Goal: Task Accomplishment & Management: Manage account settings

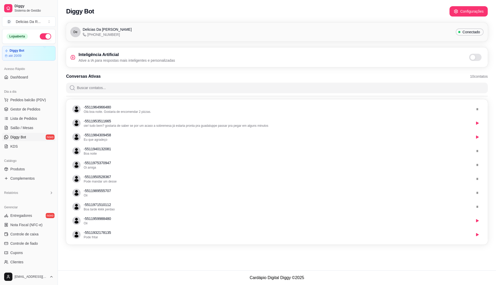
click at [475, 58] on span at bounding box center [473, 57] width 5 height 5
click at [473, 58] on input "checkbox" at bounding box center [470, 59] width 3 height 3
click at [18, 106] on link "Gestor de Pedidos" at bounding box center [29, 109] width 54 height 8
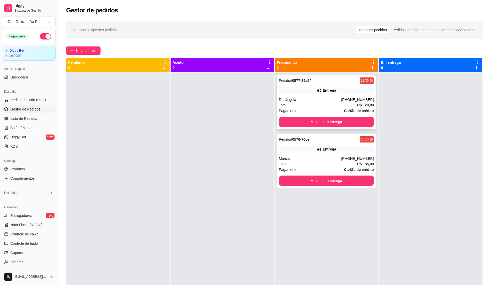
click at [304, 102] on div "Rosângela" at bounding box center [310, 99] width 62 height 5
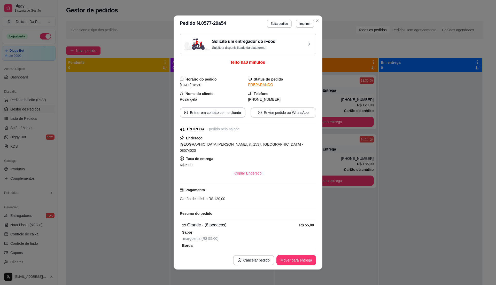
click at [293, 113] on button "Enviar pedido ao WhatsApp" at bounding box center [284, 113] width 66 height 10
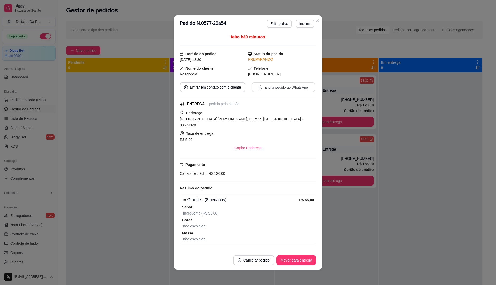
click at [289, 85] on button "Enviar pedido ao WhatsApp" at bounding box center [284, 87] width 64 height 10
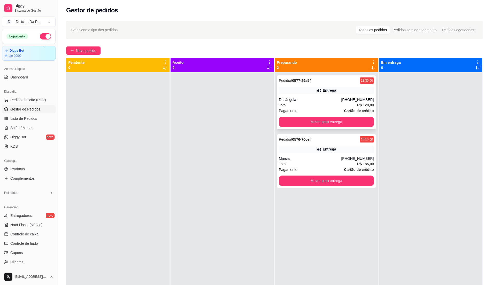
click at [305, 102] on div "Rosângela" at bounding box center [310, 99] width 62 height 5
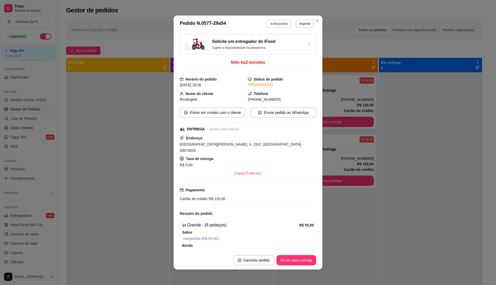
click at [267, 24] on button "Editar pedido" at bounding box center [279, 24] width 25 height 8
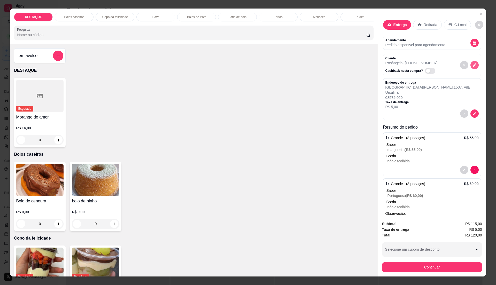
click at [473, 66] on icon "decrease-product-quantity" at bounding box center [475, 65] width 5 height 5
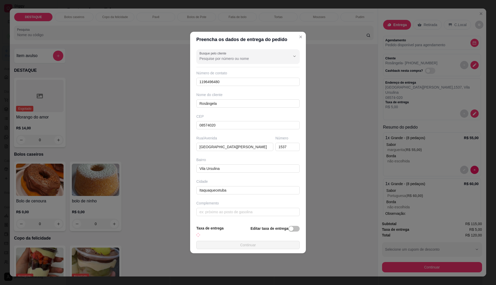
click at [243, 77] on div "Número de contato 1196496480" at bounding box center [248, 79] width 103 height 16
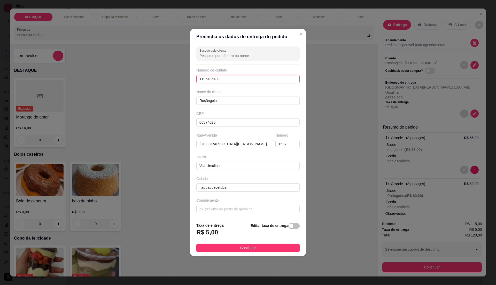
click at [242, 79] on input "1196496480" at bounding box center [248, 79] width 103 height 8
type input "1"
type input "(11) 96496-6480"
drag, startPoint x: 250, startPoint y: 247, endPoint x: 265, endPoint y: 242, distance: 16.0
click at [251, 248] on span "Continuar" at bounding box center [248, 248] width 16 height 6
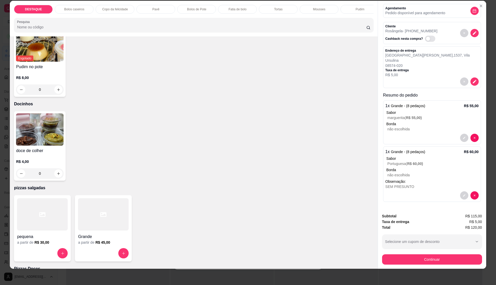
scroll to position [823, 0]
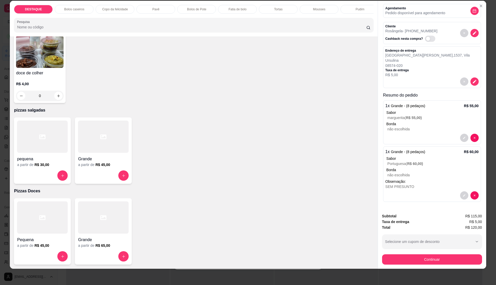
click at [99, 158] on h4 "Grande" at bounding box center [103, 159] width 51 height 6
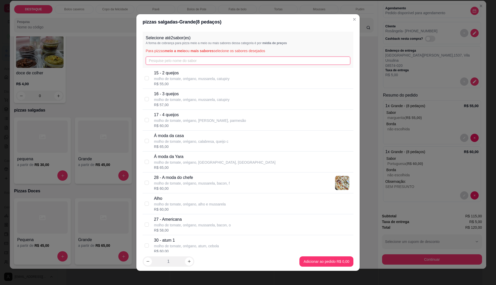
click at [160, 61] on input "text" at bounding box center [248, 61] width 205 height 8
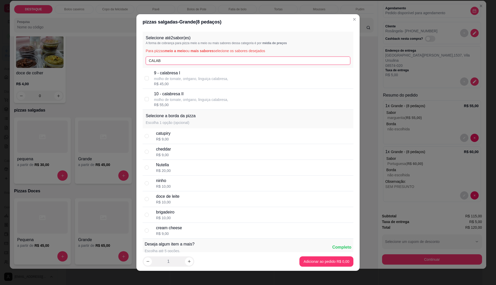
type input "CALAB"
click at [180, 96] on p "10 - calabresa II" at bounding box center [191, 94] width 74 height 6
checkbox input "true"
click at [188, 63] on input "CALAB" at bounding box center [248, 61] width 205 height 8
type input "C"
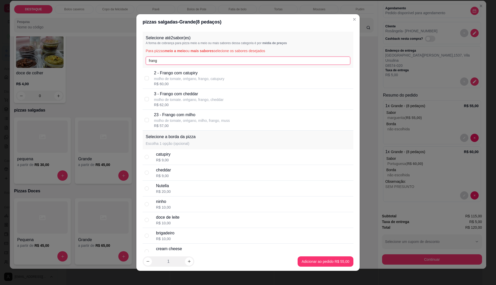
type input "frang"
click at [212, 80] on p "molho de tomate, orégano, frango, catupury" at bounding box center [189, 78] width 70 height 5
checkbox input "true"
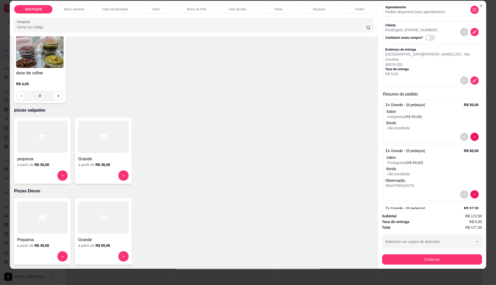
scroll to position [77, 0]
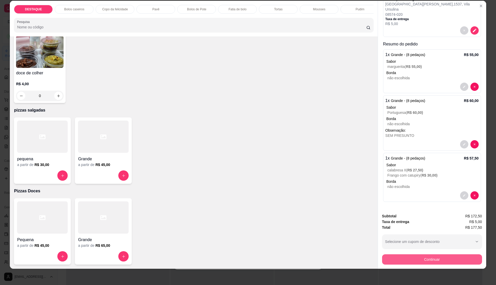
click at [409, 258] on button "Continuar" at bounding box center [432, 260] width 100 height 10
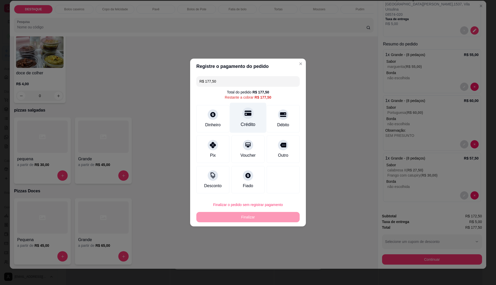
click at [243, 117] on div at bounding box center [248, 113] width 11 height 11
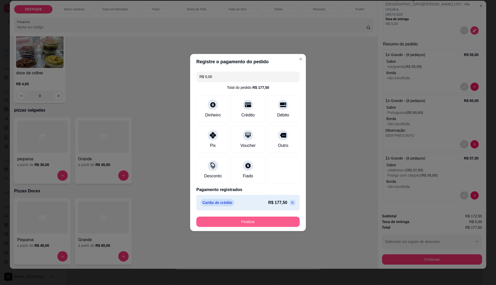
click at [274, 221] on button "Finalizar" at bounding box center [248, 222] width 103 height 10
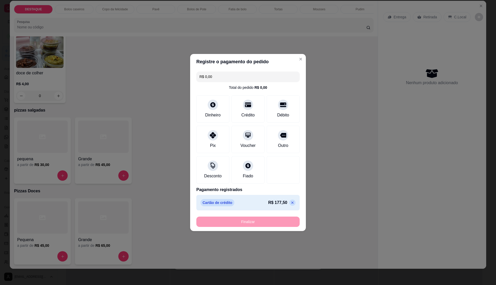
type input "-R$ 177,50"
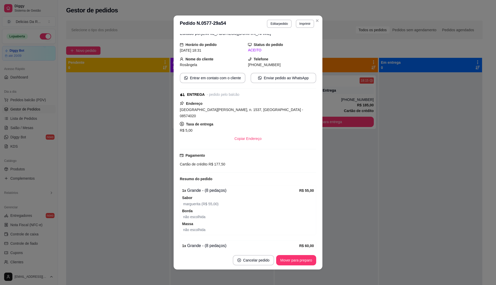
scroll to position [69, 0]
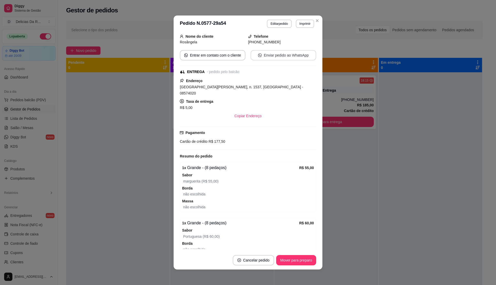
click at [271, 58] on button "Enviar pedido ao WhatsApp" at bounding box center [284, 55] width 66 height 10
click at [307, 23] on button "Imprimir" at bounding box center [305, 24] width 18 height 8
click at [299, 40] on button "IMPRESSORA" at bounding box center [294, 42] width 36 height 8
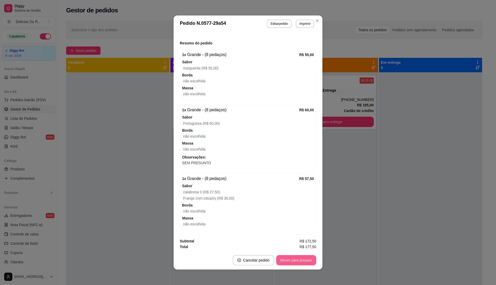
click at [293, 259] on button "Mover para preparo" at bounding box center [296, 260] width 40 height 10
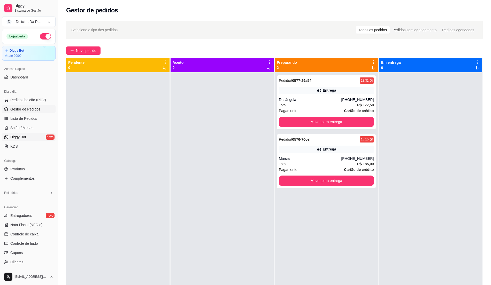
click at [27, 138] on link "Diggy Bot novo" at bounding box center [29, 137] width 54 height 8
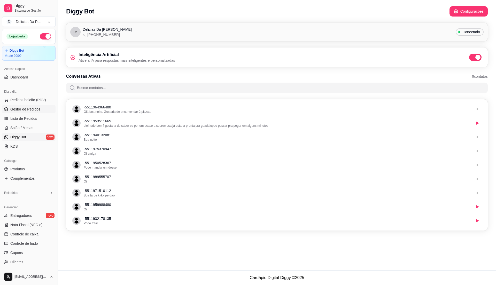
click at [9, 112] on link "Gestor de Pedidos" at bounding box center [29, 109] width 54 height 8
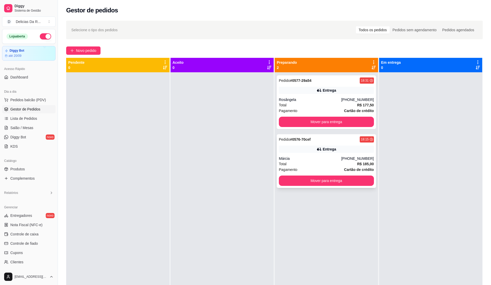
click at [328, 151] on div "Entrega" at bounding box center [329, 149] width 13 height 5
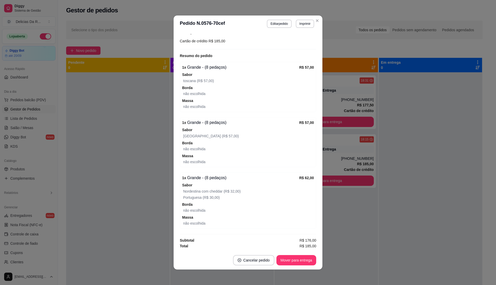
scroll to position [1, 0]
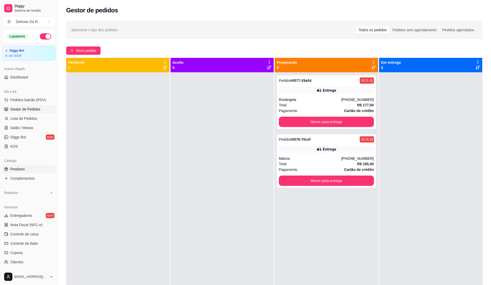
click at [29, 172] on link "Produtos" at bounding box center [29, 169] width 54 height 8
click at [30, 168] on link "Produtos" at bounding box center [29, 169] width 54 height 8
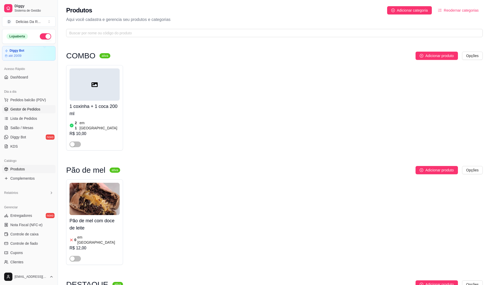
click at [24, 107] on link "Gestor de Pedidos" at bounding box center [29, 109] width 54 height 8
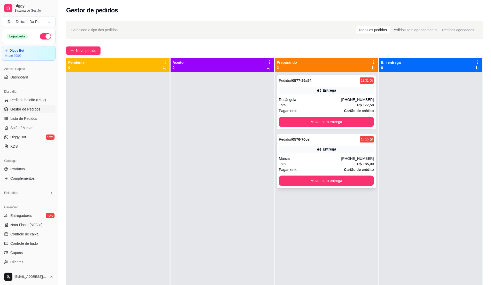
click at [316, 157] on div "Márcia" at bounding box center [310, 158] width 62 height 5
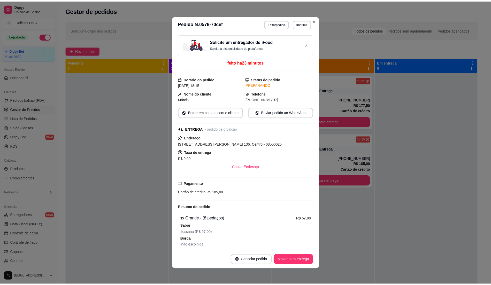
scroll to position [1, 0]
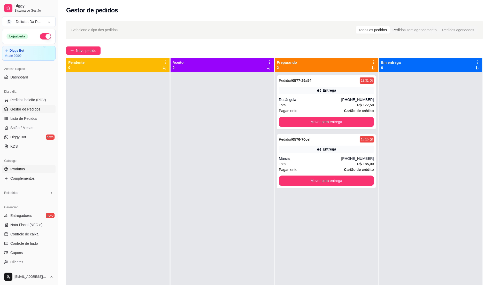
click at [22, 168] on span "Produtos" at bounding box center [17, 169] width 14 height 5
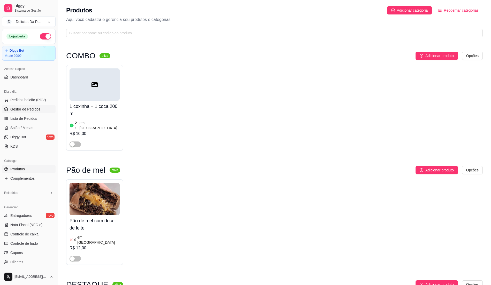
click at [37, 112] on span "Gestor de Pedidos" at bounding box center [25, 109] width 30 height 5
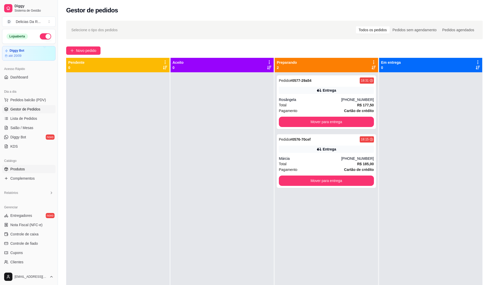
click at [22, 172] on span "Produtos" at bounding box center [17, 169] width 14 height 5
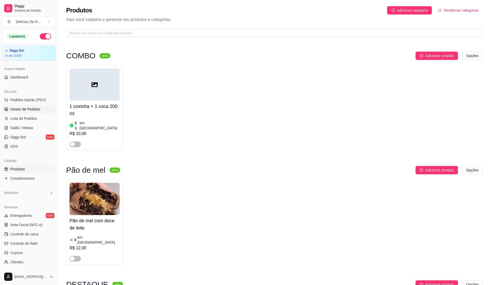
click at [6, 110] on icon at bounding box center [5, 109] width 3 height 1
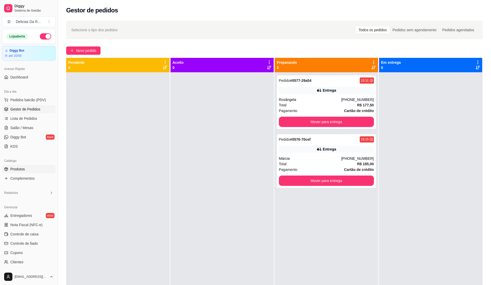
click at [31, 168] on link "Produtos" at bounding box center [29, 169] width 54 height 8
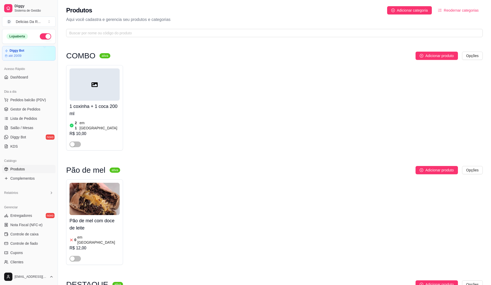
click at [38, 111] on span "Gestor de Pedidos" at bounding box center [25, 109] width 30 height 5
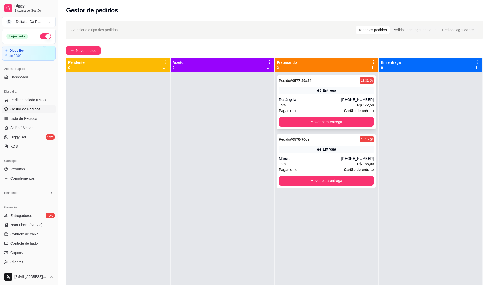
click at [339, 106] on div "Total R$ 177,50" at bounding box center [326, 105] width 95 height 6
click at [341, 155] on div "Pedido # 0576-70cef 18:15 Entrega Márcia (11) 94013-2081 Total R$ 185,00 Pagame…" at bounding box center [326, 161] width 99 height 54
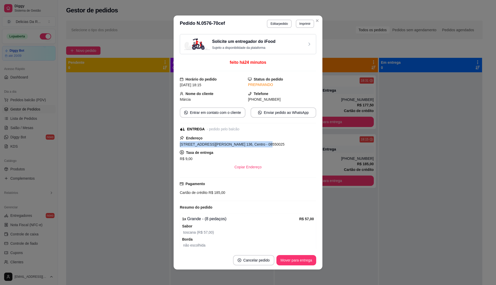
drag, startPoint x: 174, startPoint y: 144, endPoint x: 261, endPoint y: 145, distance: 86.6
click at [261, 145] on div "Solicite um entregador do iFood Sujeito a disponibilidade da plataforma feito h…" at bounding box center [248, 141] width 149 height 219
copy span "Rua Waldemar Felipe, n. 136, Centro - 08550025"
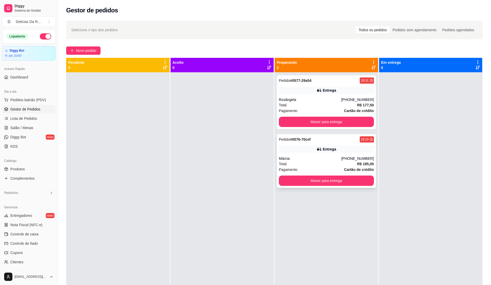
click at [333, 166] on div "Total R$ 185,00" at bounding box center [326, 164] width 95 height 6
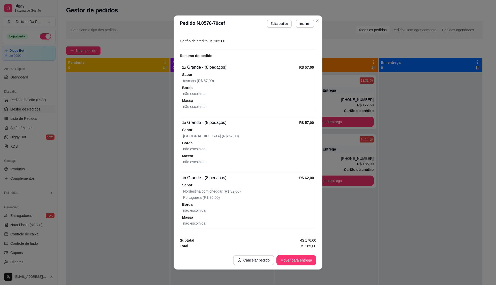
scroll to position [1, 0]
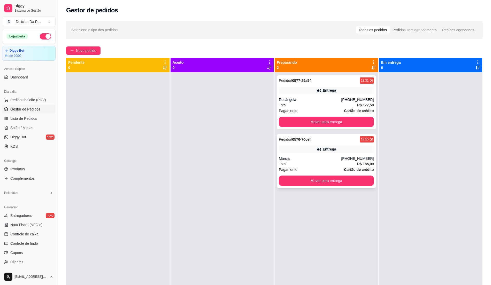
click at [344, 162] on div "Total R$ 185,00" at bounding box center [326, 164] width 95 height 6
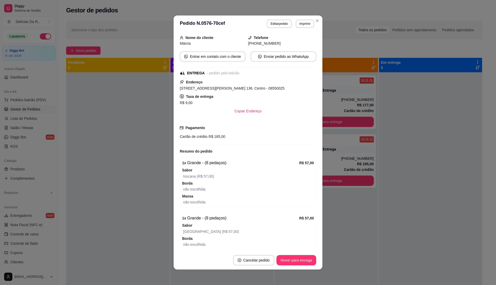
scroll to position [157, 0]
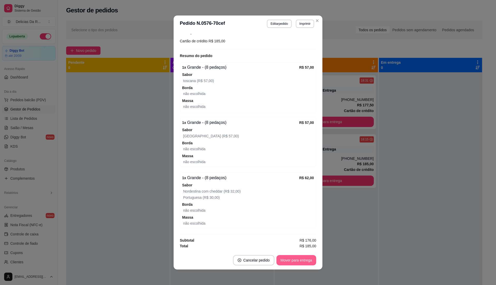
click at [306, 262] on button "Mover para entrega" at bounding box center [297, 260] width 40 height 10
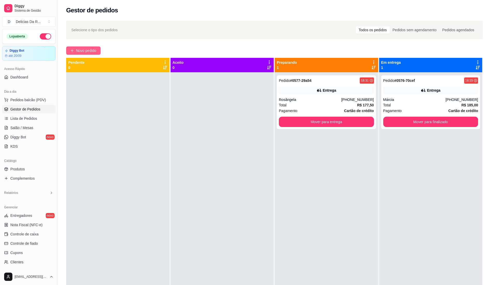
click at [83, 51] on span "Novo pedido" at bounding box center [86, 51] width 20 height 6
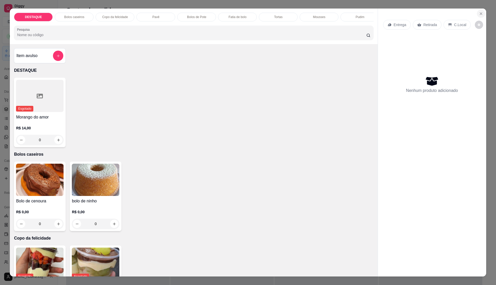
click at [480, 12] on icon "Close" at bounding box center [481, 14] width 4 height 4
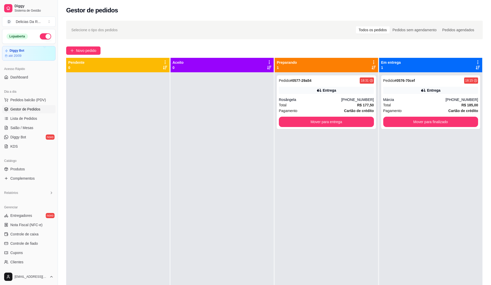
click at [15, 174] on ul "Produtos Complementos" at bounding box center [29, 174] width 54 height 18
click at [15, 170] on span "Produtos" at bounding box center [17, 169] width 14 height 5
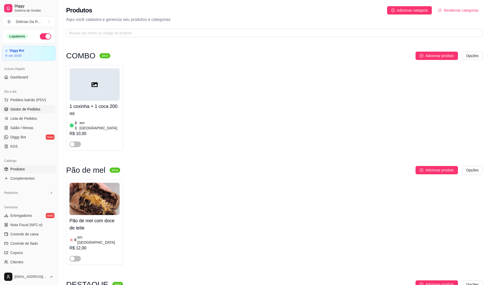
click at [39, 107] on span "Gestor de Pedidos" at bounding box center [25, 109] width 30 height 5
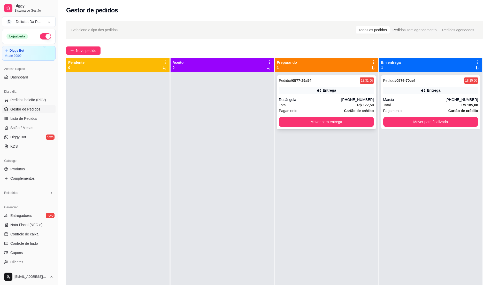
click at [305, 101] on div "Rosângela" at bounding box center [310, 99] width 62 height 5
click at [20, 217] on span "Entregadores" at bounding box center [21, 215] width 22 height 5
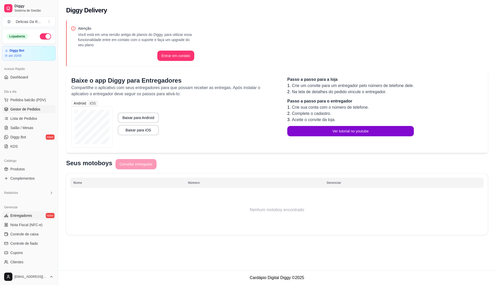
click at [35, 111] on span "Gestor de Pedidos" at bounding box center [25, 109] width 30 height 5
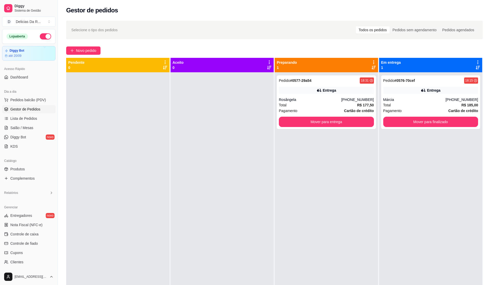
click at [33, 110] on span "Gestor de Pedidos" at bounding box center [25, 109] width 30 height 5
click at [29, 108] on span "Gestor de Pedidos" at bounding box center [25, 109] width 30 height 5
click at [31, 170] on link "Produtos" at bounding box center [29, 169] width 54 height 8
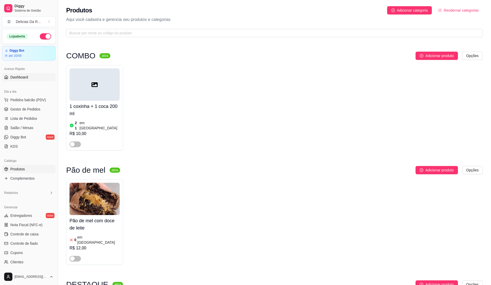
click at [31, 81] on link "Dashboard" at bounding box center [29, 77] width 54 height 8
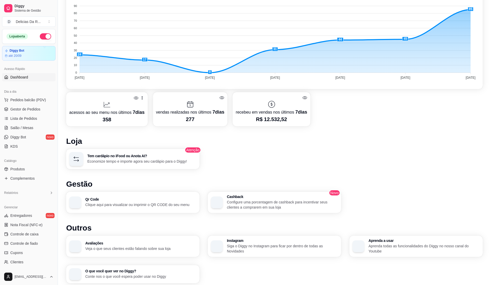
scroll to position [171, 0]
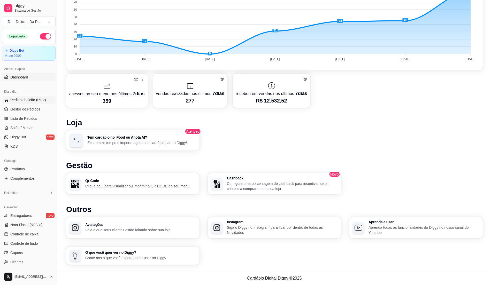
click at [32, 101] on span "Pedidos balcão (PDV)" at bounding box center [28, 99] width 36 height 5
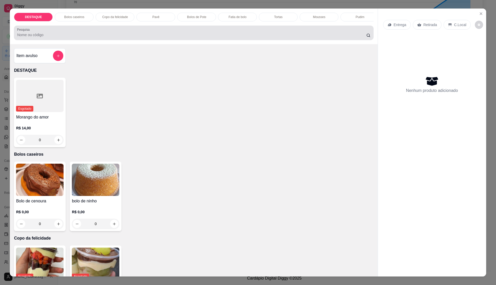
click at [127, 36] on div at bounding box center [193, 33] width 353 height 10
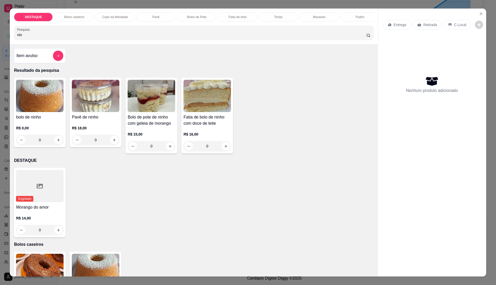
type input "nin"
click at [149, 124] on h4 "Bolo de pote de ninho com geleia de morango" at bounding box center [152, 120] width 48 height 12
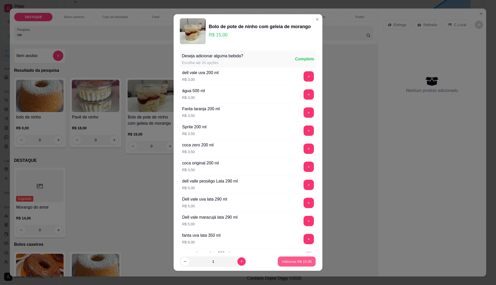
click at [292, 260] on p "Adicionar R$ 15,00" at bounding box center [297, 261] width 30 height 5
type input "1"
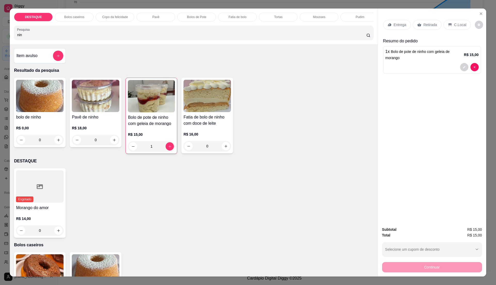
click at [19, 59] on h4 "Item avulso" at bounding box center [26, 56] width 21 height 6
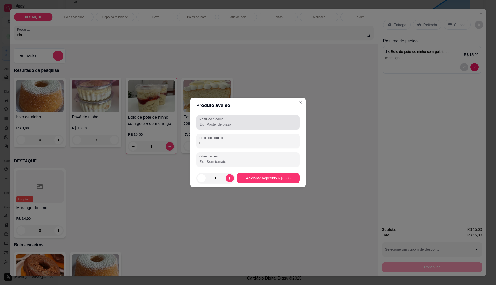
click at [225, 121] on label "Nome do produto" at bounding box center [213, 119] width 26 height 4
click at [225, 122] on input "Nome do produto" at bounding box center [248, 124] width 97 height 5
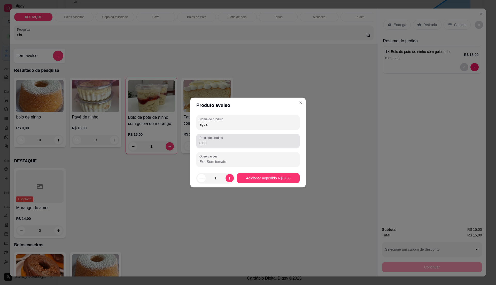
type input "agua"
click at [221, 142] on input "0,00" at bounding box center [248, 143] width 97 height 5
type input "2,00"
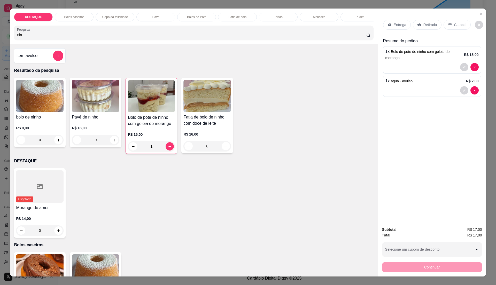
click at [420, 25] on div "Retirada" at bounding box center [427, 25] width 29 height 10
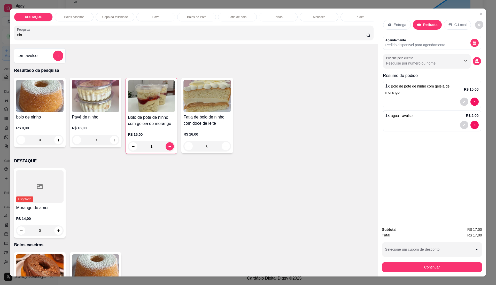
drag, startPoint x: 394, startPoint y: 261, endPoint x: 392, endPoint y: 257, distance: 4.6
click at [390, 263] on div "Continuar" at bounding box center [432, 267] width 100 height 12
click at [388, 261] on div "Continuar" at bounding box center [432, 267] width 100 height 12
click at [385, 269] on button "Continuar" at bounding box center [432, 267] width 100 height 10
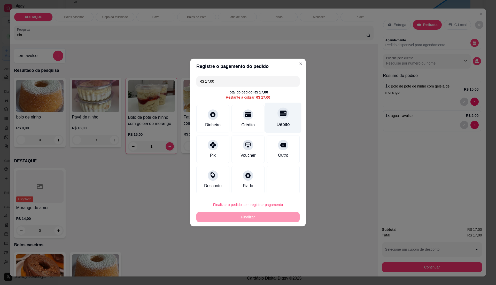
click at [277, 111] on div "Débito" at bounding box center [283, 118] width 36 height 30
type input "R$ 0,00"
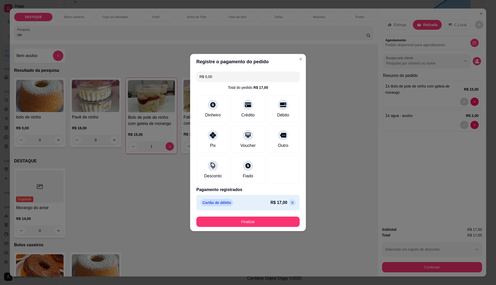
click at [294, 223] on footer "Finalizar" at bounding box center [248, 222] width 116 height 19
click at [290, 220] on button "Finalizar" at bounding box center [248, 222] width 103 height 10
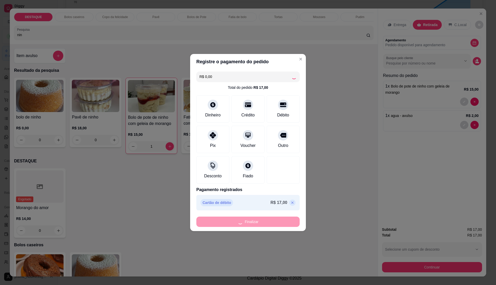
type input "0"
type input "-R$ 17,00"
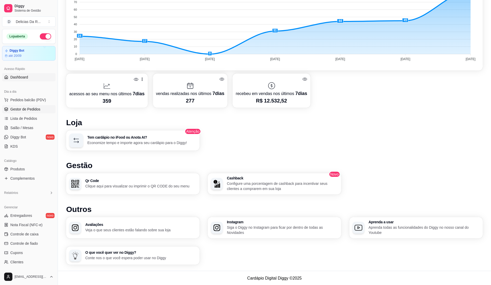
drag, startPoint x: 29, startPoint y: 106, endPoint x: 33, endPoint y: 111, distance: 6.8
click at [29, 106] on link "Gestor de Pedidos" at bounding box center [29, 109] width 54 height 8
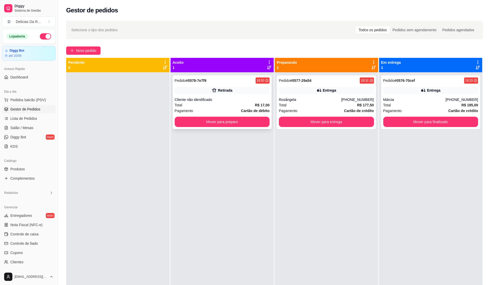
click at [213, 98] on div "Cliente não identificado" at bounding box center [222, 99] width 95 height 5
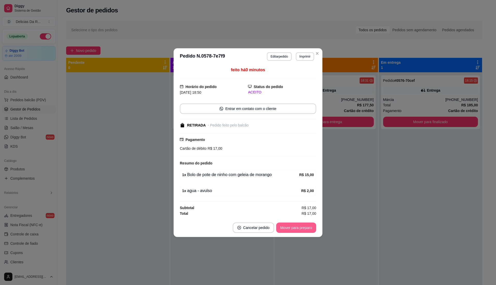
click at [299, 226] on button "Mover para preparo" at bounding box center [296, 228] width 40 height 10
click at [299, 226] on div "Mover para preparo" at bounding box center [292, 228] width 47 height 10
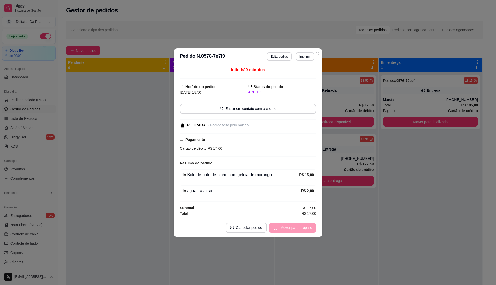
click at [300, 226] on div "Mover para preparo" at bounding box center [292, 228] width 47 height 10
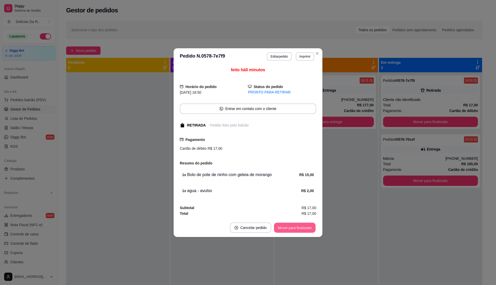
click at [310, 228] on button "Mover para finalizado" at bounding box center [295, 228] width 42 height 10
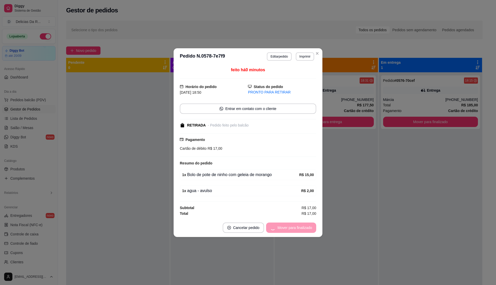
click at [308, 229] on div "Mover para finalizado" at bounding box center [291, 228] width 50 height 10
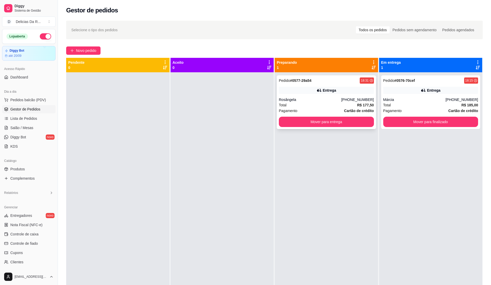
click at [338, 84] on div "Pedido # 0577-29a54 18:31" at bounding box center [326, 81] width 95 height 6
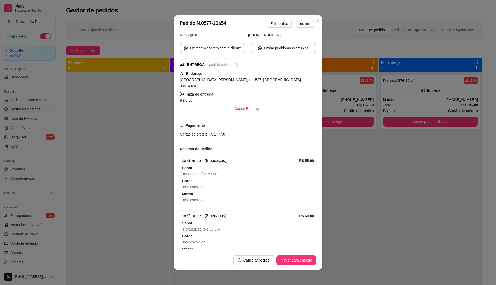
scroll to position [182, 0]
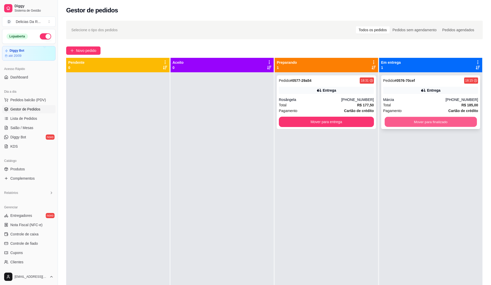
click at [410, 125] on button "Mover para finalizado" at bounding box center [431, 122] width 92 height 10
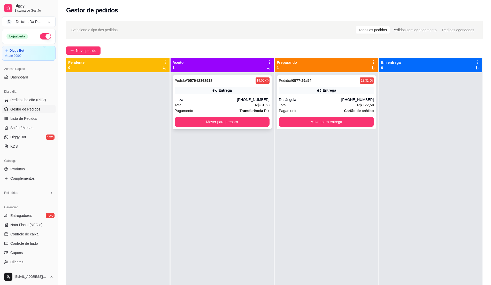
click at [213, 107] on div "Total R$ 61,53" at bounding box center [222, 105] width 95 height 6
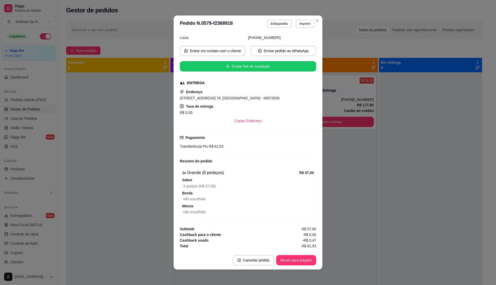
scroll to position [1, 0]
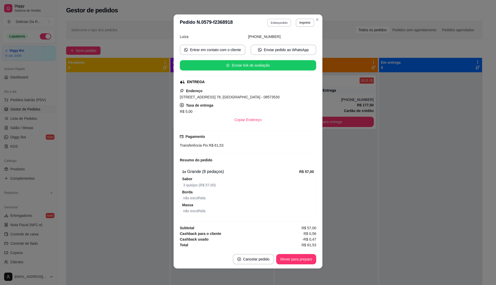
click at [281, 19] on button "Editar pedido" at bounding box center [280, 23] width 24 height 8
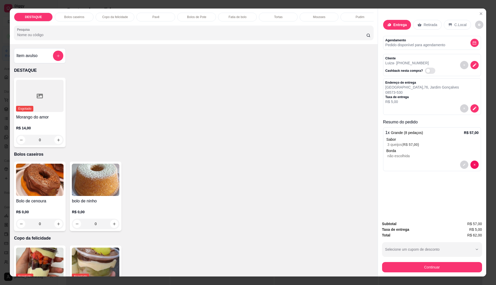
click at [424, 150] on p "Borda" at bounding box center [433, 150] width 92 height 5
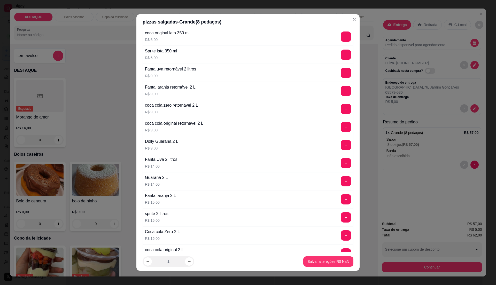
scroll to position [1422, 0]
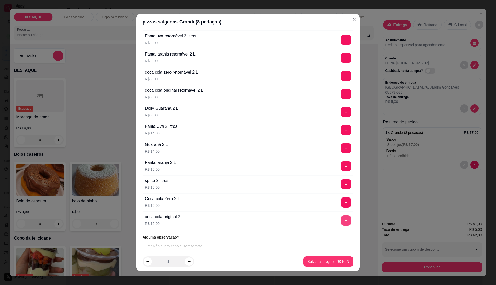
click at [341, 218] on button "+" at bounding box center [346, 221] width 10 height 10
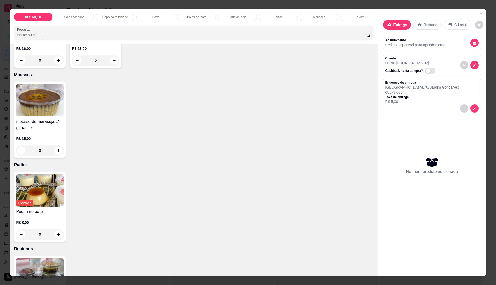
scroll to position [823, 0]
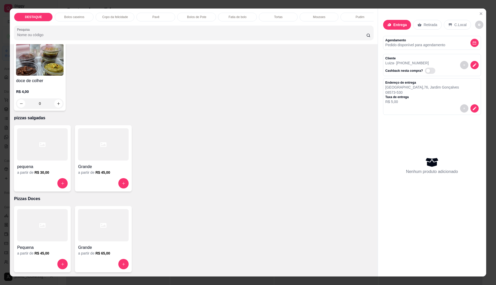
click at [110, 172] on div "a partir de R$ 45,00" at bounding box center [103, 172] width 51 height 5
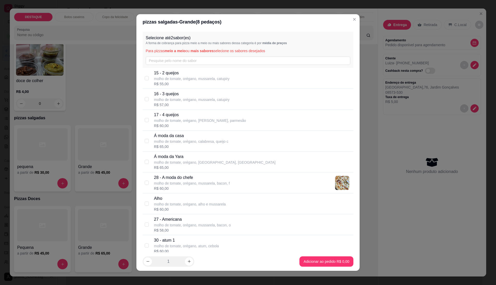
click at [176, 107] on div "R$ 57,00" at bounding box center [192, 104] width 76 height 5
checkbox input "true"
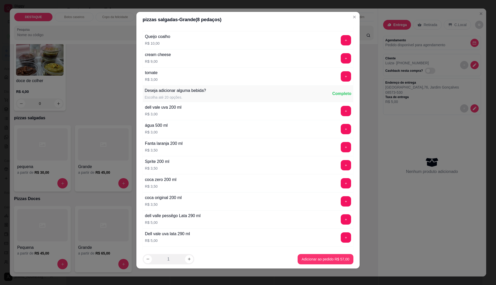
scroll to position [1422, 0]
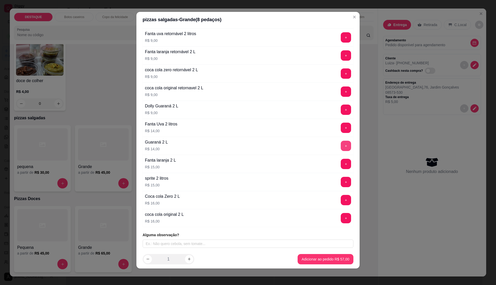
click at [341, 147] on button "+" at bounding box center [346, 146] width 10 height 10
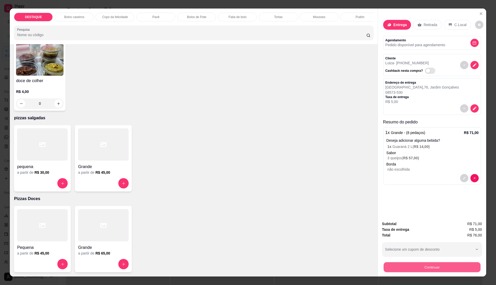
click at [415, 268] on button "Continuar" at bounding box center [432, 267] width 97 height 10
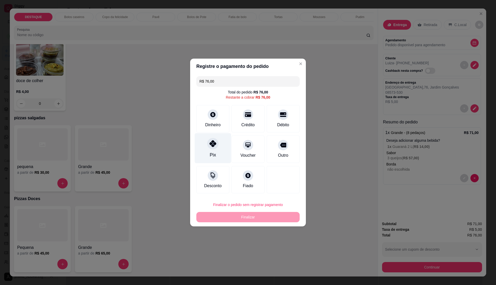
click at [206, 147] on div "Pix" at bounding box center [213, 148] width 36 height 30
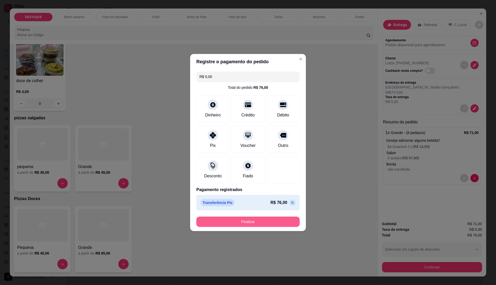
click at [251, 221] on button "Finalizar" at bounding box center [248, 222] width 103 height 10
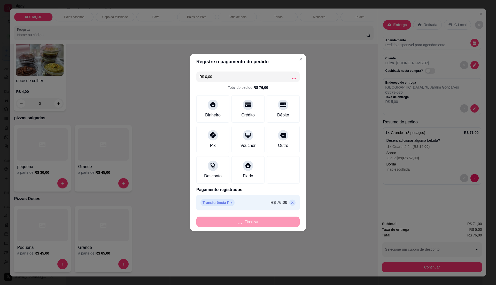
type input "-R$ 76,00"
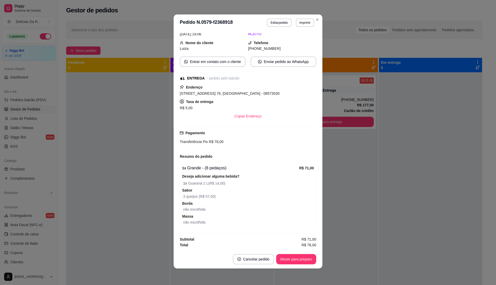
scroll to position [65, 0]
click at [293, 57] on button "Enviar pedido ao WhatsApp" at bounding box center [284, 62] width 66 height 10
click at [307, 256] on button "Mover para preparo" at bounding box center [296, 260] width 39 height 10
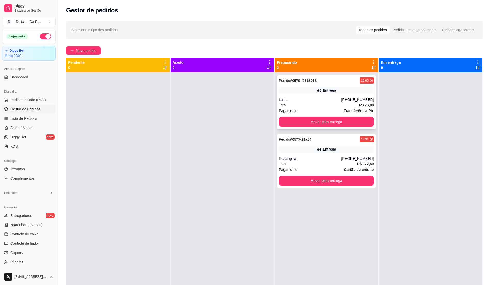
click at [344, 92] on div "Entrega" at bounding box center [326, 90] width 95 height 7
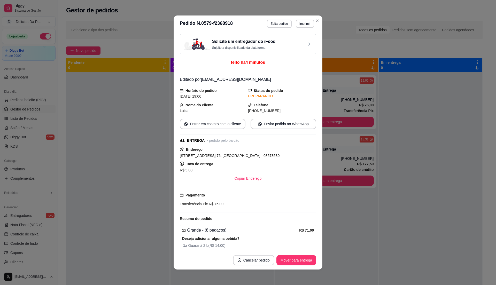
click at [297, 23] on button "Imprimir" at bounding box center [305, 24] width 18 height 8
click at [299, 42] on button "IMPRESSORA" at bounding box center [293, 42] width 37 height 8
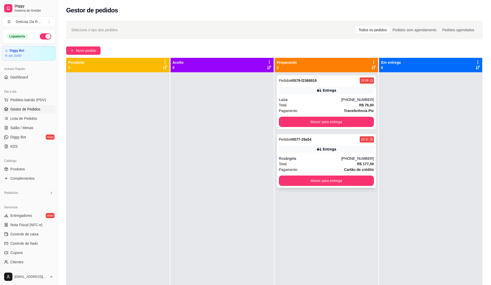
click at [331, 146] on div "Entrega" at bounding box center [326, 149] width 95 height 7
click at [338, 80] on div "Pedido # 0579-f2368918 19:06" at bounding box center [326, 81] width 95 height 6
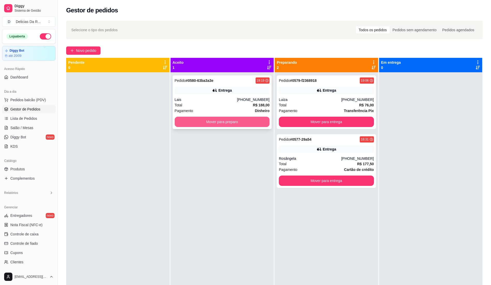
click at [191, 124] on button "Mover para preparo" at bounding box center [222, 122] width 95 height 10
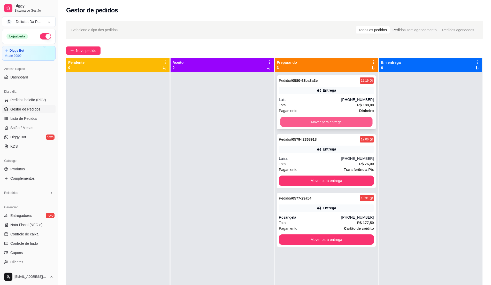
click at [304, 120] on button "Mover para entrega" at bounding box center [327, 122] width 92 height 10
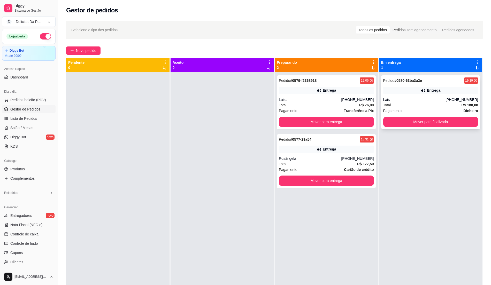
click at [437, 104] on div "Total R$ 188,00" at bounding box center [430, 105] width 95 height 6
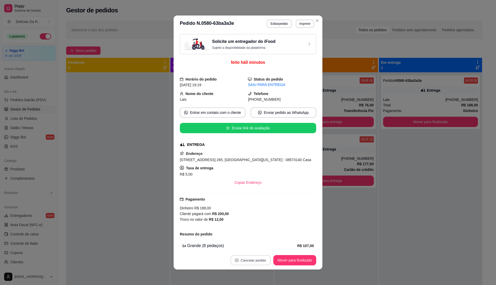
click at [244, 264] on button "Cancelar pedido" at bounding box center [251, 261] width 40 height 10
click at [262, 245] on button "Sim" at bounding box center [262, 248] width 21 height 10
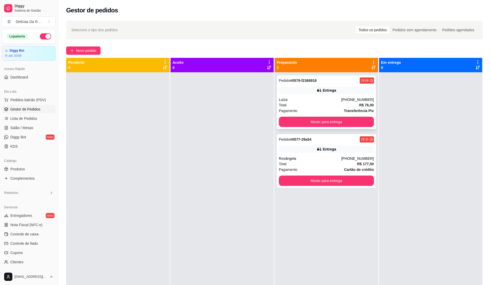
click at [326, 100] on div "Luiza" at bounding box center [310, 99] width 62 height 5
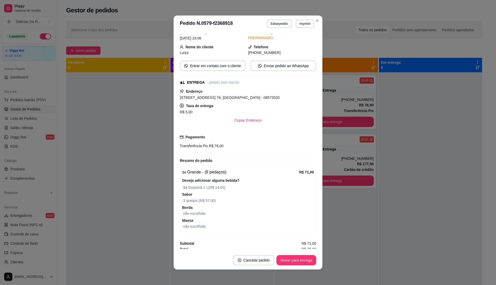
scroll to position [65, 0]
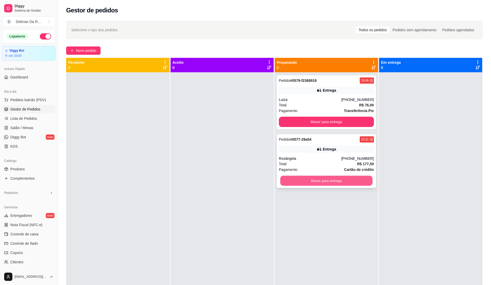
click at [332, 184] on button "Mover para entrega" at bounding box center [327, 181] width 92 height 10
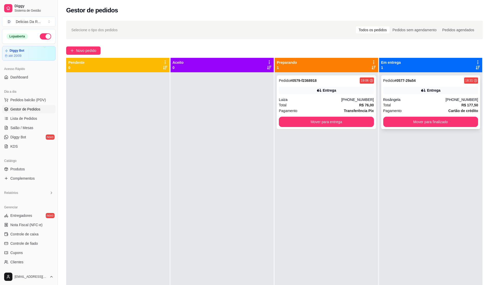
click at [421, 94] on div "Entrega" at bounding box center [430, 90] width 95 height 7
click at [399, 106] on div "Total R$ 177,50" at bounding box center [430, 105] width 95 height 6
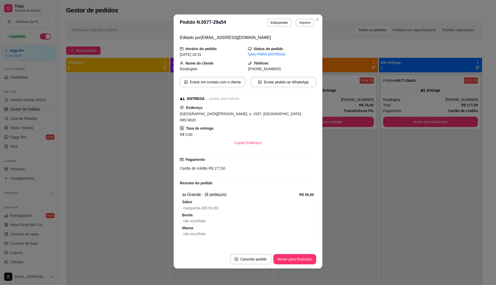
scroll to position [182, 0]
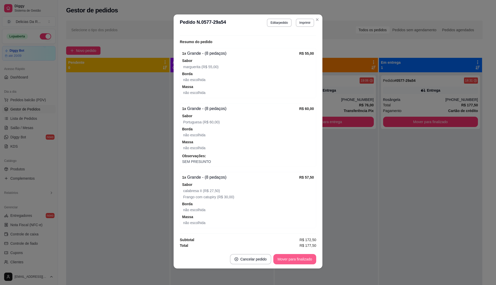
click at [300, 260] on button "Mover para finalizado" at bounding box center [295, 259] width 43 height 10
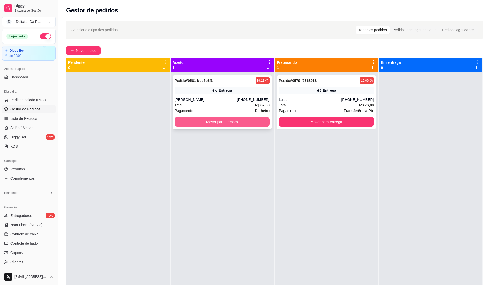
click at [213, 124] on button "Mover para preparo" at bounding box center [222, 122] width 95 height 10
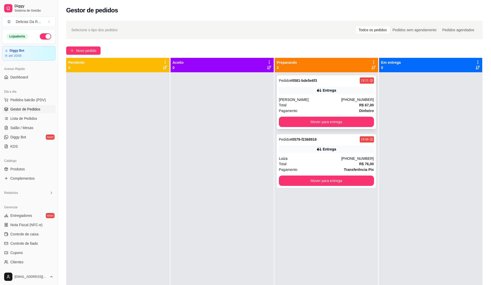
click at [332, 98] on div "[PERSON_NAME]" at bounding box center [310, 99] width 62 height 5
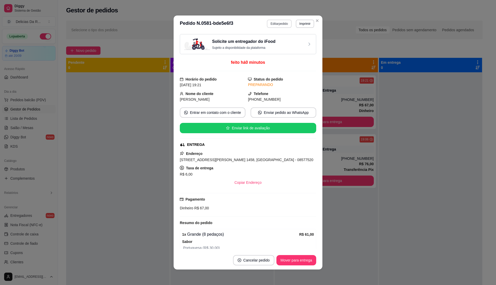
click at [281, 25] on button "Editar pedido" at bounding box center [279, 24] width 25 height 8
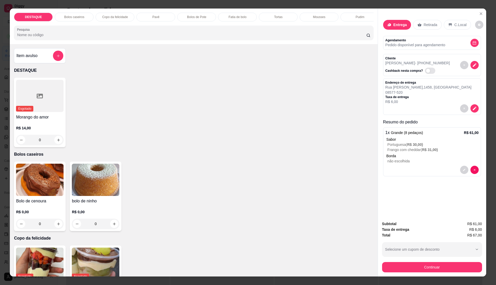
click at [404, 148] on p "Frango com cheddar ( R$ 31,00 )" at bounding box center [433, 149] width 91 height 5
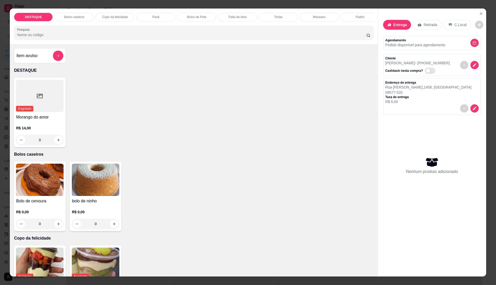
scroll to position [823, 0]
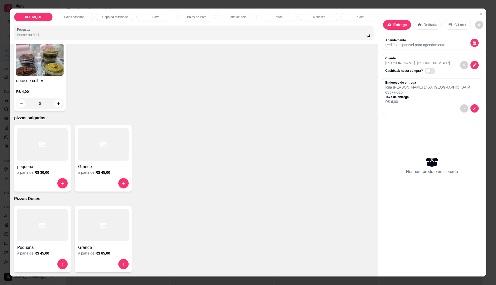
click at [113, 151] on div at bounding box center [103, 145] width 51 height 32
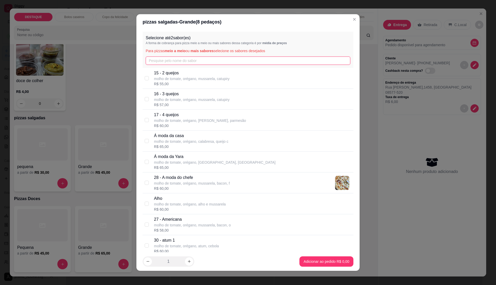
click at [177, 59] on input "text" at bounding box center [248, 61] width 205 height 8
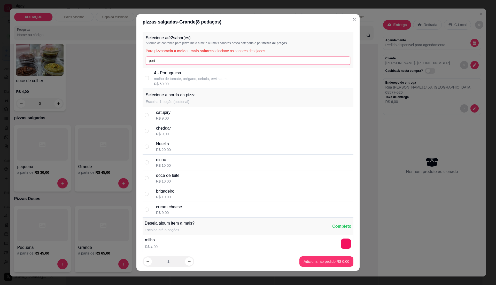
type input "port"
click at [182, 90] on div "Selecione a borda da pizza Escolha 1 opção (opcional)" at bounding box center [248, 98] width 211 height 19
click at [186, 75] on p "4 - Portuguesa" at bounding box center [191, 73] width 75 height 6
checkbox input "true"
click at [185, 63] on input "port" at bounding box center [248, 61] width 205 height 8
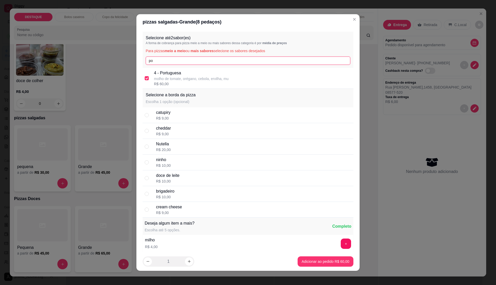
type input "p"
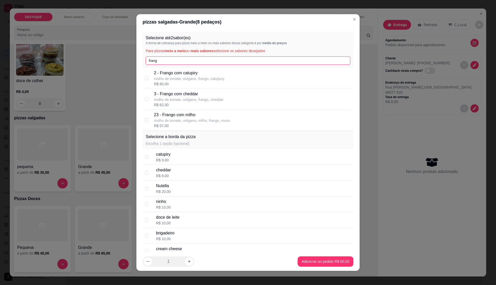
type input "frang"
click at [203, 97] on p "3 - Frango com cheddar" at bounding box center [189, 94] width 70 height 6
checkbox input "true"
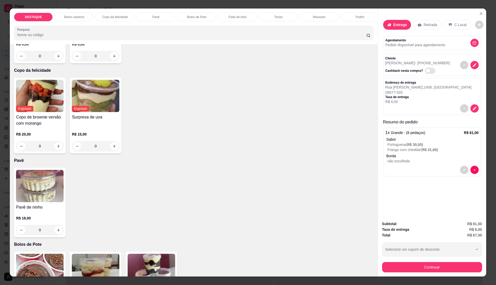
scroll to position [0, 0]
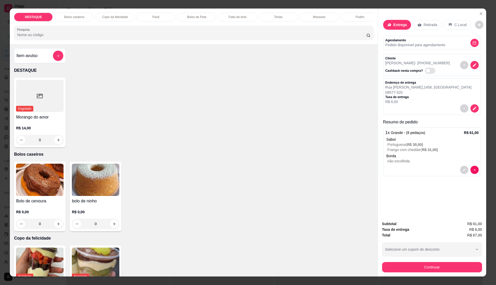
click at [384, 157] on div "1 x Grande - (8 pedaços) R$ 61,00 Sabor Portuguesa ( R$ 30,00 ) Frango com ched…" at bounding box center [432, 151] width 98 height 49
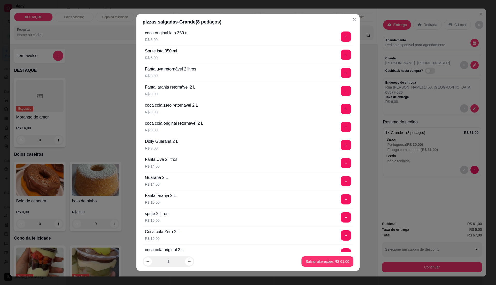
scroll to position [1422, 0]
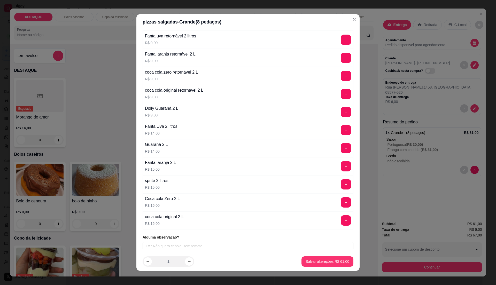
click at [341, 220] on button "+" at bounding box center [346, 221] width 10 height 10
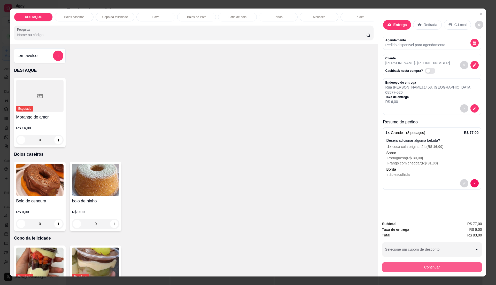
click at [425, 265] on button "Continuar" at bounding box center [432, 267] width 100 height 10
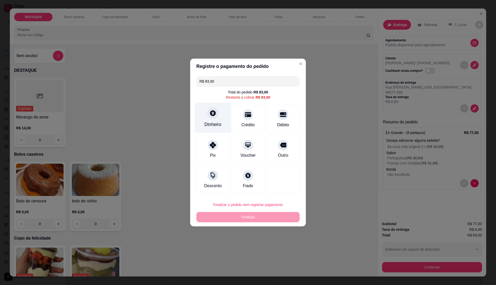
click at [207, 117] on div "Dinheiro" at bounding box center [213, 118] width 36 height 30
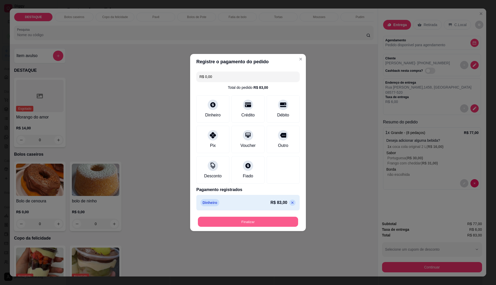
click at [283, 221] on button "Finalizar" at bounding box center [248, 222] width 100 height 10
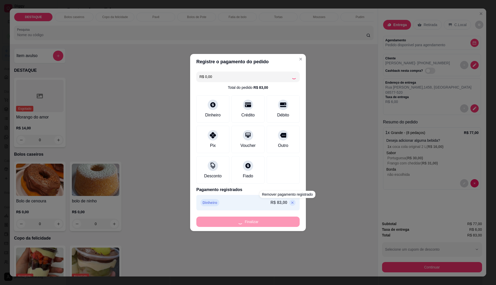
type input "-R$ 83,00"
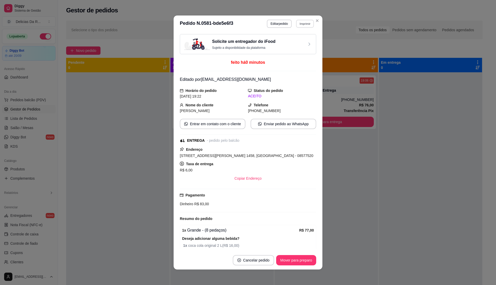
click at [300, 24] on button "Imprimir" at bounding box center [305, 24] width 18 height 8
click at [298, 39] on button "IMPRESSORA" at bounding box center [293, 42] width 37 height 8
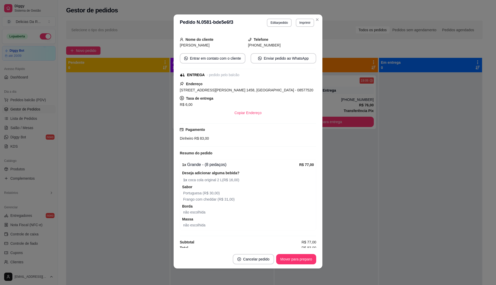
scroll to position [71, 0]
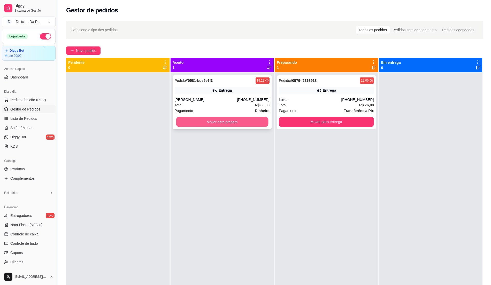
click at [251, 124] on button "Mover para preparo" at bounding box center [222, 122] width 92 height 10
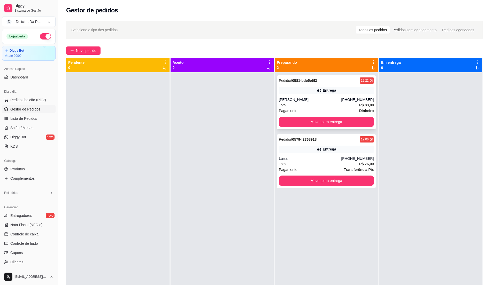
click at [312, 105] on div "Total R$ 83,00" at bounding box center [326, 105] width 95 height 6
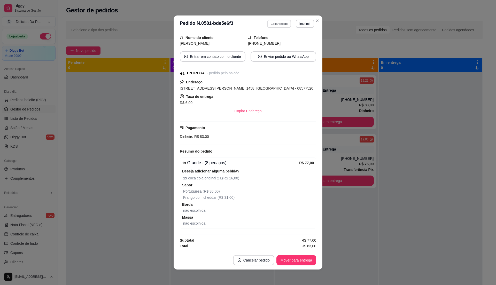
click at [277, 24] on button "Editar pedido" at bounding box center [280, 24] width 24 height 8
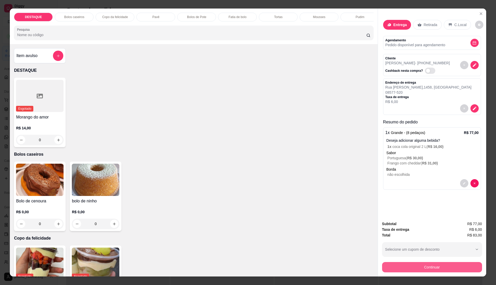
click at [414, 268] on button "Continuar" at bounding box center [432, 267] width 100 height 10
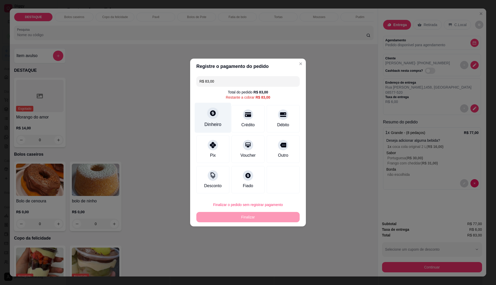
click at [215, 116] on icon at bounding box center [213, 113] width 7 height 7
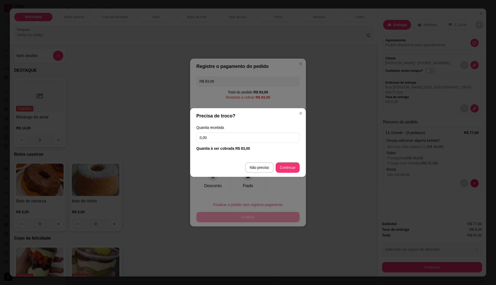
click at [232, 134] on input "0,00" at bounding box center [248, 138] width 103 height 10
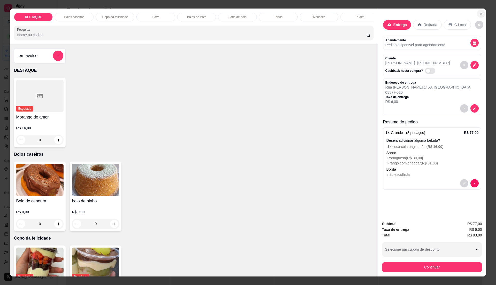
click at [480, 13] on icon "Close" at bounding box center [481, 14] width 2 height 2
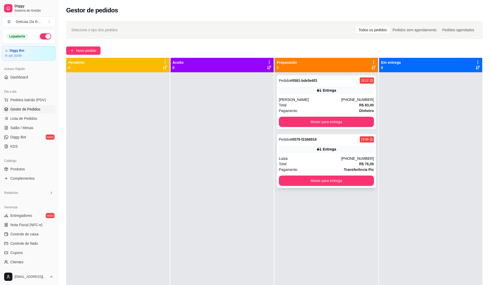
click at [303, 149] on div "Entrega" at bounding box center [326, 149] width 95 height 7
click at [32, 168] on link "Produtos" at bounding box center [29, 169] width 54 height 8
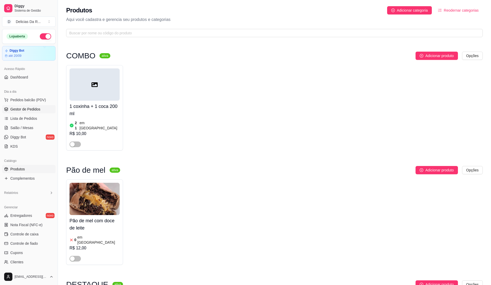
click at [38, 108] on span "Gestor de Pedidos" at bounding box center [25, 109] width 30 height 5
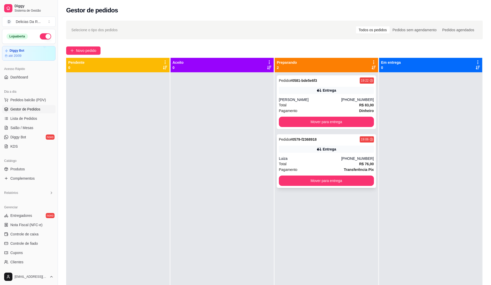
click at [324, 143] on div "Pedido # 0579-f2368918 19:06 Entrega Luiza (11) 98452-2904 Total R$ 76,00 Pagam…" at bounding box center [326, 161] width 99 height 54
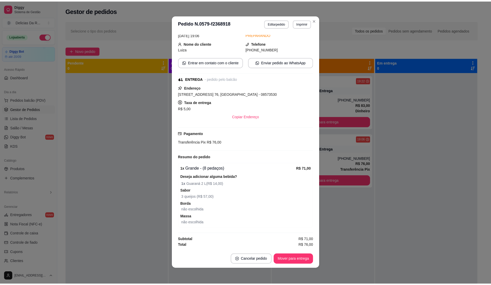
scroll to position [1, 0]
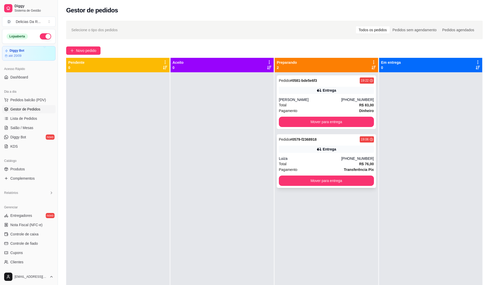
click at [311, 164] on div "Total R$ 76,00" at bounding box center [326, 164] width 95 height 6
click at [28, 172] on link "Produtos" at bounding box center [29, 169] width 54 height 8
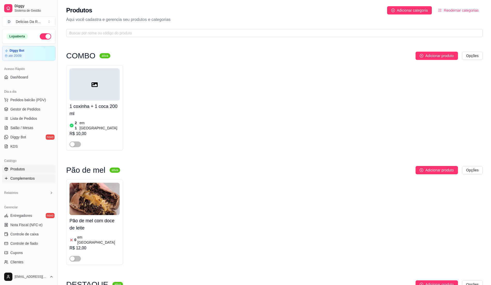
click at [25, 176] on span "Complementos" at bounding box center [22, 178] width 24 height 5
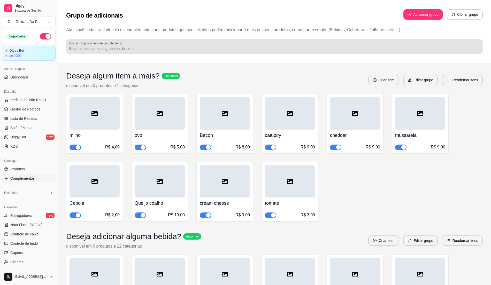
click at [150, 48] on div at bounding box center [274, 46] width 411 height 10
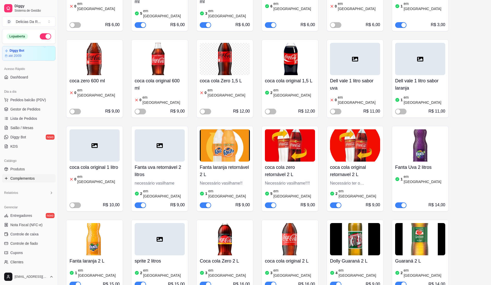
scroll to position [379, 0]
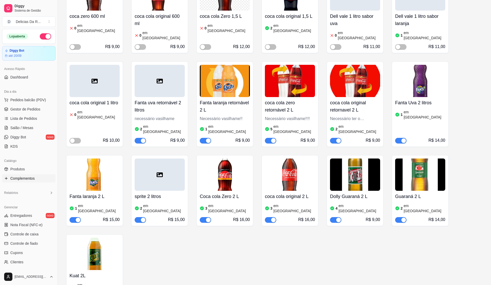
click at [398, 217] on span "button" at bounding box center [400, 220] width 11 height 6
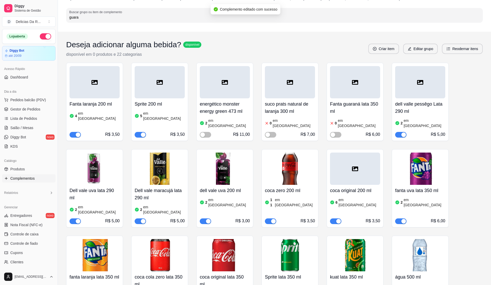
scroll to position [0, 0]
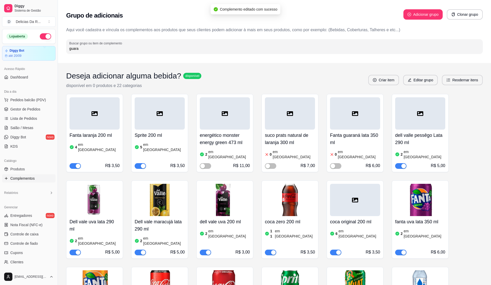
click at [240, 47] on input "guara" at bounding box center [274, 48] width 411 height 5
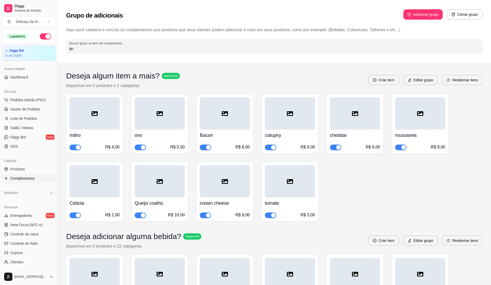
type input "g"
click at [42, 112] on link "Gestor de Pedidos" at bounding box center [29, 109] width 54 height 8
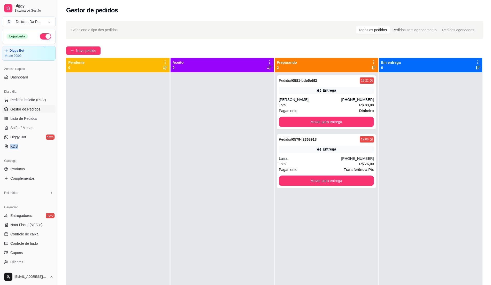
drag, startPoint x: 0, startPoint y: 159, endPoint x: 0, endPoint y: 163, distance: 4.1
click at [0, 162] on div "Loja aberta Diggy Bot até 20/09 Acesso Rápido Dashboard Dia a dia Pedidos balcã…" at bounding box center [29, 149] width 58 height 240
click at [26, 164] on div "Catálogo" at bounding box center [29, 161] width 54 height 8
click at [22, 176] on span "Complementos" at bounding box center [22, 178] width 24 height 5
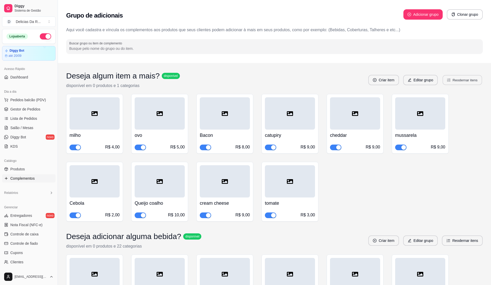
click at [476, 82] on button "Reodernar itens" at bounding box center [463, 80] width 40 height 10
click at [467, 94] on div "Deseja algum item a mais? disponível disponível em 0 produtos e 1 categorias Cr…" at bounding box center [274, 146] width 417 height 150
click at [418, 77] on button "Editar grupo" at bounding box center [421, 80] width 34 height 10
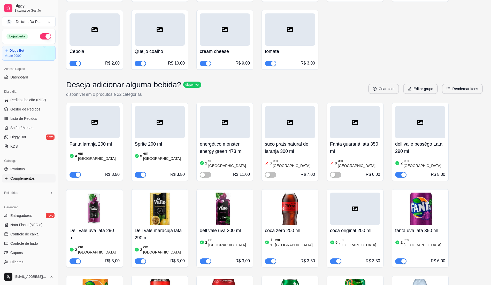
scroll to position [138, 0]
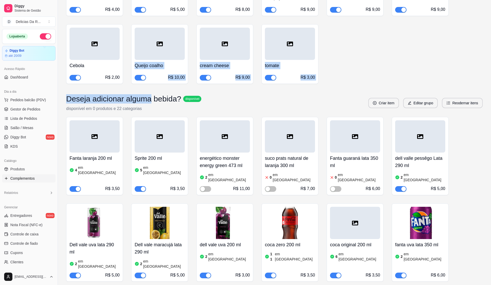
drag, startPoint x: 146, startPoint y: 99, endPoint x: 176, endPoint y: 57, distance: 51.2
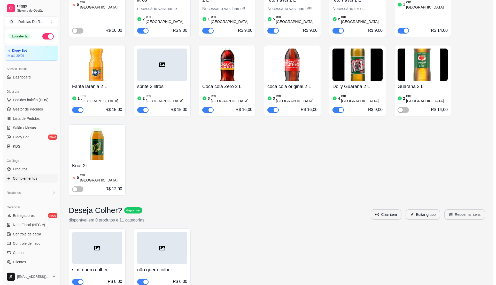
scroll to position [0, 0]
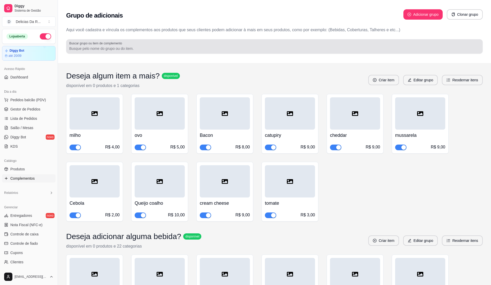
click at [91, 50] on input "Buscar grupo ou item de complemento" at bounding box center [274, 48] width 411 height 5
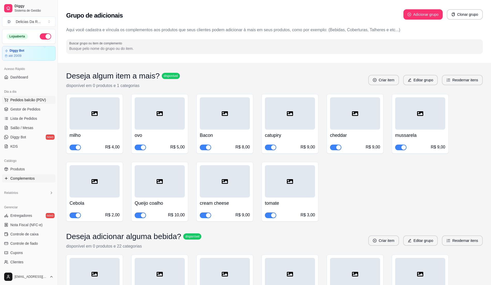
click at [32, 101] on span "Pedidos balcão (PDV)" at bounding box center [28, 99] width 36 height 5
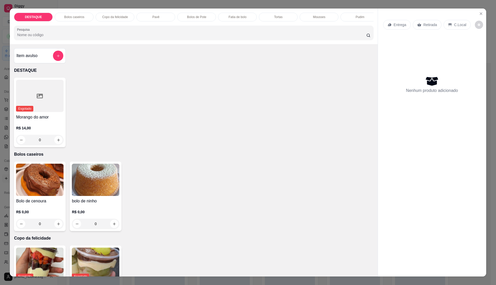
click at [326, 19] on div "Mousses" at bounding box center [319, 17] width 39 height 9
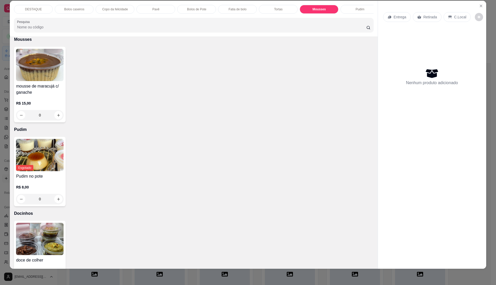
click at [34, 89] on h4 "mousse de maracujá c/ ganache" at bounding box center [40, 89] width 48 height 12
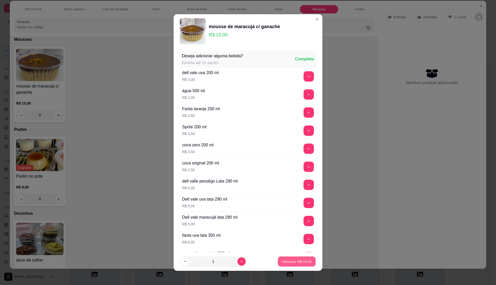
click at [295, 264] on p "Adicionar R$ 15,00" at bounding box center [297, 261] width 30 height 5
type input "1"
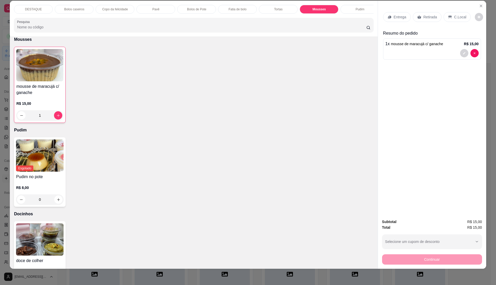
click at [351, 5] on div "Pudim" at bounding box center [360, 9] width 39 height 9
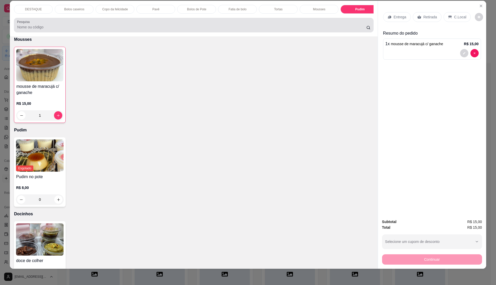
scroll to position [721, 0]
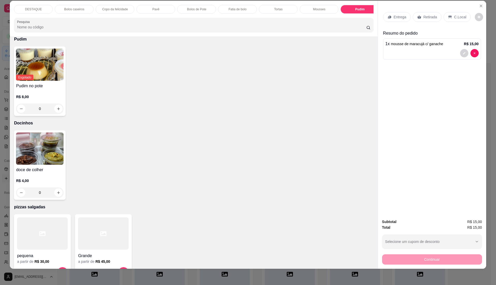
click at [155, 11] on p "Pavê" at bounding box center [156, 9] width 7 height 4
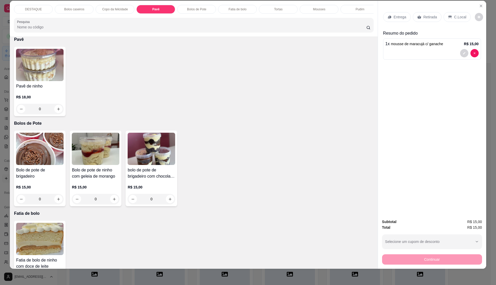
click at [119, 13] on div "Copo da felicidade" at bounding box center [115, 9] width 39 height 9
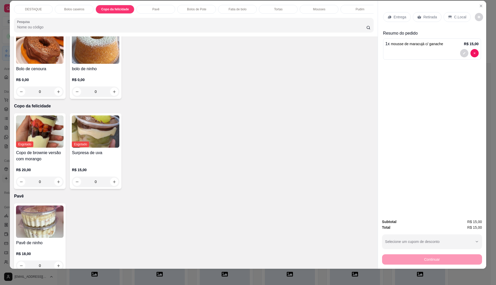
scroll to position [54, 0]
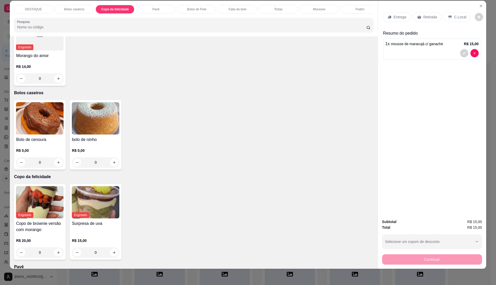
click at [183, 36] on div "DESTAQUE Bolos caseiros Copo da felicidade Pavê Bolos de Pote Fatia de bolo Tor…" at bounding box center [194, 19] width 368 height 36
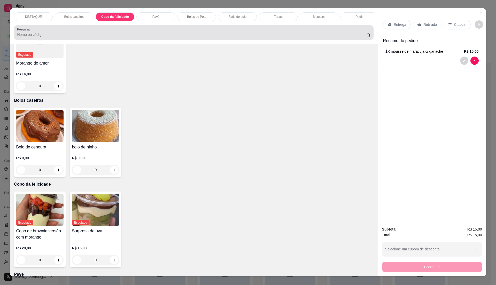
scroll to position [0, 0]
click at [177, 37] on input "Pesquisa" at bounding box center [191, 34] width 349 height 5
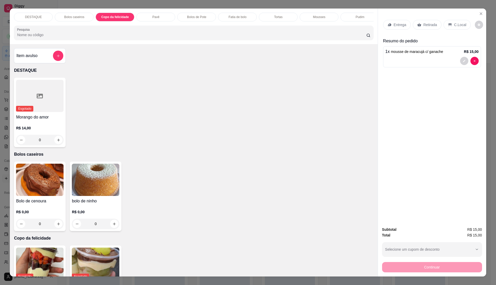
click at [141, 40] on div "Pesquisa" at bounding box center [194, 33] width 360 height 14
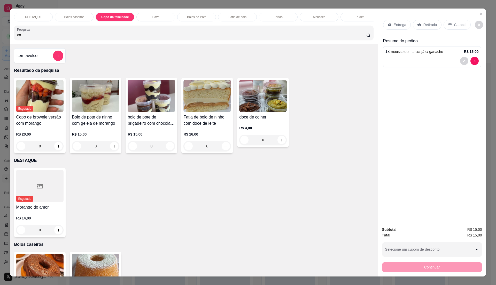
type input "c"
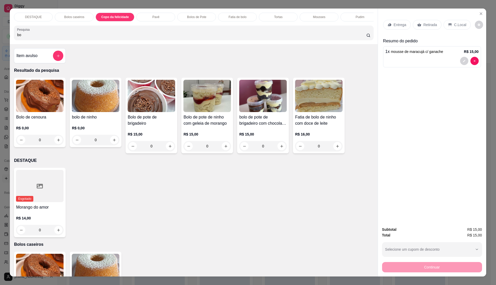
type input "bo"
click at [213, 112] on img at bounding box center [208, 96] width 48 height 32
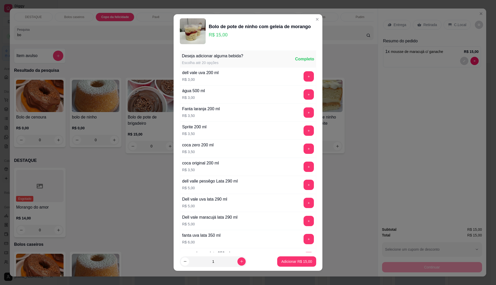
click at [298, 262] on p "Adicionar R$ 15,00" at bounding box center [297, 261] width 31 height 5
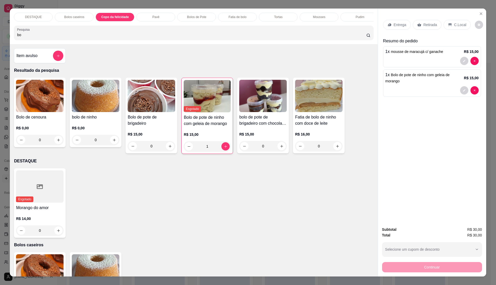
type input "1"
click at [425, 25] on p "Retirada" at bounding box center [431, 24] width 14 height 5
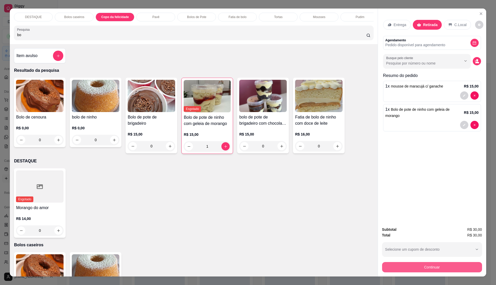
click at [437, 268] on button "Continuar" at bounding box center [432, 267] width 100 height 10
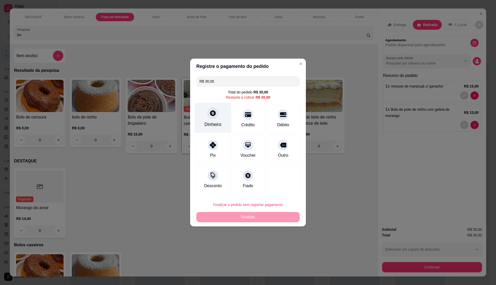
click at [212, 115] on icon at bounding box center [213, 113] width 6 height 6
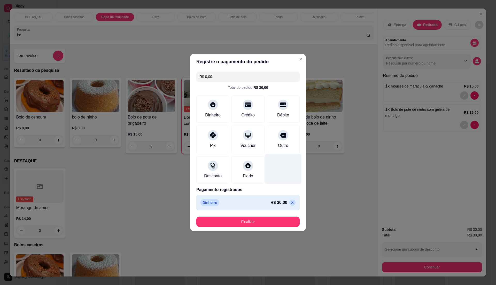
type input "R$ 0,00"
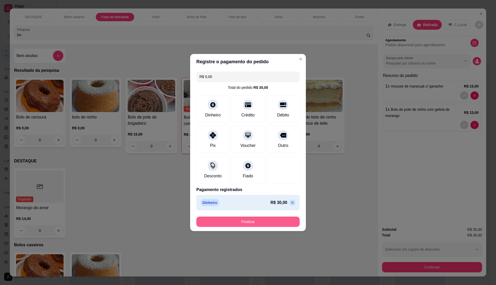
click at [274, 223] on button "Finalizar" at bounding box center [248, 222] width 103 height 10
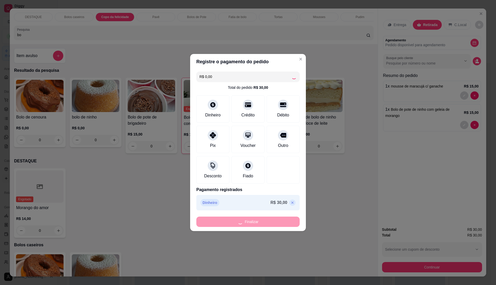
type input "0"
type input "-R$ 30,00"
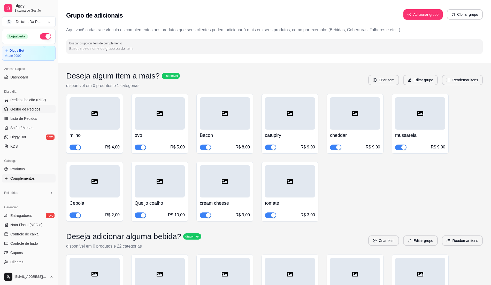
click at [33, 109] on span "Gestor de Pedidos" at bounding box center [25, 109] width 30 height 5
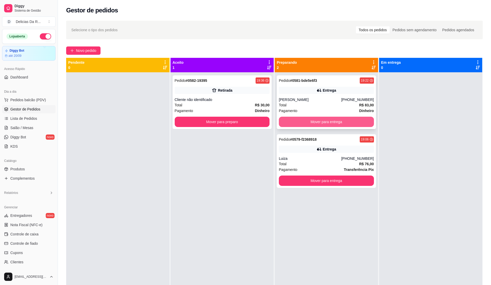
click at [307, 119] on button "Mover para entrega" at bounding box center [326, 122] width 95 height 10
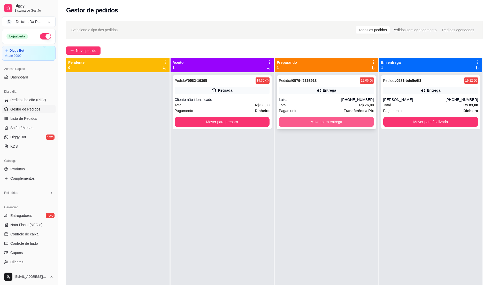
click at [314, 125] on button "Mover para entrega" at bounding box center [326, 122] width 95 height 10
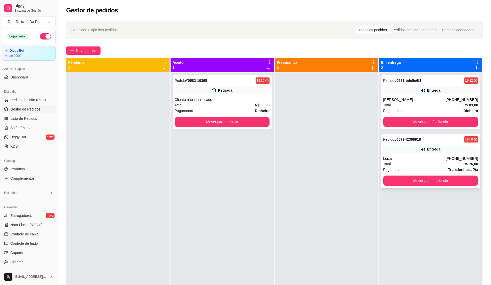
click at [394, 162] on div "Total R$ 76,00" at bounding box center [430, 164] width 95 height 6
click at [423, 166] on div "Total R$ 76,00" at bounding box center [430, 164] width 95 height 6
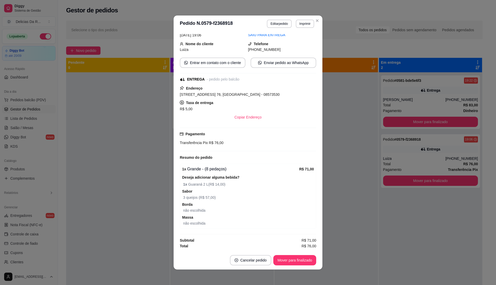
scroll to position [65, 0]
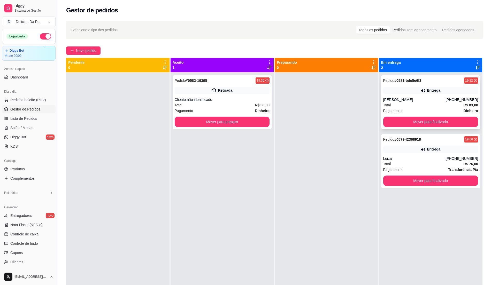
click at [401, 99] on div "[PERSON_NAME]" at bounding box center [414, 99] width 62 height 5
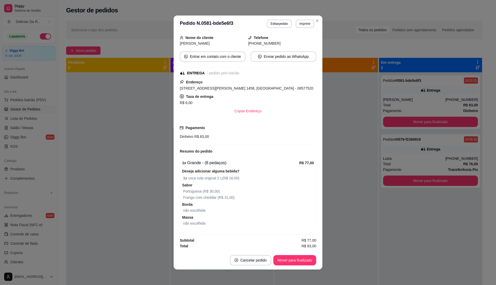
scroll to position [71, 0]
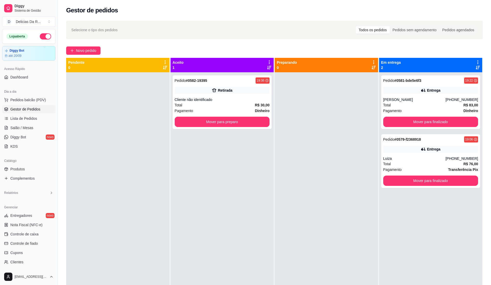
drag, startPoint x: 322, startPoint y: 183, endPoint x: 328, endPoint y: 184, distance: 5.8
click at [328, 185] on div at bounding box center [326, 214] width 103 height 285
click at [246, 107] on div "Total R$ 30,00" at bounding box center [222, 105] width 95 height 6
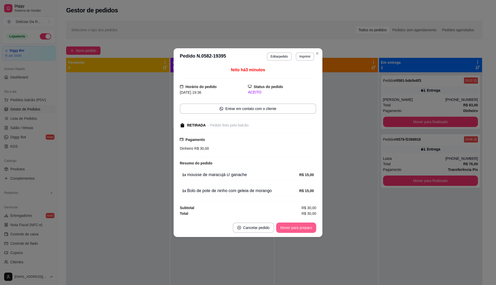
click at [297, 229] on button "Mover para preparo" at bounding box center [296, 228] width 40 height 10
click at [297, 229] on div "Mover para preparo" at bounding box center [292, 228] width 47 height 10
click at [292, 229] on div "Mover para preparo" at bounding box center [292, 228] width 47 height 10
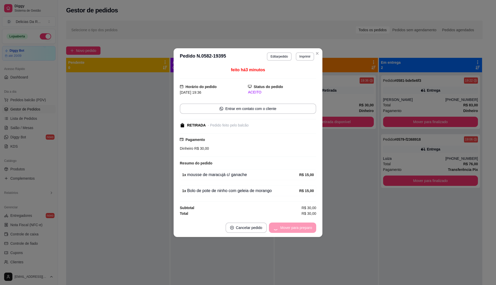
click at [292, 229] on div "Mover para preparo" at bounding box center [292, 228] width 47 height 10
click at [292, 229] on button "Mover para retirada disponível" at bounding box center [287, 228] width 55 height 10
click at [292, 229] on div "Mover para retirada disponível" at bounding box center [287, 228] width 57 height 10
click at [293, 229] on div "Mover para retirada disponível" at bounding box center [284, 228] width 64 height 10
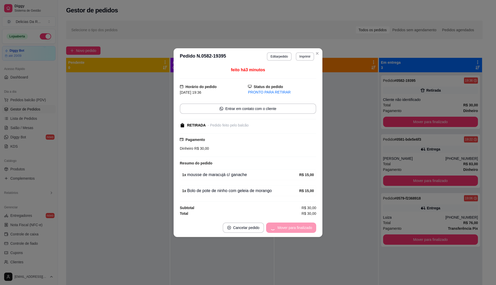
click at [297, 227] on div "Mover para finalizado" at bounding box center [291, 228] width 50 height 10
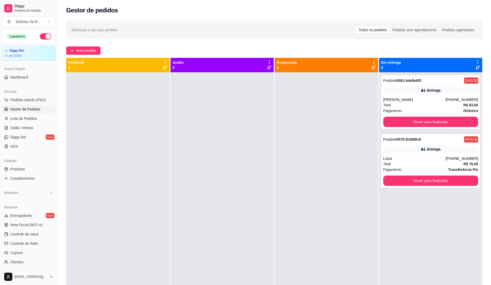
click at [83, 55] on div "Selecione o tipo dos pedidos Todos os pedidos Pedidos sem agendamento Pedidos a…" at bounding box center [274, 184] width 433 height 332
click at [84, 53] on span "Novo pedido" at bounding box center [86, 51] width 20 height 6
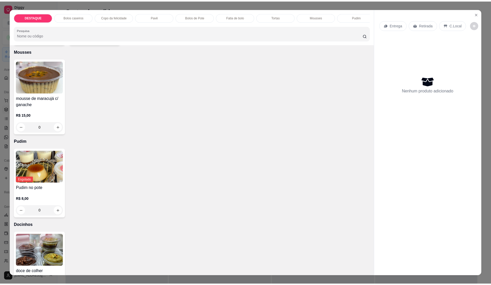
scroll to position [823, 0]
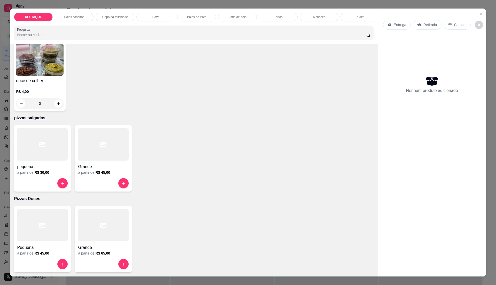
click at [116, 159] on div at bounding box center [103, 145] width 51 height 32
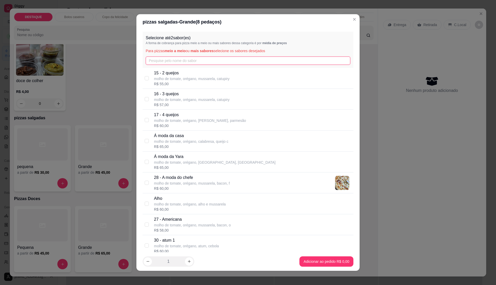
click at [218, 60] on input "text" at bounding box center [248, 61] width 205 height 8
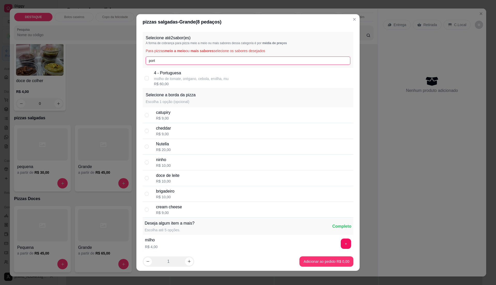
type input "port"
click at [249, 85] on div "4 - Portuguesa molho de tomate, orégano, cebola, ervilha, mu R$ 60,00" at bounding box center [253, 78] width 198 height 17
checkbox input "true"
click at [253, 60] on input "port" at bounding box center [248, 61] width 205 height 8
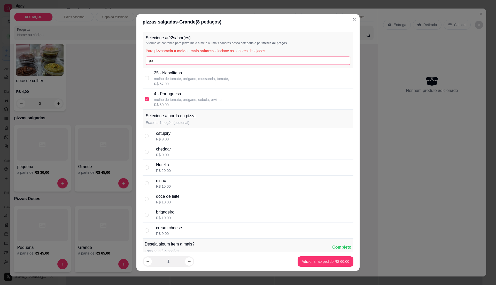
type input "p"
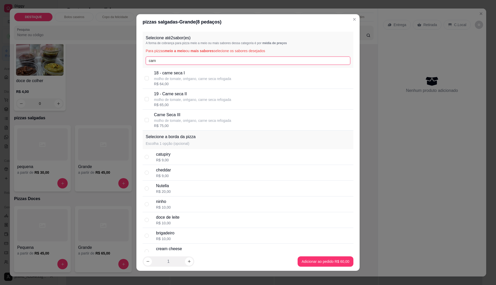
type input "carn"
click at [247, 74] on div "18 - carne seca I molho de tomate, orégano, carne seca refogada R$ 64,00" at bounding box center [253, 78] width 198 height 17
checkbox input "true"
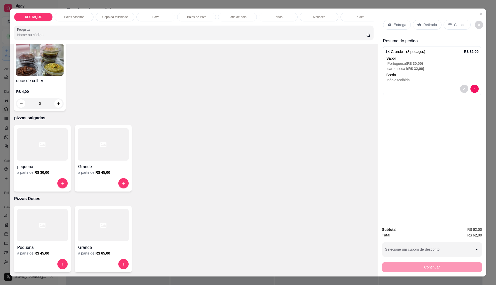
click at [388, 24] on icon at bounding box center [390, 25] width 4 height 4
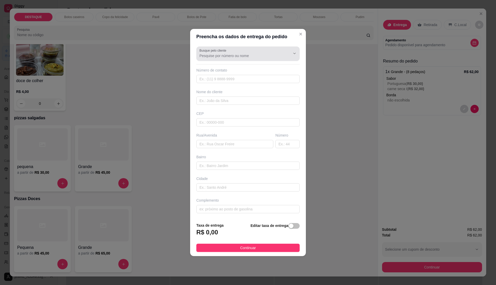
click at [246, 56] on input "Busque pelo cliente" at bounding box center [241, 55] width 83 height 5
type input "11961876990"
click at [243, 83] on div "Busque pelo cliente 11961876990 Número de contato Nome do cliente CEP Rua/Aveni…" at bounding box center [248, 131] width 116 height 174
click at [289, 225] on div "button" at bounding box center [291, 226] width 5 height 5
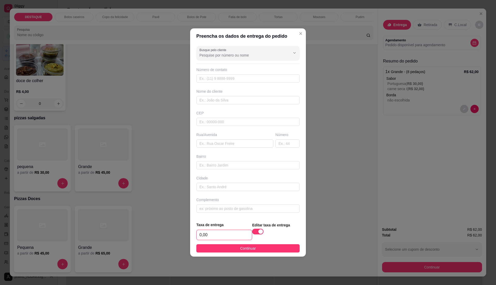
click at [217, 235] on input "0,00" at bounding box center [224, 235] width 55 height 10
type input "5,00"
click at [256, 250] on button "Continuar" at bounding box center [248, 249] width 103 height 8
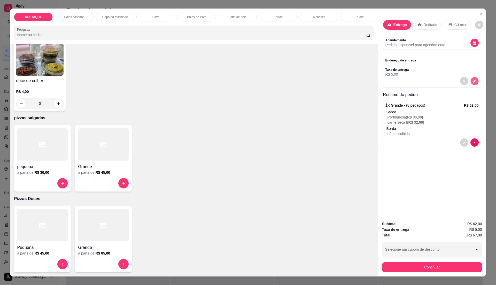
click at [473, 81] on icon "decrease-product-quantity" at bounding box center [475, 81] width 4 height 4
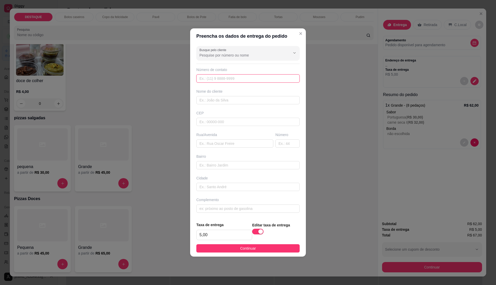
click at [219, 80] on input "text" at bounding box center [248, 78] width 103 height 8
type input "[PHONE_NUMBER]"
click at [236, 100] on input "text" at bounding box center [248, 100] width 103 height 8
type input "[PERSON_NAME]"
click at [242, 121] on input "text" at bounding box center [248, 122] width 103 height 8
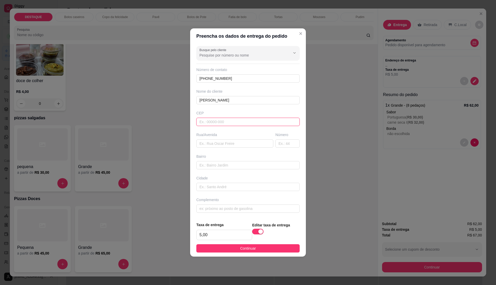
click at [241, 123] on input "text" at bounding box center [248, 122] width 103 height 8
paste input "08573170"
type input "08573170"
type input "Rua Alagoinhas"
type input "[GEOGRAPHIC_DATA]"
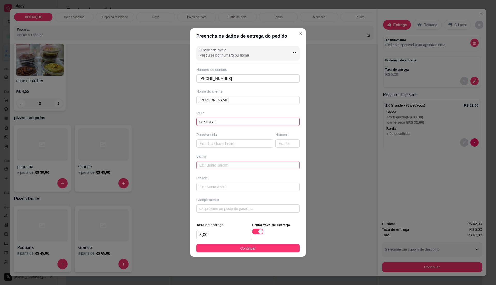
type input "Itaquaquecetuba"
type input "08573170"
click at [286, 147] on input "text" at bounding box center [288, 144] width 24 height 8
type input "62"
drag, startPoint x: 253, startPoint y: 231, endPoint x: 257, endPoint y: 231, distance: 3.4
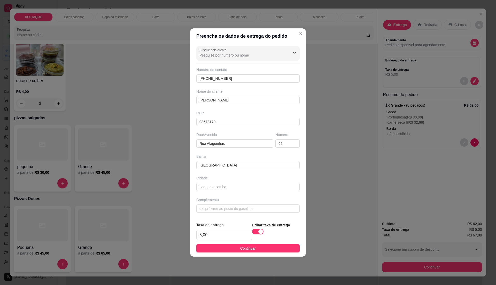
click at [254, 231] on span "button" at bounding box center [257, 232] width 11 height 6
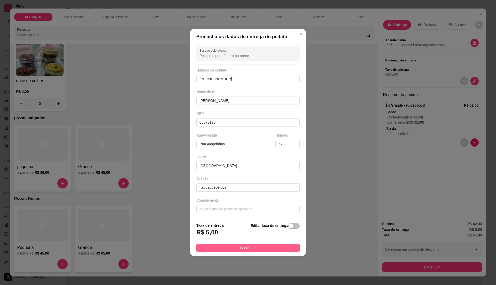
click at [260, 245] on button "Continuar" at bounding box center [248, 248] width 103 height 8
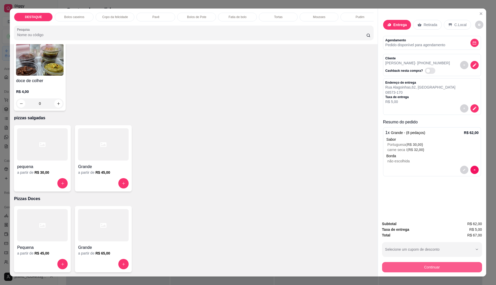
click at [417, 266] on button "Continuar" at bounding box center [432, 267] width 100 height 10
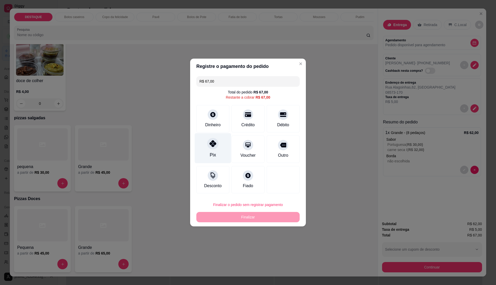
click at [197, 140] on div "Pix" at bounding box center [213, 148] width 36 height 30
type input "R$ 0,00"
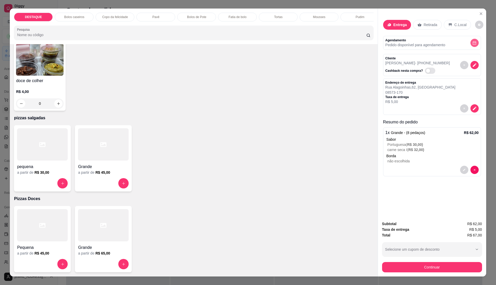
click at [474, 40] on button "decrease-product-quantity" at bounding box center [475, 43] width 8 height 8
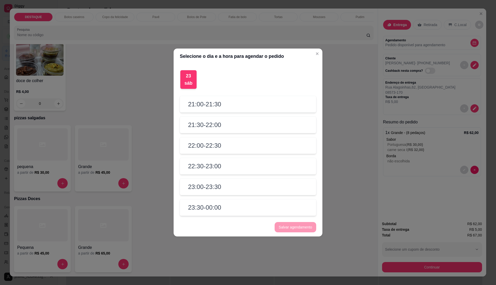
click at [224, 106] on div "21:00 - 21:30" at bounding box center [248, 104] width 137 height 17
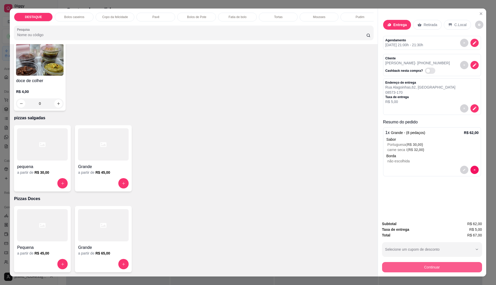
click at [395, 270] on button "Continuar" at bounding box center [432, 267] width 100 height 10
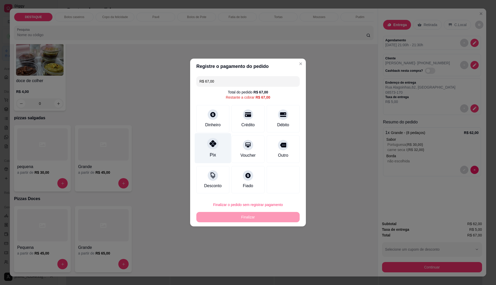
click at [210, 149] on div "Pix" at bounding box center [213, 148] width 36 height 30
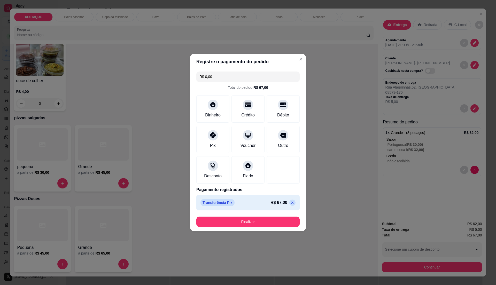
click at [269, 226] on button "Finalizar" at bounding box center [248, 222] width 103 height 10
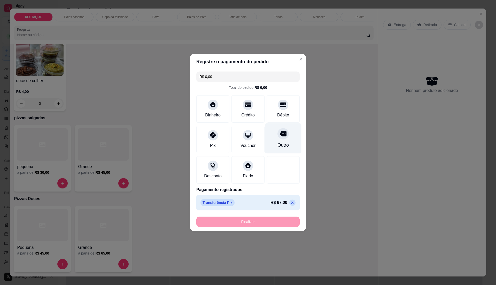
type input "-R$ 67,00"
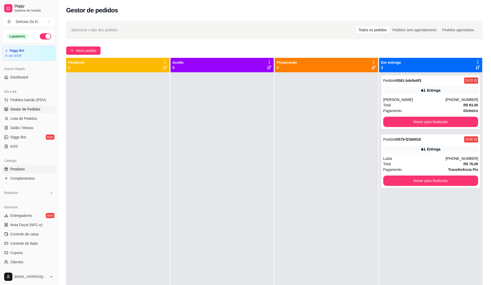
click at [14, 167] on span "Produtos" at bounding box center [17, 169] width 14 height 5
click at [23, 110] on span "Gestor de Pedidos" at bounding box center [25, 109] width 30 height 5
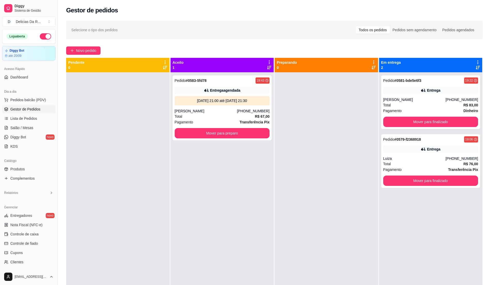
click at [24, 109] on span "Gestor de Pedidos" at bounding box center [25, 109] width 30 height 5
click at [216, 111] on div "[PERSON_NAME]" at bounding box center [206, 111] width 62 height 5
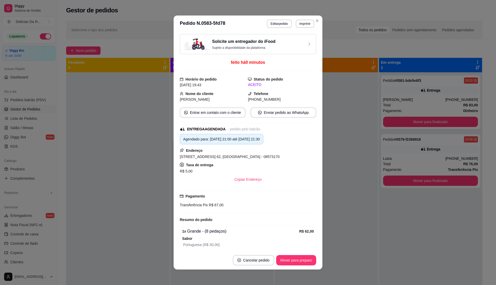
click at [304, 26] on button "Imprimir" at bounding box center [305, 24] width 18 height 8
click at [302, 40] on button "IMPRESSORA" at bounding box center [294, 42] width 36 height 8
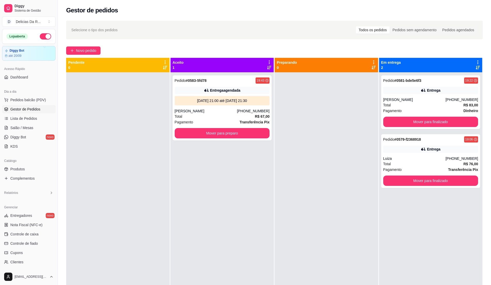
click at [22, 162] on div "Catálogo" at bounding box center [29, 161] width 54 height 8
click at [24, 169] on span "Produtos" at bounding box center [17, 169] width 14 height 5
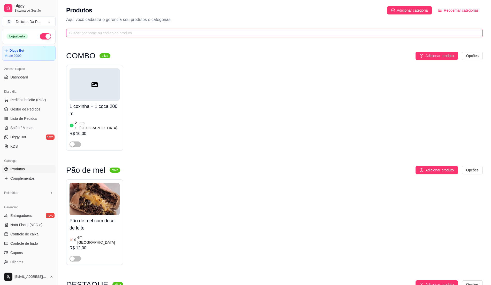
click at [110, 31] on input "text" at bounding box center [272, 33] width 407 height 6
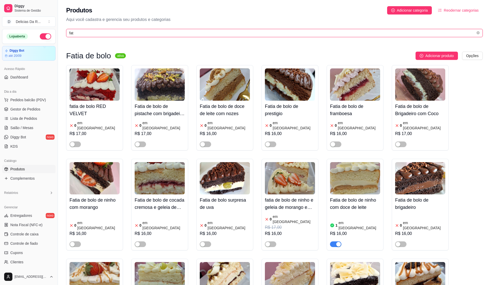
type input "fat"
click at [338, 242] on div "button" at bounding box center [338, 244] width 5 height 5
click at [220, 35] on input "fat" at bounding box center [272, 33] width 407 height 6
click at [223, 32] on input "fat" at bounding box center [272, 33] width 407 height 6
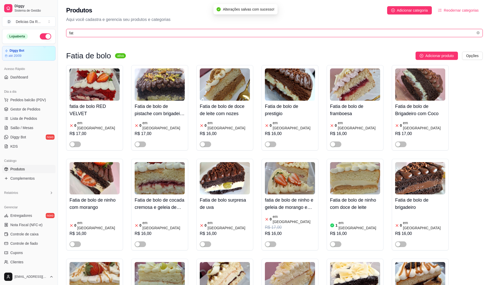
click at [223, 32] on input "fat" at bounding box center [272, 33] width 407 height 6
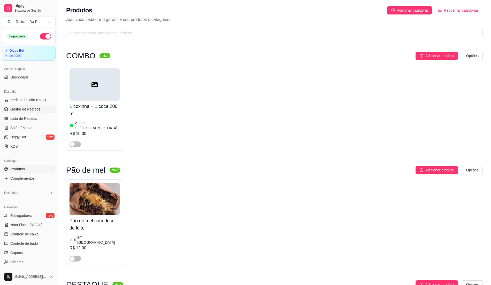
click at [32, 110] on span "Gestor de Pedidos" at bounding box center [25, 109] width 30 height 5
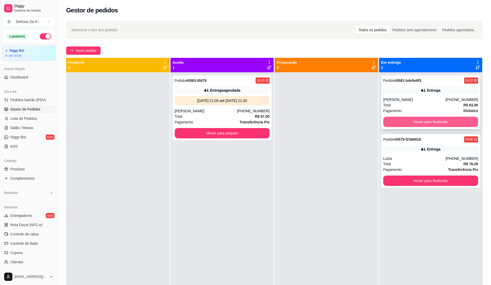
click at [397, 123] on button "Mover para finalizado" at bounding box center [430, 122] width 95 height 10
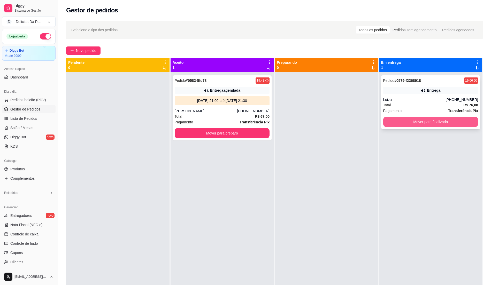
click at [396, 123] on button "Mover para finalizado" at bounding box center [430, 122] width 95 height 10
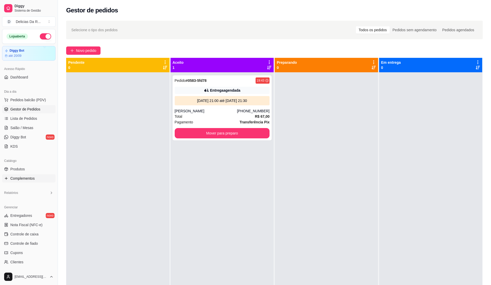
click at [11, 178] on span "Complementos" at bounding box center [22, 178] width 24 height 5
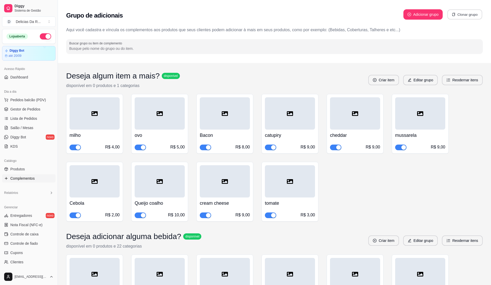
click at [461, 16] on button "Clonar grupo" at bounding box center [465, 15] width 35 height 10
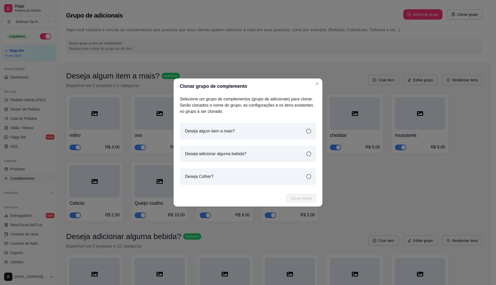
drag, startPoint x: 283, startPoint y: 158, endPoint x: 292, endPoint y: 164, distance: 11.4
click at [283, 158] on div "Deseja adicionar alguma bebida?" at bounding box center [248, 154] width 137 height 17
click at [303, 200] on span "Clonar Grupo" at bounding box center [302, 199] width 22 height 6
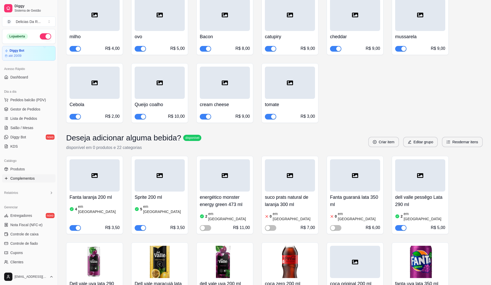
scroll to position [103, 0]
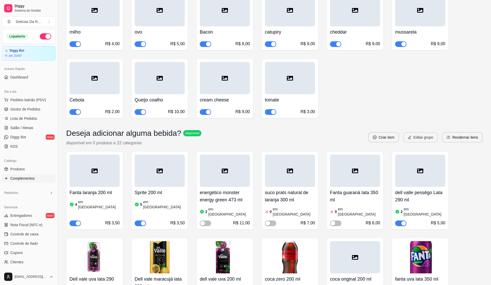
click at [410, 139] on icon "edit" at bounding box center [409, 137] width 3 height 3
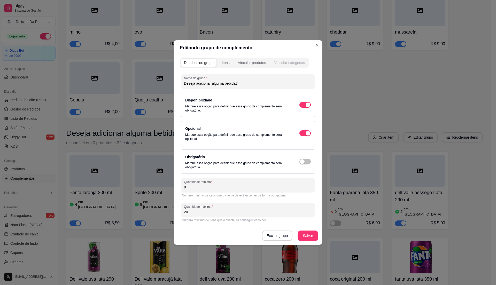
click at [291, 63] on div "Vincular categorias" at bounding box center [289, 62] width 31 height 5
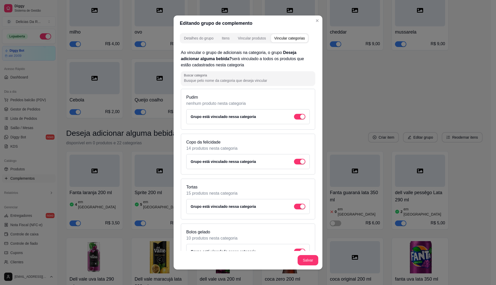
click at [257, 45] on div "Detalhes do grupo Itens Vincular produtos Vincular categorias Ao vincular o gru…" at bounding box center [248, 150] width 149 height 239
click at [267, 37] on button "Vincular produtos" at bounding box center [252, 38] width 34 height 8
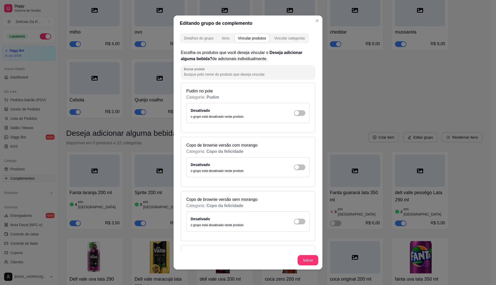
click at [259, 41] on div "Vincular produtos" at bounding box center [252, 38] width 28 height 5
click at [214, 32] on div "Detalhes do grupo Itens Vincular produtos Vincular categorias Escolha os produt…" at bounding box center [248, 150] width 149 height 239
click at [222, 41] on div "Itens" at bounding box center [226, 38] width 8 height 5
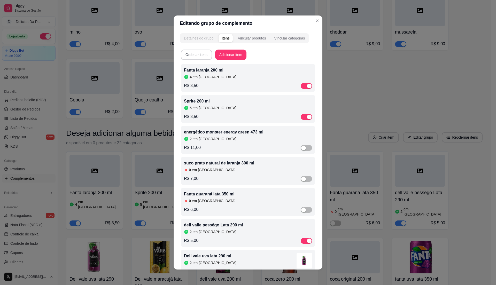
click at [205, 42] on button "Detalhes do grupo" at bounding box center [199, 38] width 36 height 8
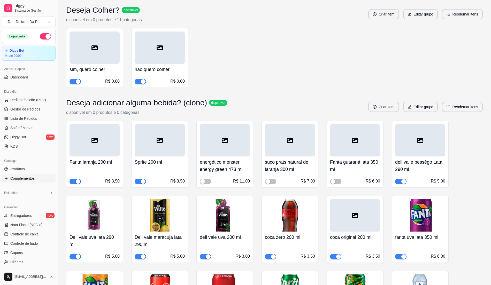
scroll to position [816, 0]
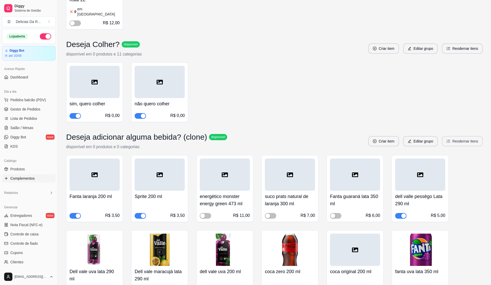
click at [461, 136] on button "Reodernar itens" at bounding box center [462, 141] width 41 height 10
click at [462, 136] on button "Reodernar itens" at bounding box center [462, 141] width 41 height 10
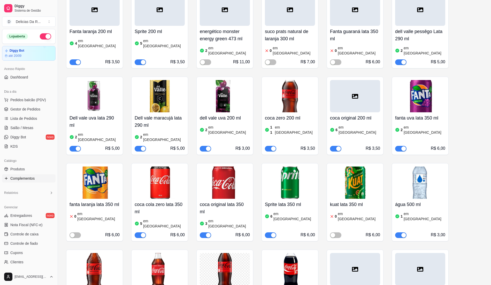
scroll to position [0, 0]
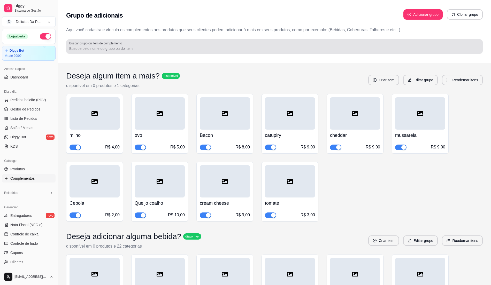
click at [97, 52] on div "Buscar grupo ou item de complemento" at bounding box center [274, 46] width 417 height 14
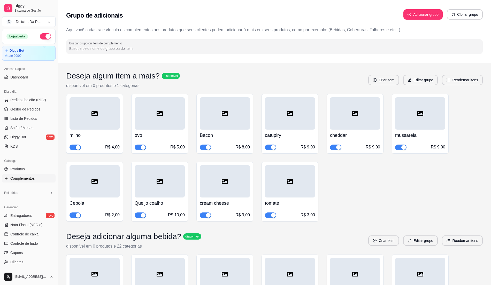
click at [96, 75] on h3 "Deseja algum item a mais?" at bounding box center [113, 75] width 94 height 9
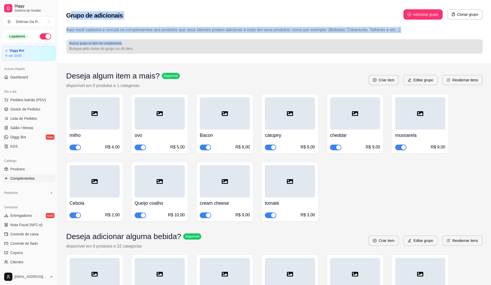
drag, startPoint x: 100, startPoint y: 21, endPoint x: 225, endPoint y: 58, distance: 131.3
click at [208, 50] on div "Grupo de adicionais Adicionar grupo Clonar grupo Aqui você cadastra e víncula o…" at bounding box center [274, 31] width 433 height 63
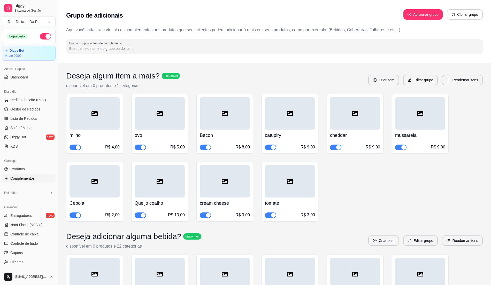
drag, startPoint x: 232, startPoint y: 61, endPoint x: 234, endPoint y: 62, distance: 2.9
click at [233, 62] on div "Grupo de adicionais Adicionar grupo Clonar grupo Aqui você cadastra e víncula o…" at bounding box center [274, 31] width 433 height 63
click at [457, 35] on div "Grupo de adicionais Adicionar grupo Clonar grupo Aqui você cadastra e víncula o…" at bounding box center [274, 31] width 433 height 63
drag, startPoint x: 13, startPoint y: 166, endPoint x: 13, endPoint y: 169, distance: 3.1
click at [14, 167] on link "Produtos" at bounding box center [29, 169] width 54 height 8
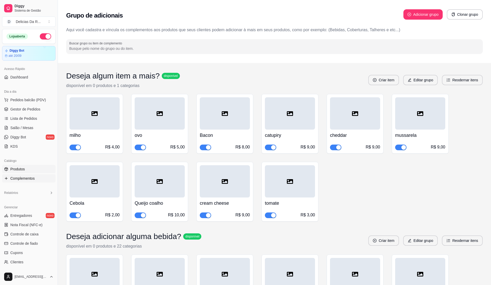
click at [27, 171] on link "Produtos" at bounding box center [29, 169] width 54 height 8
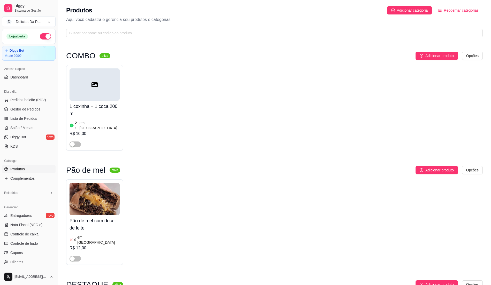
scroll to position [276, 0]
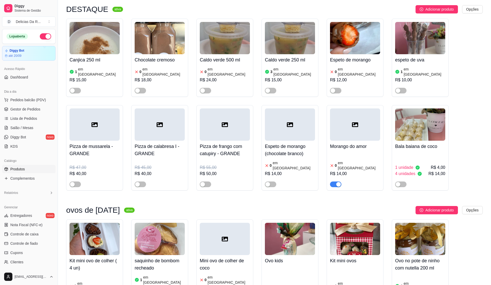
click at [334, 182] on span "button" at bounding box center [335, 185] width 11 height 6
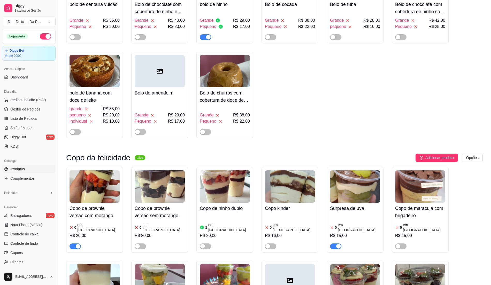
scroll to position [1241, 0]
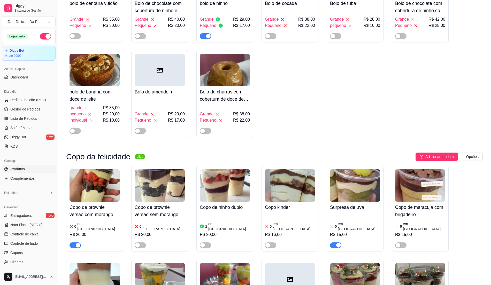
click at [77, 243] on div "button" at bounding box center [78, 245] width 5 height 5
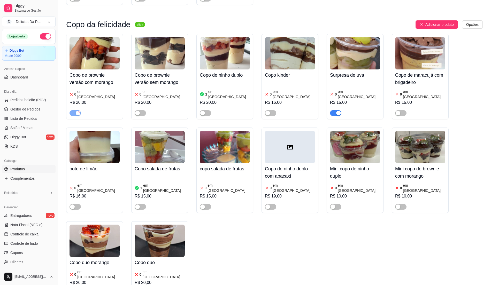
scroll to position [1379, 0]
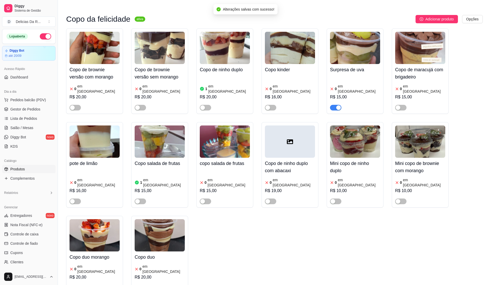
click at [337, 106] on div "button" at bounding box center [338, 108] width 5 height 5
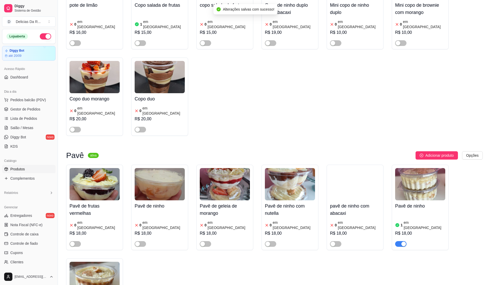
scroll to position [1586, 0]
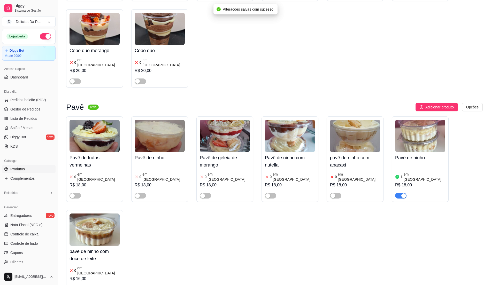
click at [404, 194] on div "button" at bounding box center [404, 196] width 5 height 5
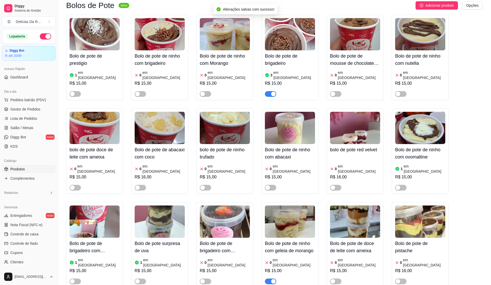
scroll to position [1931, 0]
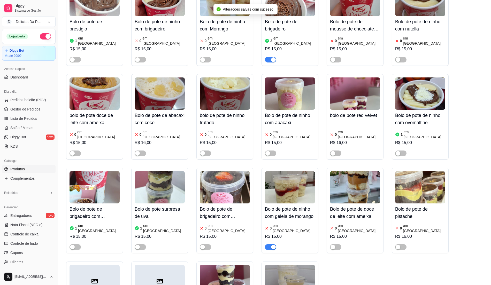
click at [273, 245] on div "button" at bounding box center [273, 247] width 5 height 5
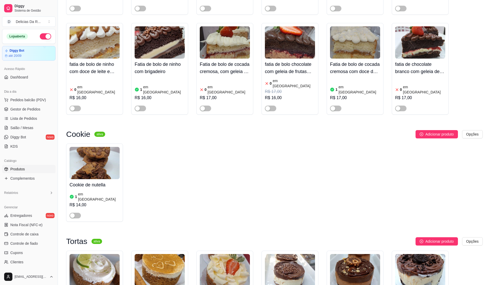
scroll to position [2862, 0]
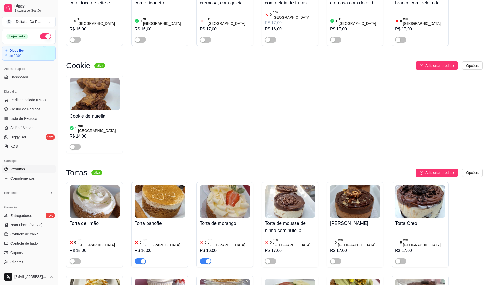
click at [140, 259] on span "button" at bounding box center [140, 262] width 11 height 6
click at [203, 259] on span "button" at bounding box center [205, 262] width 11 height 6
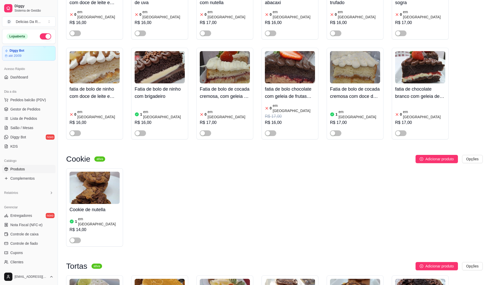
scroll to position [2759, 0]
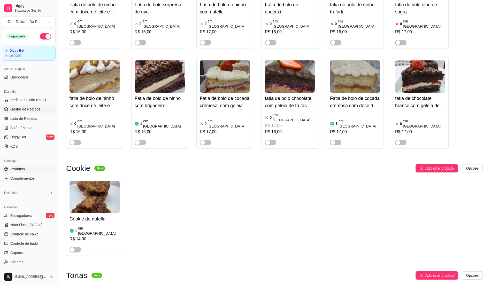
click at [27, 112] on link "Gestor de Pedidos" at bounding box center [29, 109] width 54 height 8
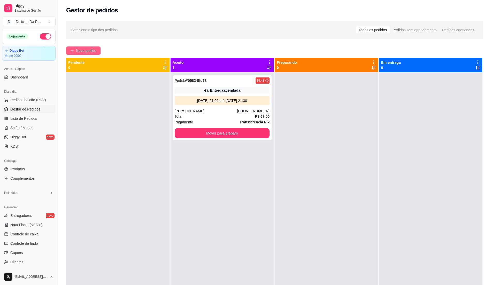
click at [89, 50] on span "Novo pedido" at bounding box center [86, 51] width 20 height 6
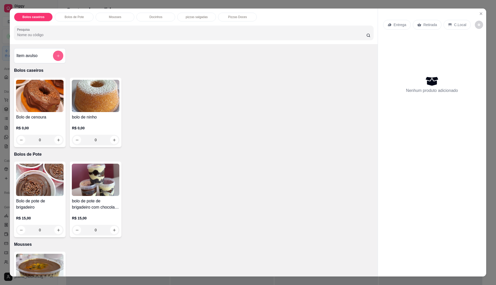
click at [53, 57] on button "add-separate-item" at bounding box center [58, 56] width 10 height 10
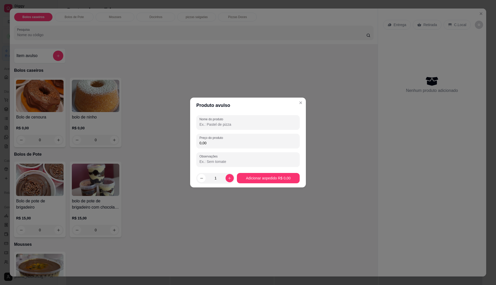
click at [206, 123] on input "Nome do produto" at bounding box center [248, 124] width 97 height 5
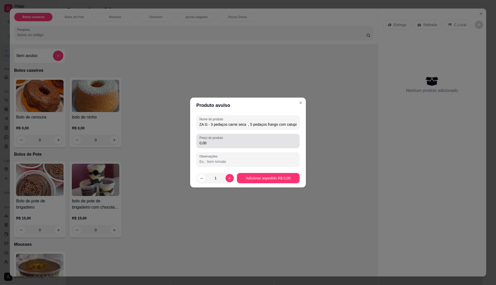
click at [279, 139] on div "0,00" at bounding box center [248, 141] width 97 height 10
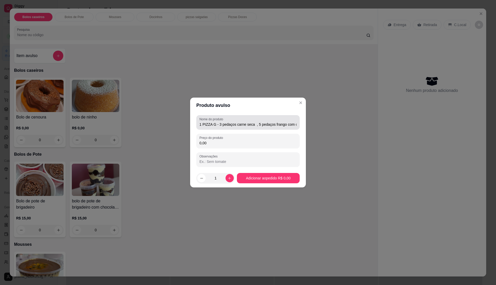
click at [253, 125] on input "1 PIZZA G - 3 pedaços carne seca , 5 pedaços frango com catupiry" at bounding box center [248, 124] width 97 height 5
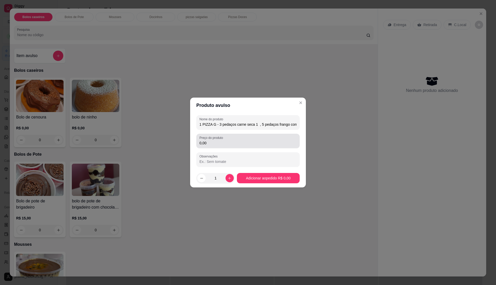
type input "1 PIZZA G - 3 pedaços carne seca 1 , 5 pedaços frango com catupiry"
click at [258, 144] on input "0,00" at bounding box center [248, 143] width 97 height 5
type input "61,90"
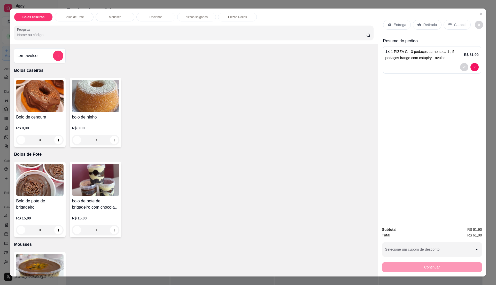
click at [406, 48] on div "1 x 1 PIZZA G - 3 pedaços carne seca 1 , 5 pedaços frango com catupiry - avulso…" at bounding box center [432, 59] width 98 height 27
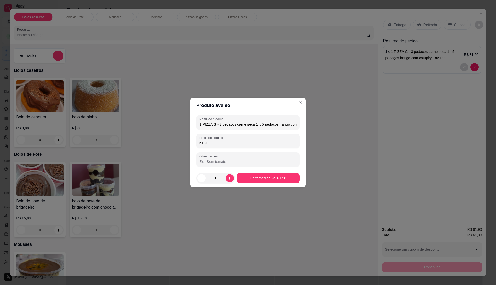
click at [296, 125] on input "1 PIZZA G - 3 pedaços carne seca 1 , 5 pedaços frango com catupiry - avulso" at bounding box center [248, 124] width 97 height 5
click at [296, 124] on input "1 PIZZA G - 3 pedaços carne seca 1 , 5 pedaços frango com catupiry - avulso" at bounding box center [248, 124] width 97 height 5
click at [298, 124] on div "Nome do produto 1 PIZZA G - 3 pedaços carne seca 1 , 5 pedaços frango com catup…" at bounding box center [248, 122] width 103 height 14
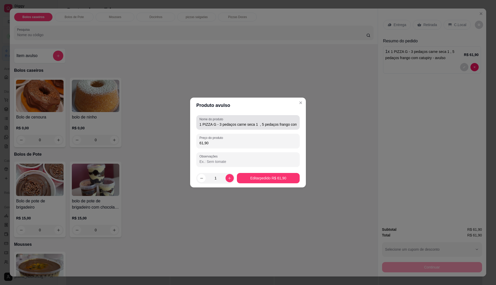
click at [298, 124] on div "Nome do produto 1 PIZZA G - 3 pedaços carne seca 1 , 5 pedaços frango com catup…" at bounding box center [248, 122] width 103 height 14
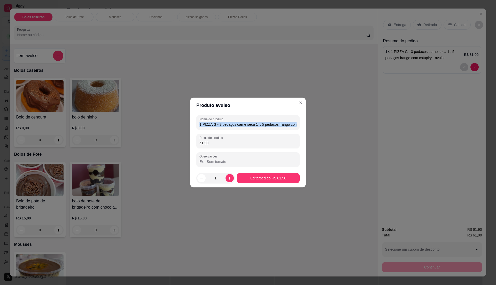
click at [298, 124] on div "Nome do produto 1 PIZZA G - 3 pedaços carne seca 1 , 5 pedaços frango com catup…" at bounding box center [248, 122] width 103 height 14
drag, startPoint x: 298, startPoint y: 124, endPoint x: 234, endPoint y: 128, distance: 64.5
click at [225, 133] on div "Nome do produto 1 PIZZA G - 3 pedaços carne seca 1 , 5 pedaços frango com catup…" at bounding box center [248, 141] width 103 height 52
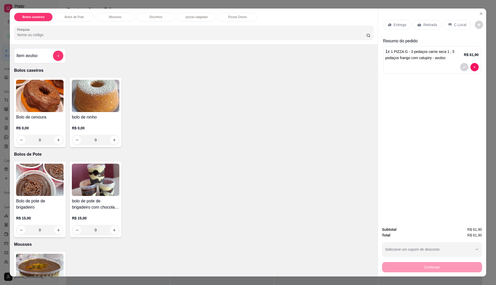
click at [420, 23] on div "Retirada" at bounding box center [427, 25] width 29 height 10
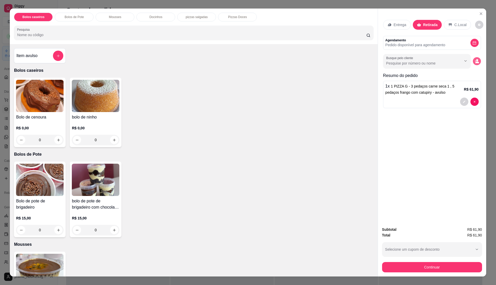
click at [476, 62] on icon "decrease-product-quantity" at bounding box center [477, 61] width 4 height 4
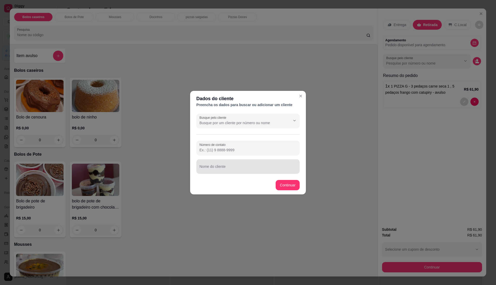
click at [259, 167] on input "Nome do cliente" at bounding box center [248, 168] width 97 height 5
type input "Gabi"
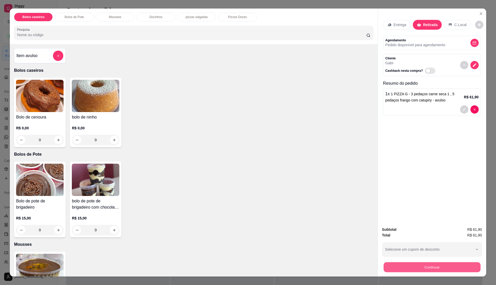
click at [402, 264] on button "Continuar" at bounding box center [432, 267] width 97 height 10
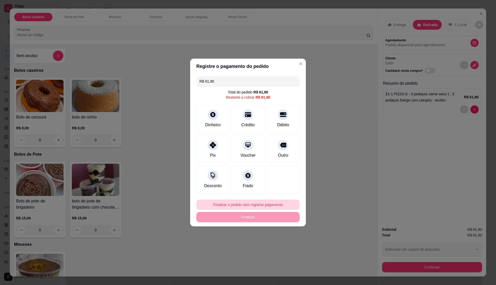
click at [272, 204] on button "Finalizar o pedido sem registrar pagamento" at bounding box center [248, 205] width 103 height 10
click at [281, 247] on button "Confirmar" at bounding box center [280, 248] width 19 height 8
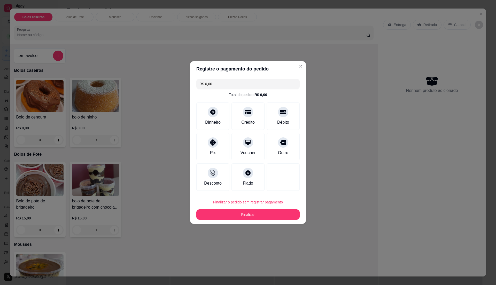
type input "R$ 0,00"
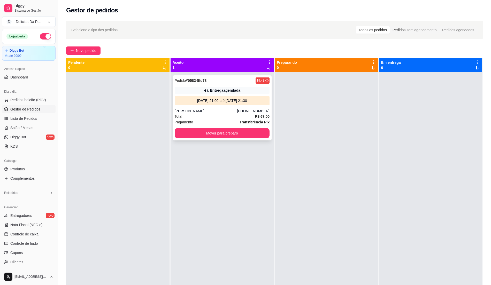
click at [215, 101] on div "[DATE] 21:00 até [DATE] 21:30" at bounding box center [222, 100] width 91 height 5
click at [26, 173] on link "Produtos" at bounding box center [29, 169] width 54 height 8
click at [33, 110] on span "Gestor de Pedidos" at bounding box center [25, 109] width 30 height 5
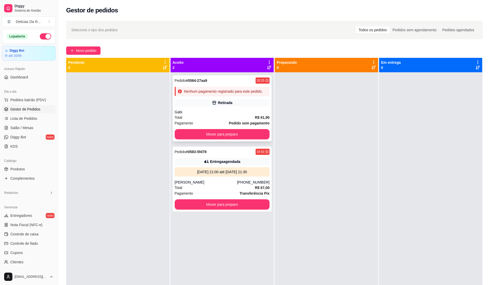
click at [175, 100] on div "Retirada" at bounding box center [222, 102] width 95 height 7
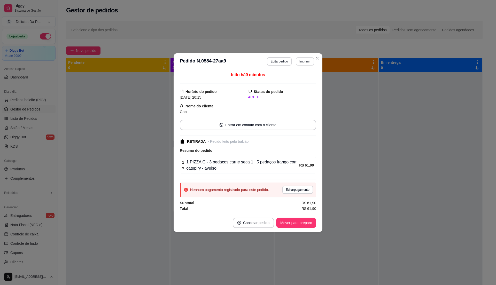
click at [300, 63] on button "Imprimir" at bounding box center [305, 61] width 18 height 8
click at [298, 77] on button "IMPRESSORA" at bounding box center [300, 76] width 30 height 7
click at [304, 225] on button "Mover para preparo" at bounding box center [296, 223] width 40 height 10
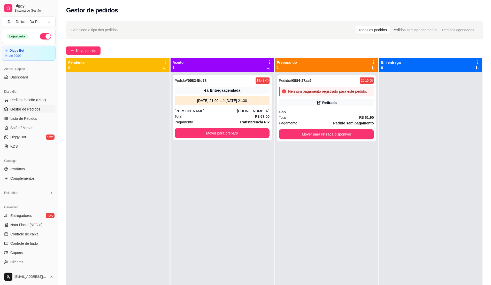
click at [80, 46] on div "Selecione o tipo dos pedidos Todos os pedidos Pedidos sem agendamento Pedidos a…" at bounding box center [274, 184] width 433 height 332
click at [83, 51] on span "Novo pedido" at bounding box center [86, 51] width 20 height 6
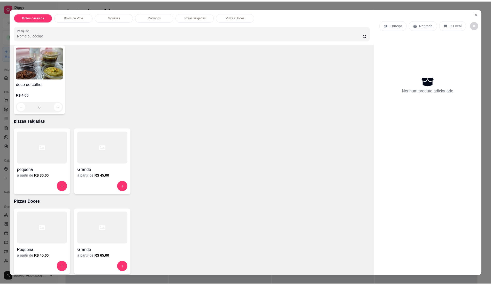
scroll to position [301, 0]
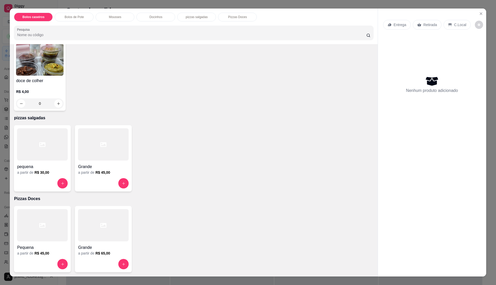
click at [103, 149] on div at bounding box center [103, 145] width 51 height 32
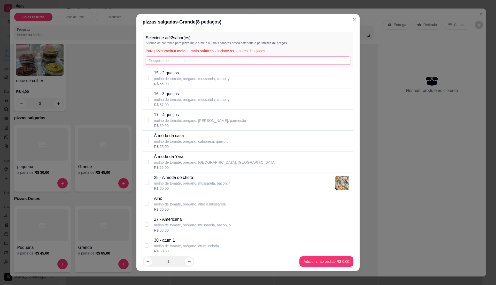
click at [168, 57] on input "text" at bounding box center [248, 61] width 205 height 8
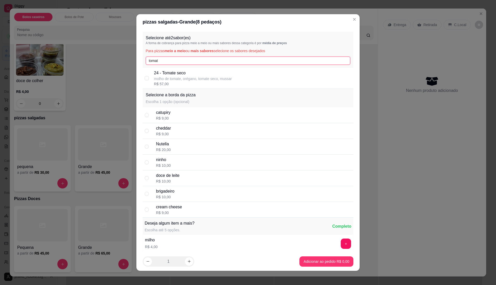
type input "tomat"
click at [169, 79] on p "molho de tomate, orégano, tomate seco, mussar" at bounding box center [193, 78] width 78 height 5
checkbox input "true"
click at [168, 61] on input "tomat" at bounding box center [248, 61] width 205 height 8
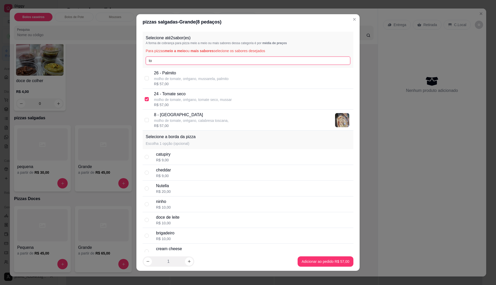
type input "t"
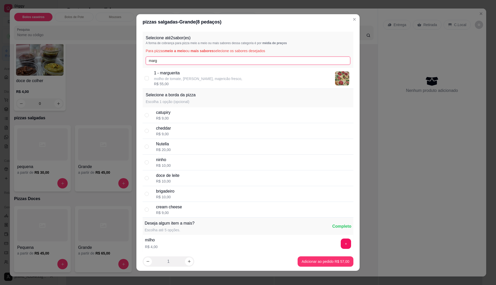
type input "marg"
click at [184, 81] on p "molho de tomate, [PERSON_NAME], majericão fresco," at bounding box center [198, 78] width 88 height 5
checkbox input "true"
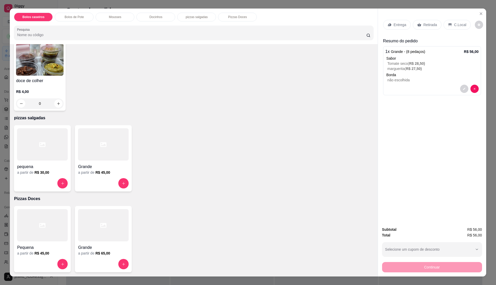
click at [398, 24] on p "Entrega" at bounding box center [400, 24] width 13 height 5
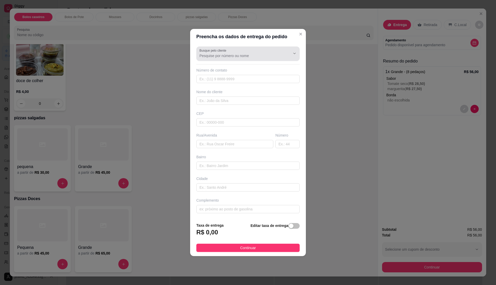
click at [285, 52] on icon "Show suggestions" at bounding box center [287, 53] width 4 height 4
type input "119843137"
click at [218, 77] on input "text" at bounding box center [248, 79] width 103 height 8
click at [215, 80] on input "text" at bounding box center [248, 79] width 103 height 8
type input "[PHONE_NUMBER]"
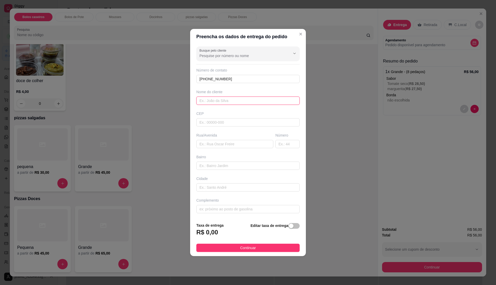
click at [206, 99] on input "text" at bounding box center [248, 101] width 103 height 8
type input "[PERSON_NAME]"
click at [225, 122] on input "text" at bounding box center [248, 122] width 103 height 8
click at [245, 248] on span "Continuar" at bounding box center [248, 248] width 16 height 6
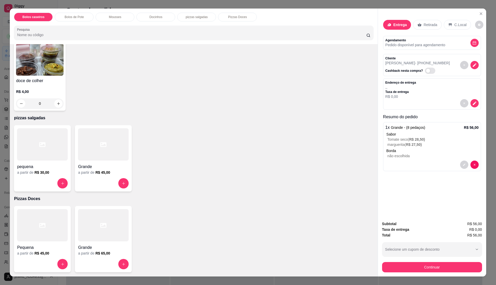
click at [429, 29] on div "Retirada" at bounding box center [427, 25] width 29 height 10
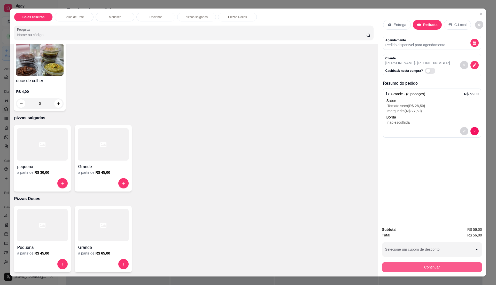
click at [436, 265] on button "Continuar" at bounding box center [432, 267] width 100 height 10
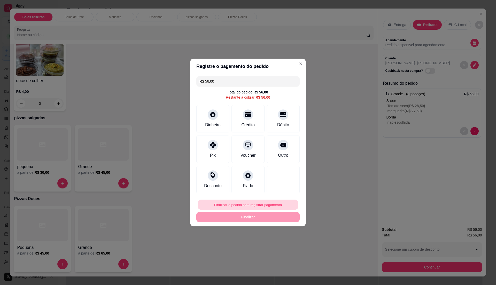
click at [280, 204] on button "Finalizar o pedido sem registrar pagamento" at bounding box center [248, 205] width 100 height 10
click at [287, 246] on button "Confirmar" at bounding box center [280, 248] width 19 height 8
type input "R$ 0,00"
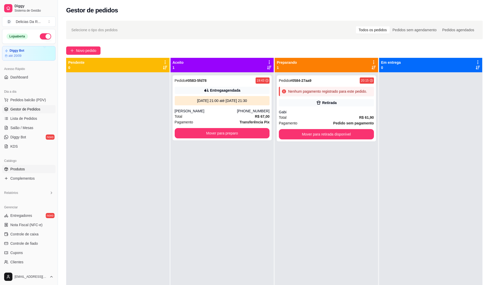
click at [26, 172] on link "Produtos" at bounding box center [29, 169] width 54 height 8
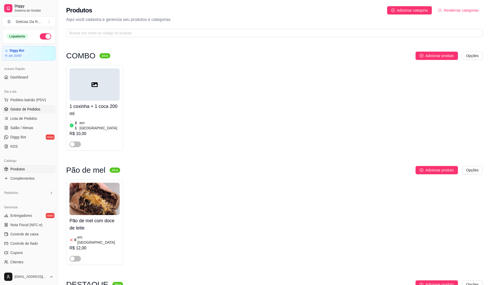
click at [25, 111] on span "Gestor de Pedidos" at bounding box center [25, 109] width 30 height 5
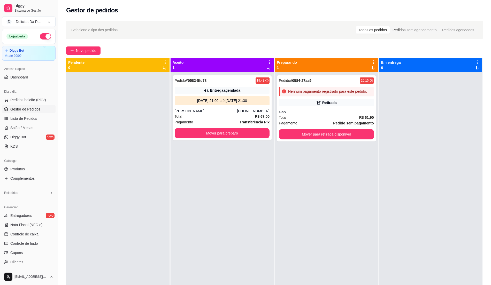
click at [37, 111] on span "Gestor de Pedidos" at bounding box center [25, 109] width 30 height 5
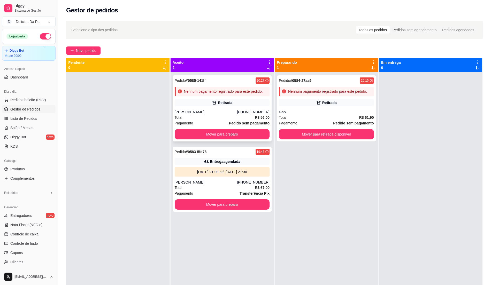
click at [216, 114] on div "[PERSON_NAME]" at bounding box center [206, 112] width 62 height 5
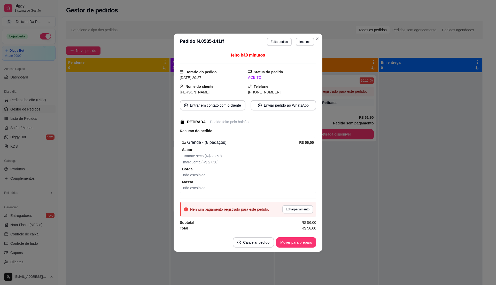
click at [303, 38] on button "Imprimir" at bounding box center [305, 42] width 18 height 8
click at [302, 57] on button "IMPRESSORA" at bounding box center [295, 59] width 37 height 8
click at [305, 243] on button "Mover para preparo" at bounding box center [296, 243] width 40 height 10
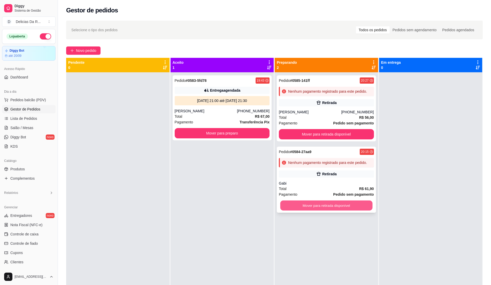
click at [315, 207] on button "Mover para retirada disponível" at bounding box center [327, 206] width 92 height 10
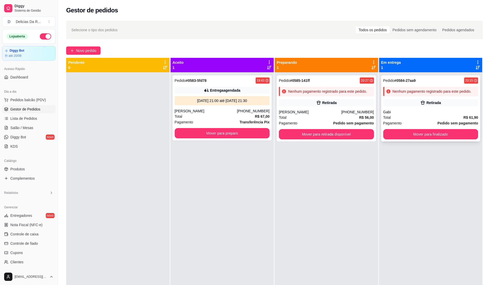
click at [407, 116] on div "Total R$ 61,90" at bounding box center [430, 118] width 95 height 6
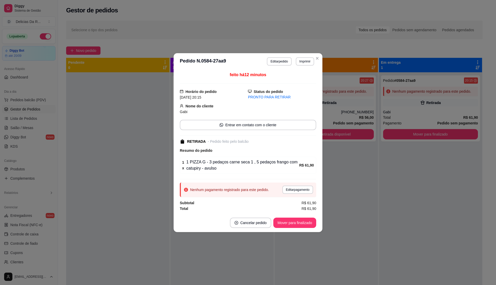
click at [298, 189] on button "Editar pagamento" at bounding box center [298, 190] width 31 height 8
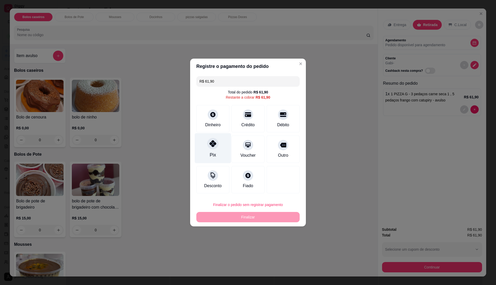
click at [212, 139] on div "Pix" at bounding box center [213, 148] width 36 height 30
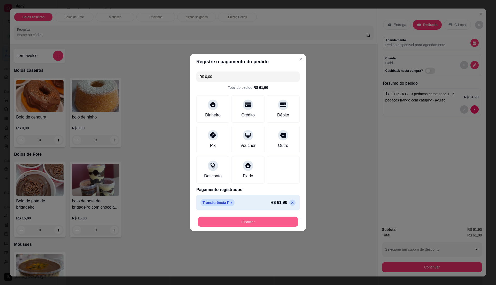
click at [251, 227] on button "Finalizar" at bounding box center [248, 222] width 100 height 10
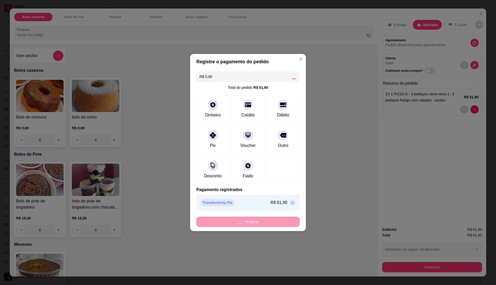
type input "-R$ 61,90"
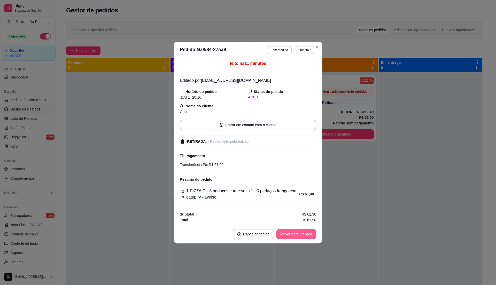
click at [308, 236] on button "Mover para preparo" at bounding box center [296, 234] width 40 height 10
click at [308, 238] on div "Mover para preparo" at bounding box center [292, 234] width 47 height 10
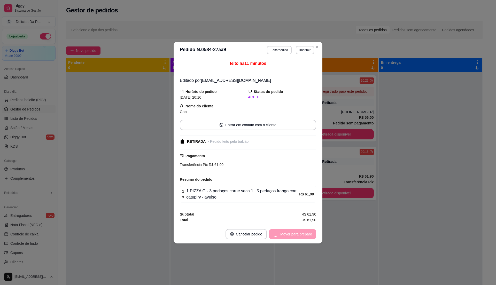
click at [308, 237] on div "Mover para preparo" at bounding box center [292, 234] width 47 height 10
click at [308, 237] on button "Mover para retirada disponível" at bounding box center [287, 234] width 55 height 10
click at [307, 237] on div "Mover para retirada disponível" at bounding box center [287, 234] width 57 height 10
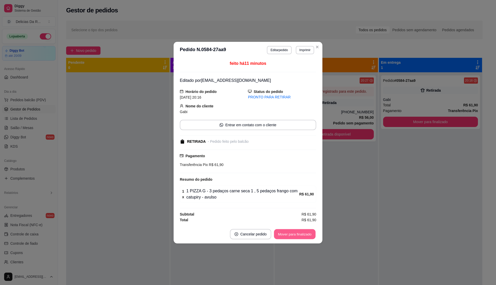
click at [307, 237] on button "Mover para finalizado" at bounding box center [295, 234] width 42 height 10
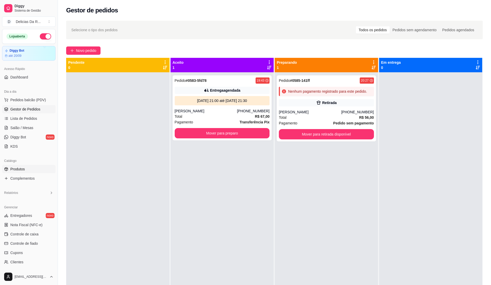
click at [20, 169] on span "Produtos" at bounding box center [17, 169] width 14 height 5
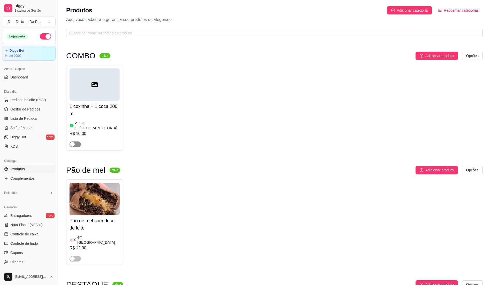
click at [25, 167] on span "Produtos" at bounding box center [17, 169] width 14 height 5
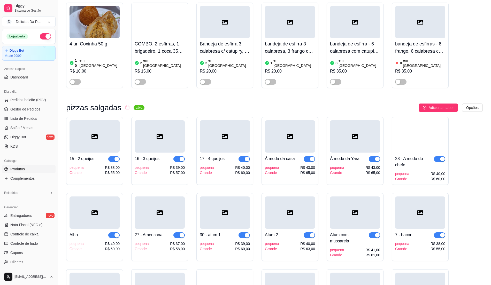
scroll to position [4896, 0]
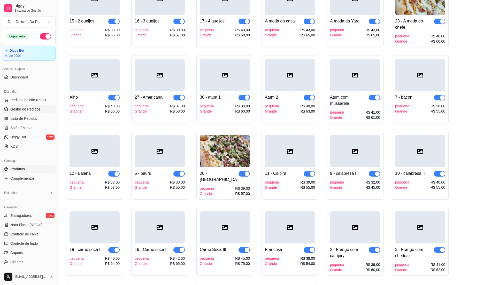
click at [30, 112] on link "Gestor de Pedidos" at bounding box center [29, 109] width 54 height 8
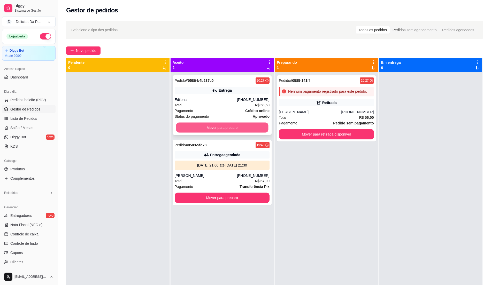
click at [227, 131] on button "Mover para preparo" at bounding box center [222, 128] width 92 height 10
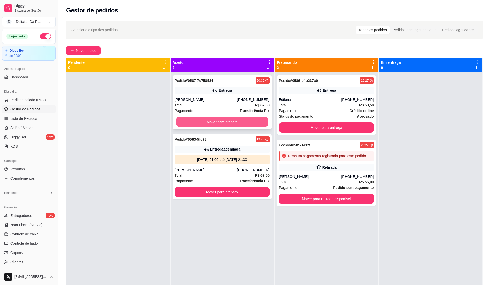
click at [232, 120] on button "Mover para preparo" at bounding box center [222, 122] width 92 height 10
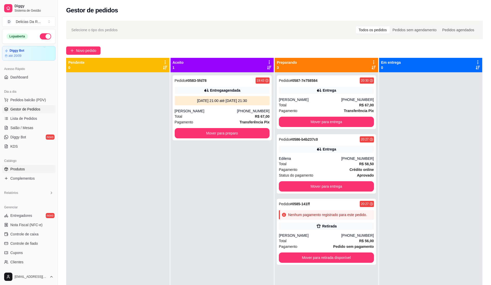
click at [42, 169] on link "Produtos" at bounding box center [29, 169] width 54 height 8
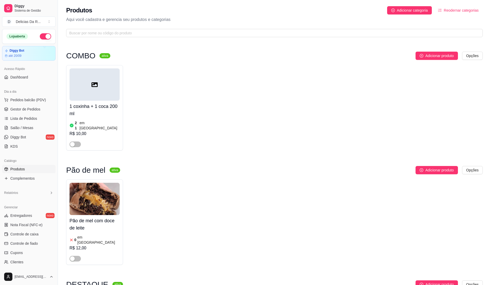
click at [32, 168] on link "Produtos" at bounding box center [29, 169] width 54 height 8
click at [13, 112] on span "Gestor de Pedidos" at bounding box center [25, 109] width 30 height 5
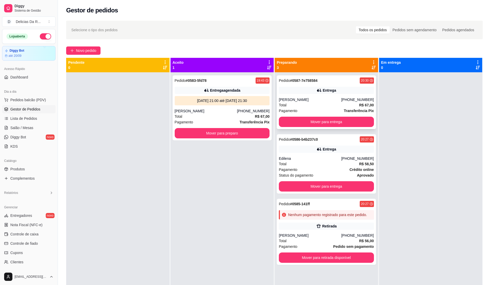
click at [313, 88] on div "Entrega" at bounding box center [326, 90] width 95 height 7
click at [279, 168] on span "Pagamento" at bounding box center [288, 170] width 19 height 6
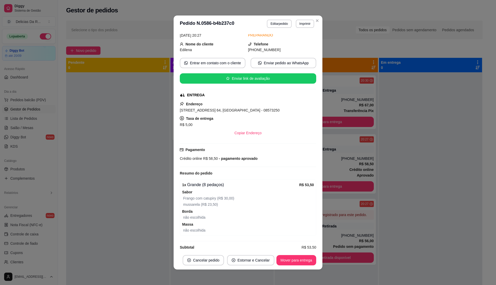
scroll to position [66, 0]
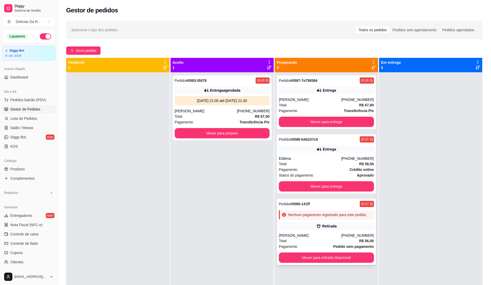
click at [347, 229] on div "Retirada" at bounding box center [326, 226] width 95 height 7
click at [347, 225] on div "Retirada" at bounding box center [326, 226] width 95 height 7
click at [351, 226] on div "Retirada" at bounding box center [326, 226] width 95 height 7
click at [336, 176] on div "Status do pagamento aprovado" at bounding box center [326, 176] width 95 height 6
click at [237, 113] on div "[PERSON_NAME]" at bounding box center [206, 111] width 62 height 5
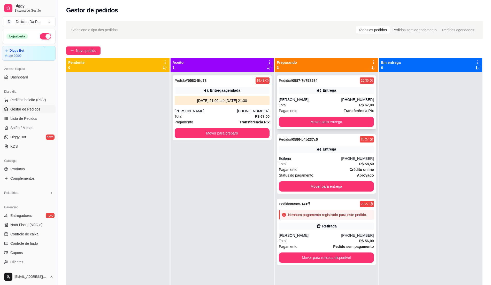
click at [334, 100] on div "[PERSON_NAME]" at bounding box center [310, 99] width 62 height 5
click at [28, 167] on link "Produtos" at bounding box center [29, 169] width 54 height 8
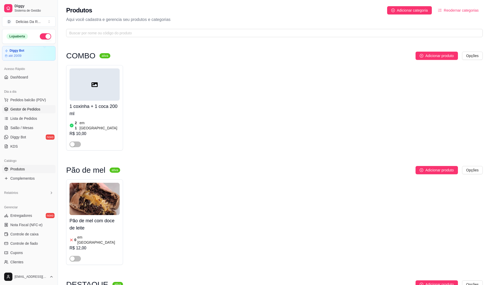
click at [20, 109] on span "Gestor de Pedidos" at bounding box center [25, 109] width 30 height 5
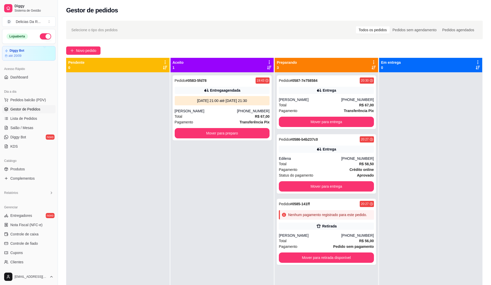
click at [83, 46] on div "Selecione o tipo dos pedidos Todos os pedidos Pedidos sem agendamento Pedidos a…" at bounding box center [274, 184] width 433 height 332
click at [93, 53] on span "Novo pedido" at bounding box center [86, 51] width 20 height 6
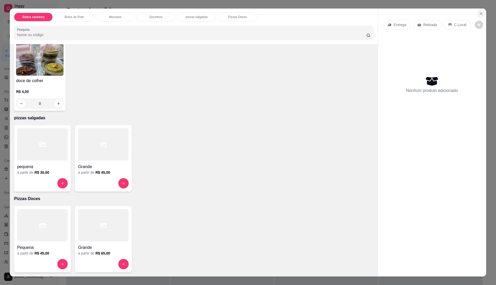
click at [479, 15] on icon "Close" at bounding box center [481, 14] width 4 height 4
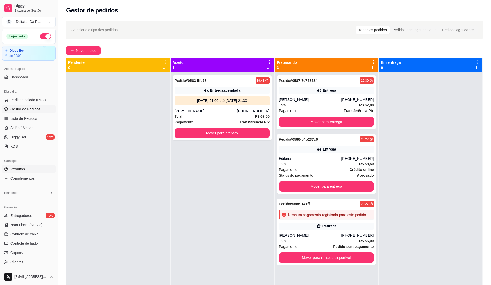
click at [29, 170] on link "Produtos" at bounding box center [29, 169] width 54 height 8
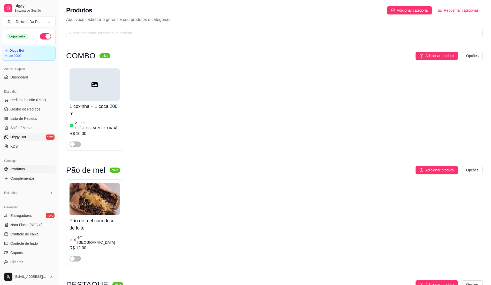
click at [42, 138] on link "Diggy Bot novo" at bounding box center [29, 137] width 54 height 8
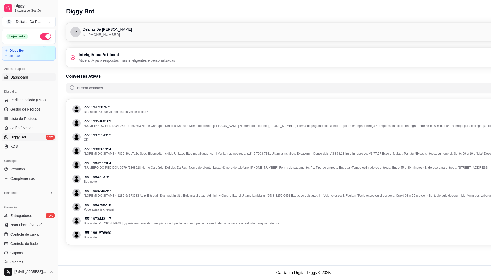
click at [15, 76] on span "Dashboard" at bounding box center [19, 77] width 18 height 5
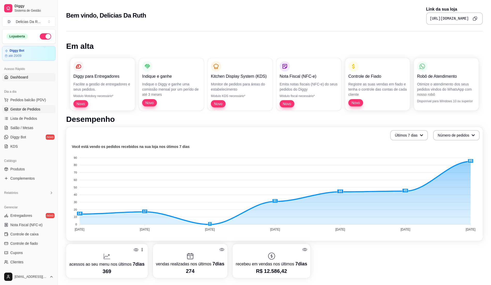
click at [28, 108] on span "Gestor de Pedidos" at bounding box center [25, 109] width 30 height 5
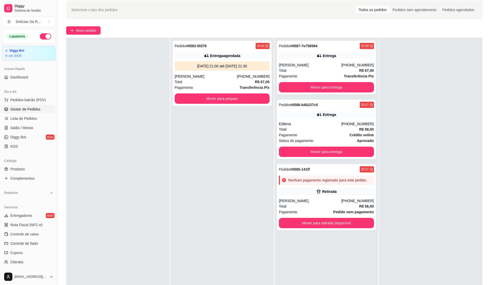
scroll to position [34, 0]
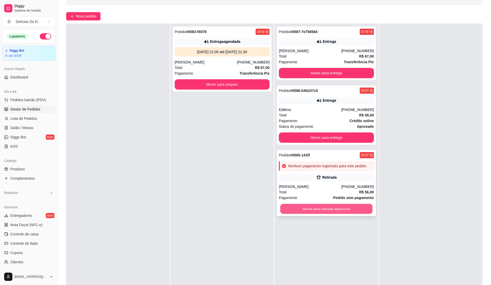
click at [338, 209] on button "Mover para retirada disponível" at bounding box center [327, 209] width 92 height 10
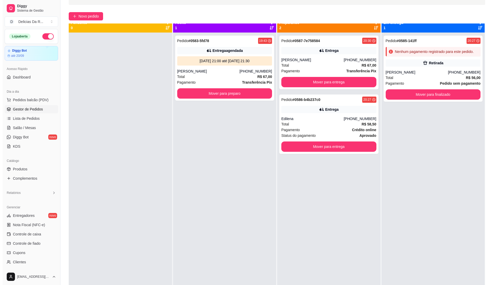
scroll to position [0, 0]
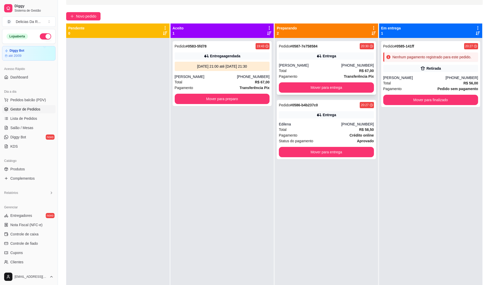
click at [336, 60] on div "Pedido # 0587-7e758584 20:30 Entrega Vinícius Caraça Coelho (11) 96924-0267 Tot…" at bounding box center [326, 68] width 99 height 54
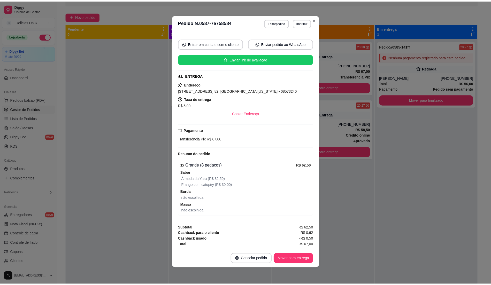
scroll to position [72, 0]
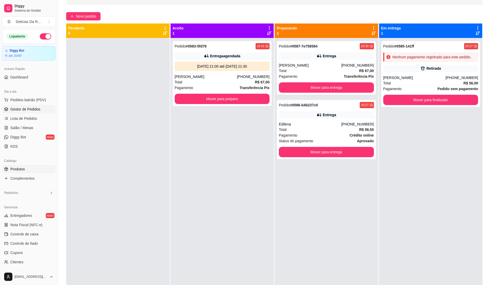
click at [22, 166] on link "Produtos" at bounding box center [29, 169] width 54 height 8
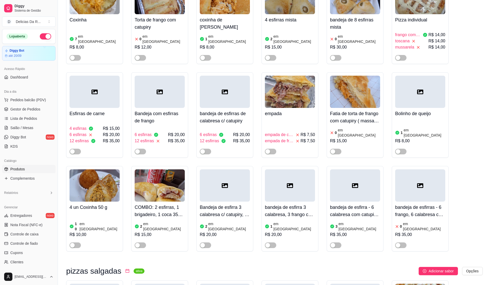
scroll to position [4586, 0]
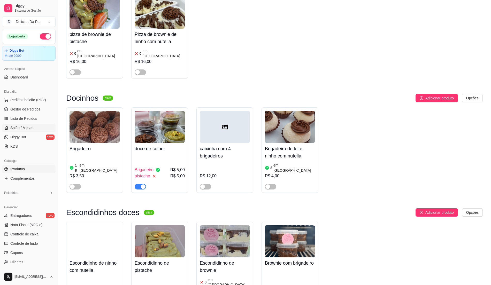
scroll to position [2517, 0]
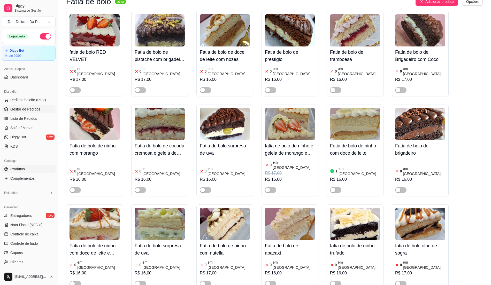
click at [28, 106] on link "Gestor de Pedidos" at bounding box center [29, 109] width 54 height 8
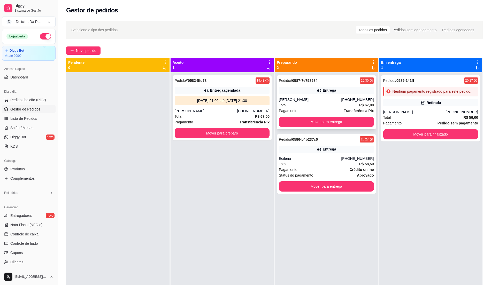
click at [308, 104] on div "Total R$ 67,00" at bounding box center [326, 105] width 95 height 6
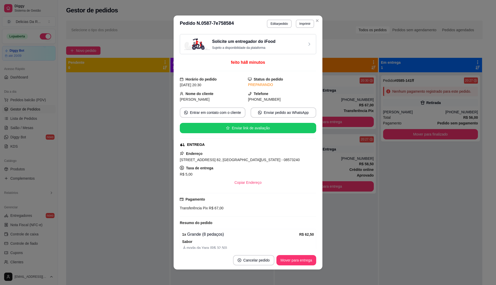
scroll to position [72, 0]
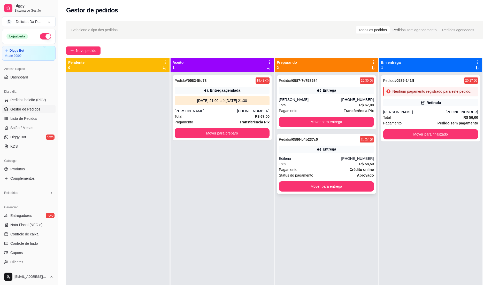
click at [312, 162] on div "Total R$ 58,50" at bounding box center [326, 164] width 95 height 6
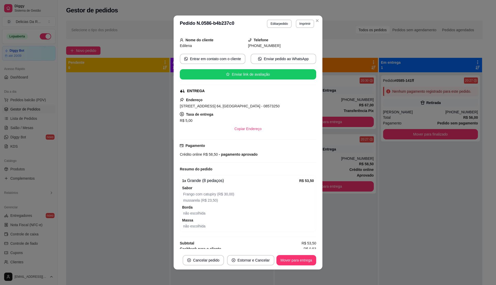
scroll to position [66, 0]
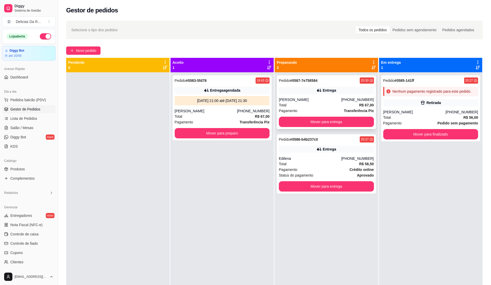
click at [318, 109] on div "Pagamento Transferência Pix" at bounding box center [326, 111] width 95 height 6
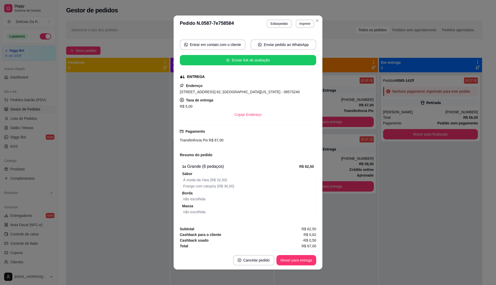
scroll to position [1, 0]
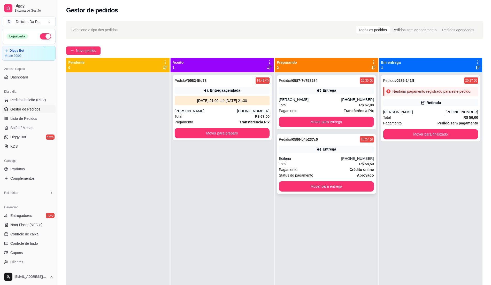
click at [355, 170] on strong "Crédito online" at bounding box center [362, 170] width 24 height 4
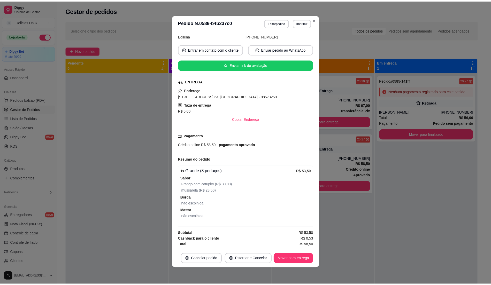
scroll to position [66, 0]
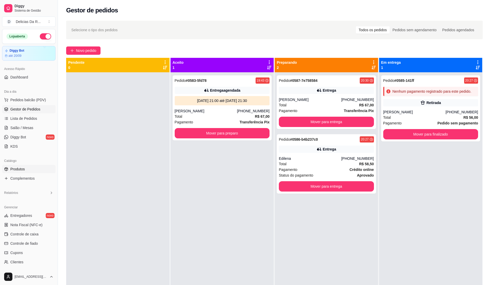
click at [26, 171] on link "Produtos" at bounding box center [29, 169] width 54 height 8
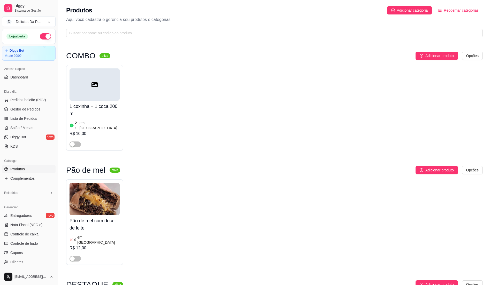
click at [25, 167] on span "Produtos" at bounding box center [17, 169] width 14 height 5
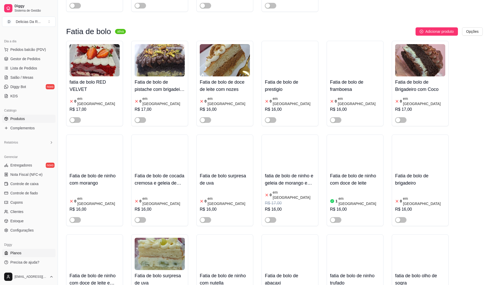
scroll to position [2551, 0]
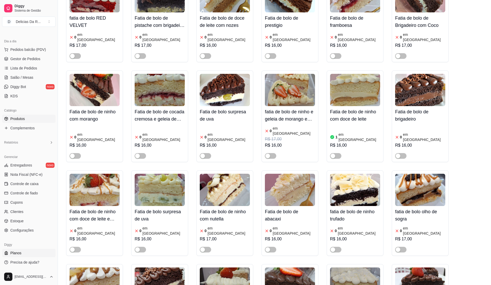
click at [24, 252] on link "Planos" at bounding box center [29, 253] width 54 height 8
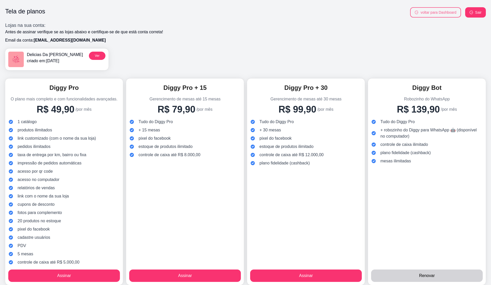
click at [447, 12] on button "voltar para Dashboard" at bounding box center [435, 12] width 51 height 10
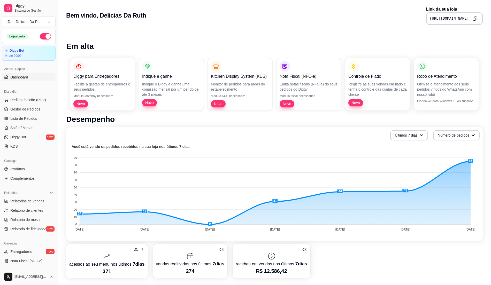
scroll to position [34, 0]
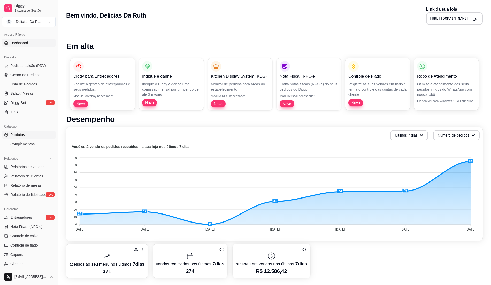
click at [27, 134] on link "Produtos" at bounding box center [29, 135] width 54 height 8
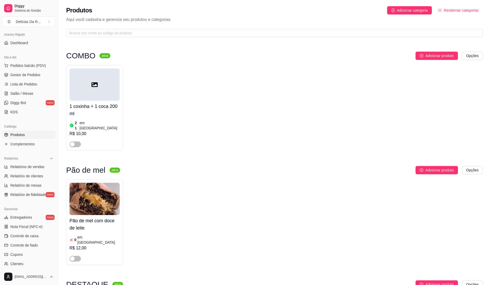
click at [27, 134] on link "Produtos" at bounding box center [29, 135] width 54 height 8
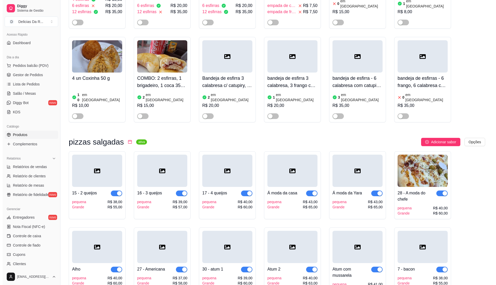
scroll to position [4448, 0]
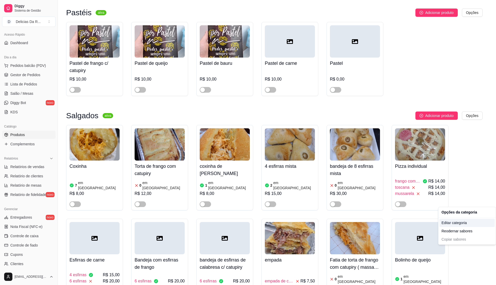
click at [457, 222] on div "Editar categoria" at bounding box center [467, 223] width 55 height 8
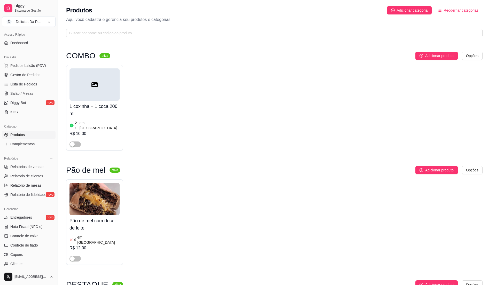
scroll to position [4556, 0]
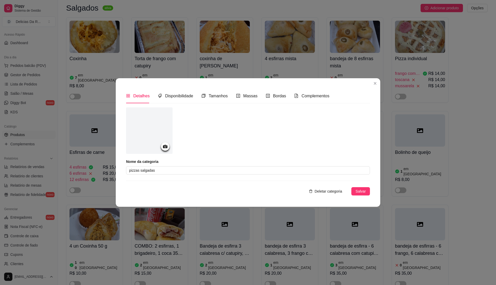
click at [284, 99] on div "Detalhes Disponibilidade Tamanhos Massas Bordas Complementos" at bounding box center [228, 96] width 204 height 15
click at [280, 97] on span "Bordas" at bounding box center [279, 96] width 13 height 4
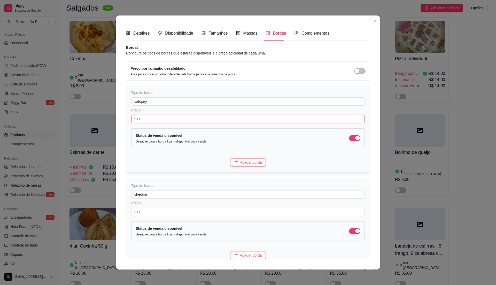
click at [201, 119] on input "9,00" at bounding box center [248, 119] width 234 height 8
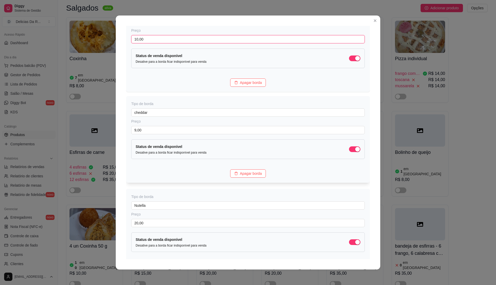
scroll to position [103, 0]
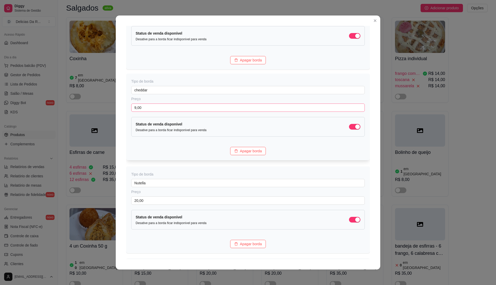
type input "10,00"
click at [164, 110] on input "9,00" at bounding box center [248, 108] width 234 height 8
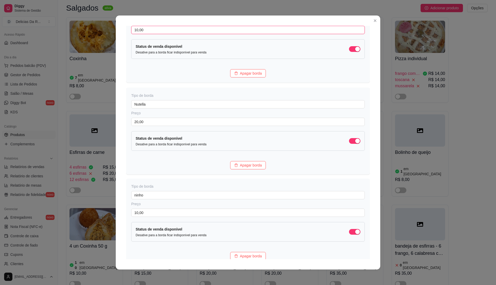
scroll to position [241, 0]
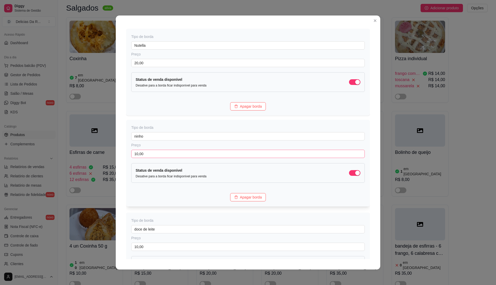
type input "10,00"
click at [155, 155] on input "10,00" at bounding box center [248, 154] width 234 height 8
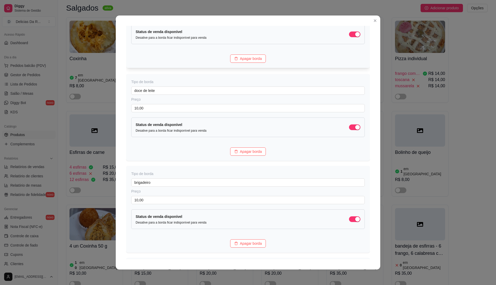
scroll to position [366, 0]
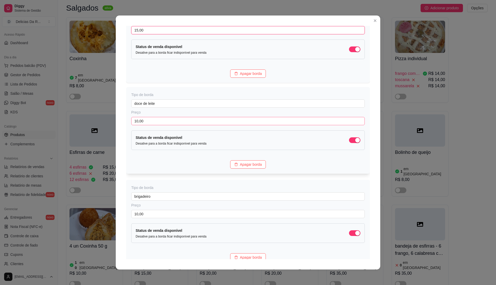
type input "15,00"
click at [161, 122] on input "10,00" at bounding box center [248, 121] width 234 height 8
type input "15,00"
click at [139, 217] on input "10,00" at bounding box center [248, 213] width 234 height 8
click at [164, 217] on input "10,00" at bounding box center [248, 213] width 234 height 8
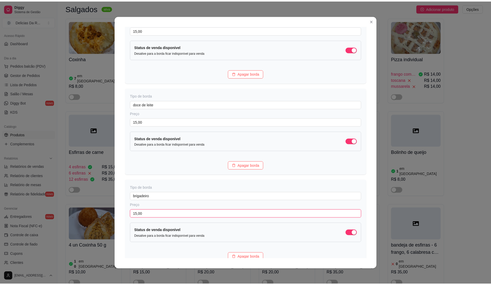
scroll to position [504, 0]
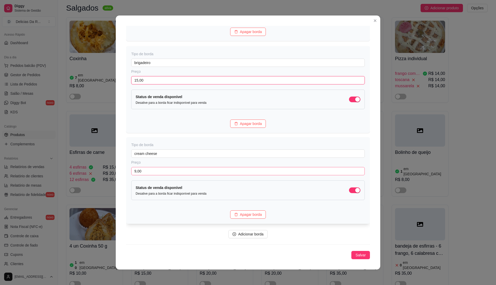
type input "15,00"
click at [161, 173] on input "9,00" at bounding box center [248, 171] width 234 height 8
type input "10,00"
click at [356, 255] on span "Salvar" at bounding box center [361, 256] width 10 height 6
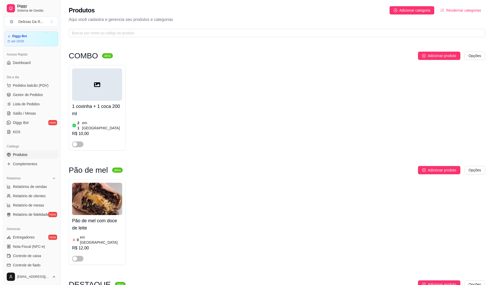
scroll to position [0, 0]
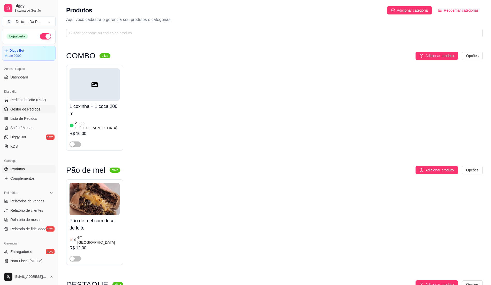
click at [32, 107] on link "Gestor de Pedidos" at bounding box center [29, 109] width 54 height 8
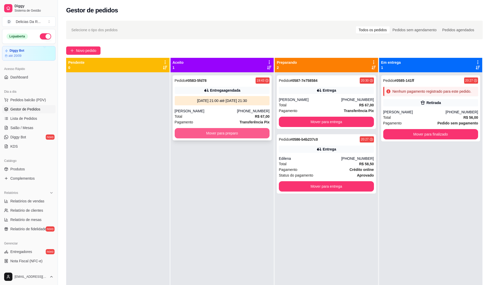
click at [256, 137] on button "Mover para preparo" at bounding box center [222, 133] width 95 height 10
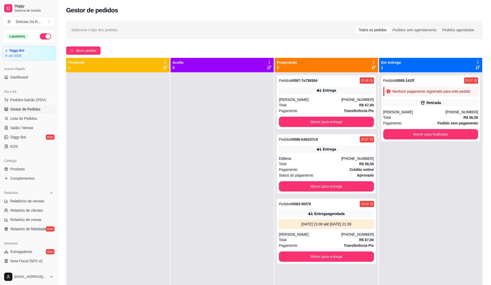
click at [337, 26] on div "Selecione o tipo dos pedidos Todos os pedidos Pedidos sem agendamento Pedidos a…" at bounding box center [274, 30] width 407 height 8
click at [295, 167] on div "Total R$ 58,50" at bounding box center [326, 164] width 95 height 6
click at [357, 227] on div "[DATE] 21:00 até [DATE] 21:30" at bounding box center [326, 224] width 91 height 5
click at [321, 101] on div "[PERSON_NAME]" at bounding box center [310, 99] width 62 height 5
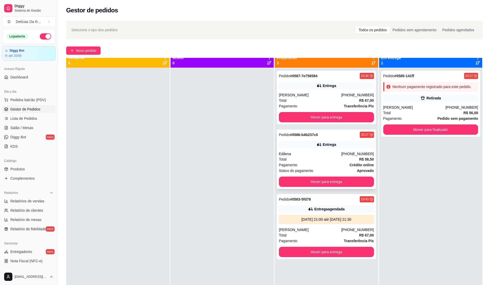
scroll to position [14, 0]
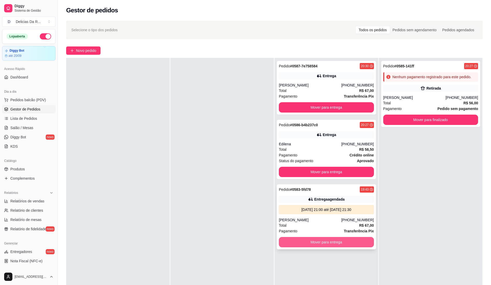
click at [314, 242] on button "Mover para entrega" at bounding box center [326, 242] width 95 height 10
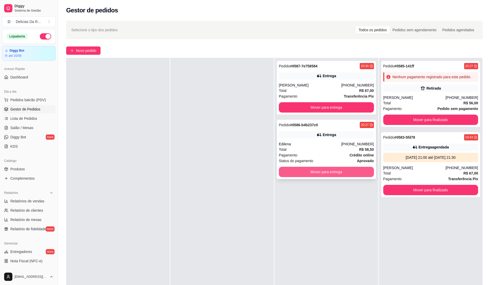
click at [329, 172] on button "Mover para entrega" at bounding box center [326, 172] width 95 height 10
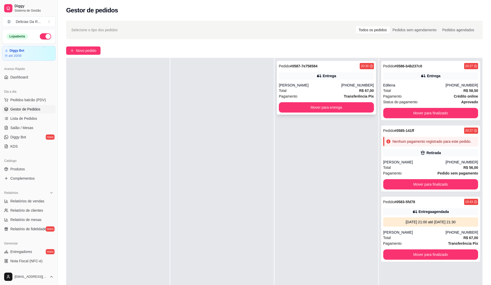
click at [321, 107] on button "Mover para entrega" at bounding box center [326, 107] width 95 height 10
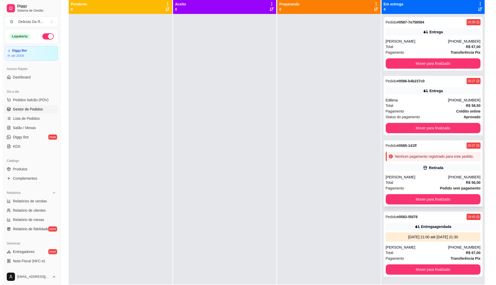
scroll to position [44, 0]
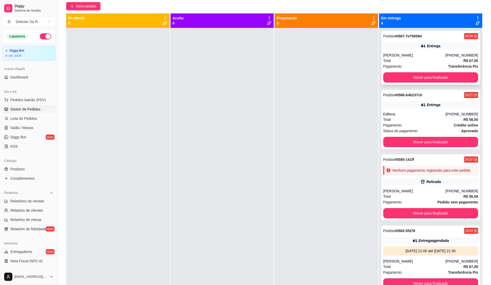
click at [430, 63] on div "Total R$ 67,00" at bounding box center [430, 61] width 95 height 6
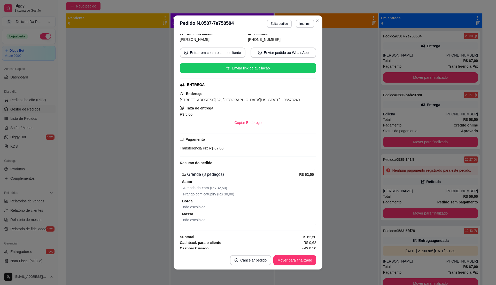
scroll to position [72, 0]
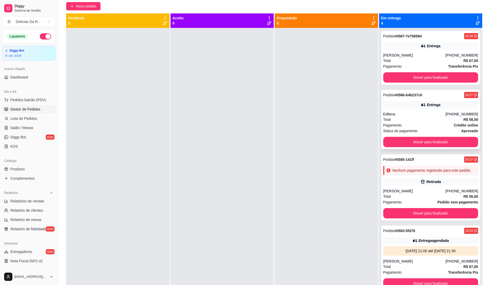
click at [394, 115] on div "Edilena" at bounding box center [414, 114] width 62 height 5
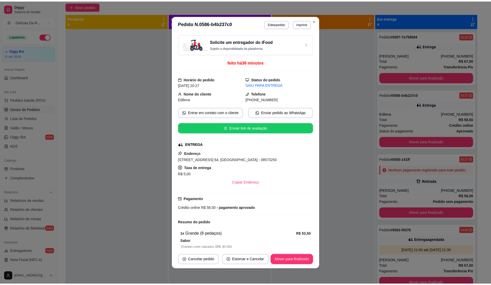
scroll to position [66, 0]
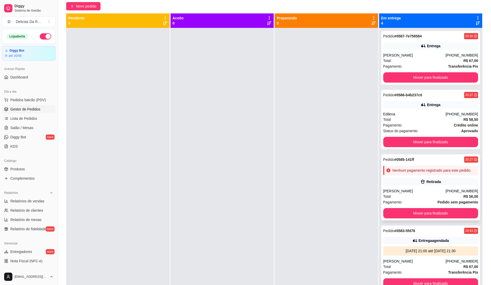
click at [393, 184] on div "Retirada" at bounding box center [430, 181] width 95 height 7
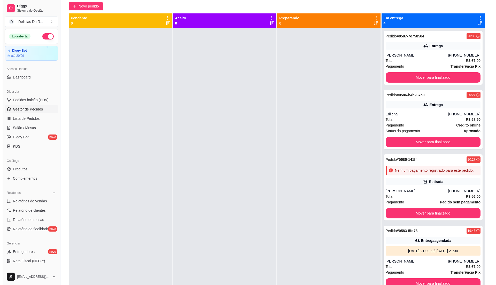
scroll to position [14, 0]
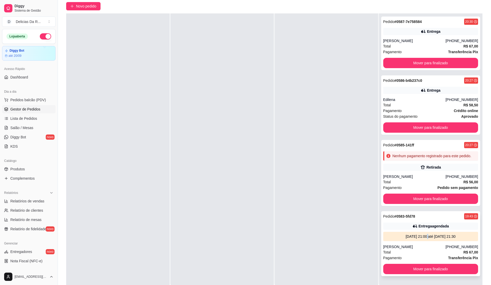
click at [415, 236] on div "[DATE] 21:00 até [DATE] 21:30" at bounding box center [431, 236] width 91 height 5
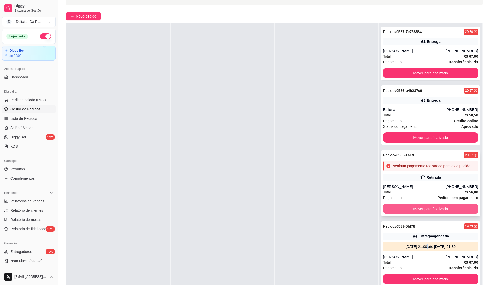
click at [426, 211] on button "Mover para finalizado" at bounding box center [430, 209] width 95 height 10
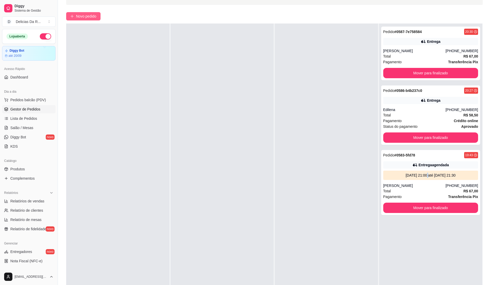
click at [81, 14] on span "Novo pedido" at bounding box center [86, 16] width 20 height 6
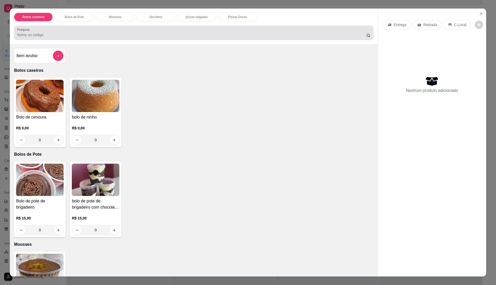
click at [152, 35] on input "Pesquisa" at bounding box center [191, 34] width 349 height 5
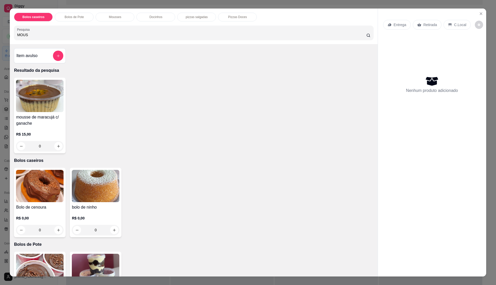
type input "MOUS"
click at [46, 137] on p "R$ 15,00" at bounding box center [40, 134] width 48 height 5
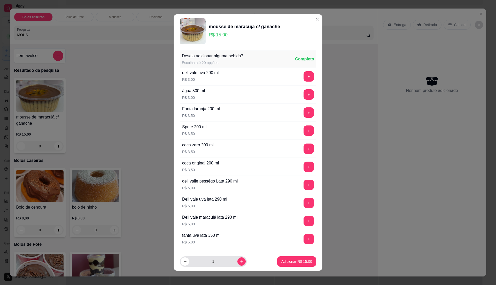
click at [238, 265] on button "increase-product-quantity" at bounding box center [242, 262] width 8 height 8
type input "2"
click at [282, 261] on p "Adicionar R$ 30,00" at bounding box center [297, 261] width 30 height 5
type input "2"
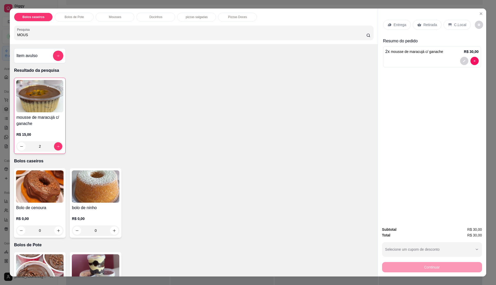
drag, startPoint x: 438, startPoint y: 24, endPoint x: 434, endPoint y: 25, distance: 3.5
click at [438, 24] on div "Retirada" at bounding box center [427, 25] width 29 height 10
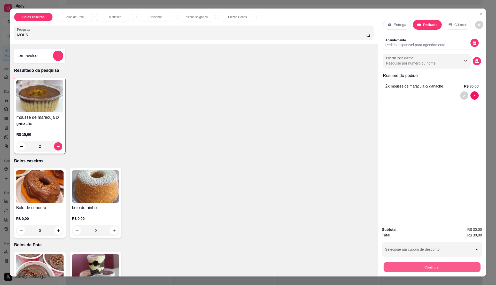
click at [427, 270] on button "Continuar" at bounding box center [432, 267] width 97 height 10
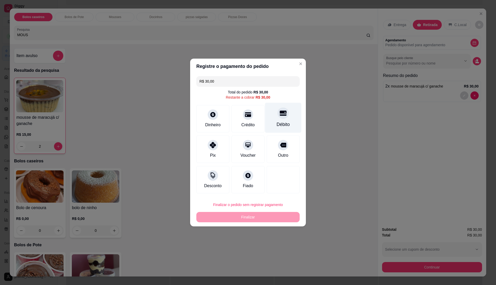
click at [282, 132] on div "Débito" at bounding box center [283, 118] width 36 height 30
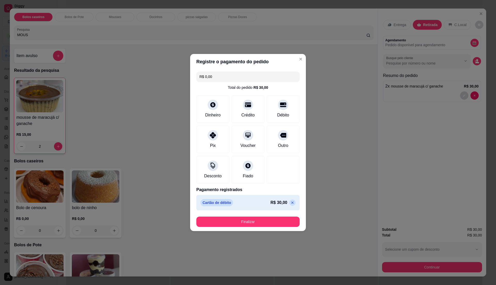
click at [291, 203] on icon at bounding box center [293, 203] width 4 height 4
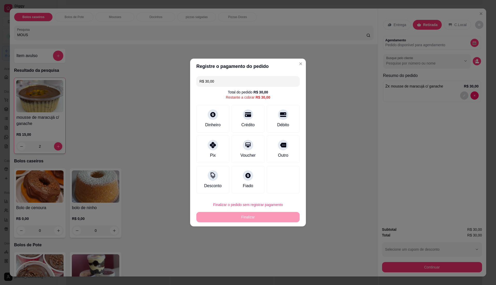
click at [212, 147] on icon at bounding box center [213, 145] width 6 height 6
type input "R$ 0,00"
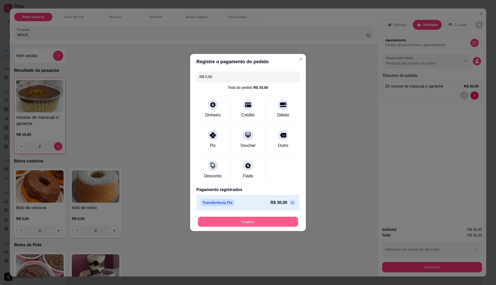
click at [276, 223] on button "Finalizar" at bounding box center [248, 222] width 100 height 10
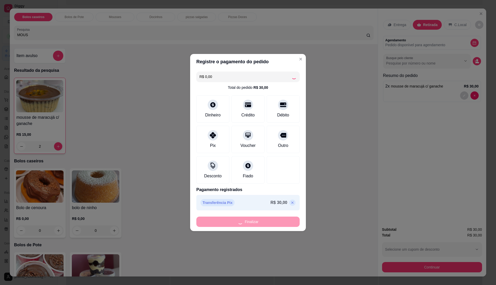
type input "0"
type input "-R$ 30,00"
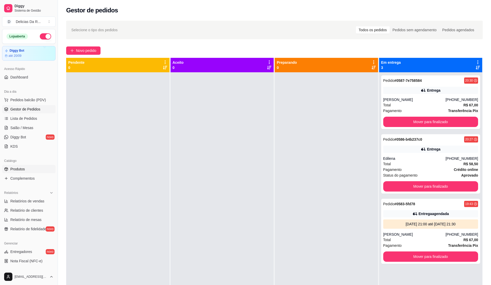
click at [22, 166] on link "Produtos" at bounding box center [29, 169] width 54 height 8
click at [35, 112] on span "Gestor de Pedidos" at bounding box center [25, 109] width 30 height 5
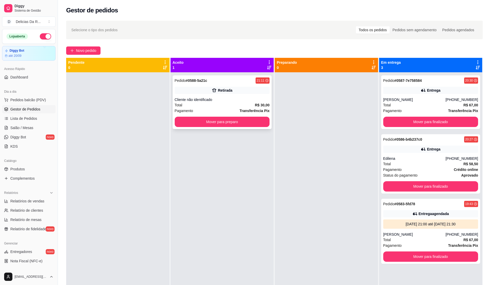
click at [188, 95] on div "Pedido # 0588-5a21c 21:11 Retirada Cliente não identificado Total R$ 30,00 Paga…" at bounding box center [222, 103] width 99 height 54
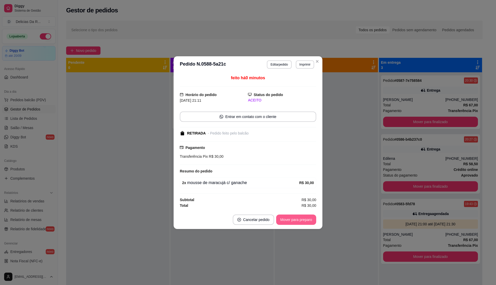
click at [294, 217] on button "Mover para preparo" at bounding box center [296, 220] width 40 height 10
click at [294, 217] on div "Mover para preparo" at bounding box center [292, 220] width 47 height 10
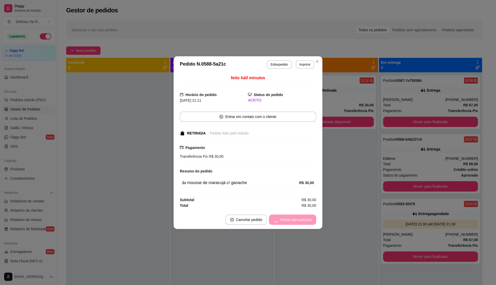
click at [294, 217] on div "Mover para preparo" at bounding box center [292, 220] width 47 height 10
click at [293, 218] on button "Mover para retirada disponível" at bounding box center [287, 220] width 57 height 10
click at [294, 221] on div "Mover para retirada disponível" at bounding box center [284, 220] width 64 height 10
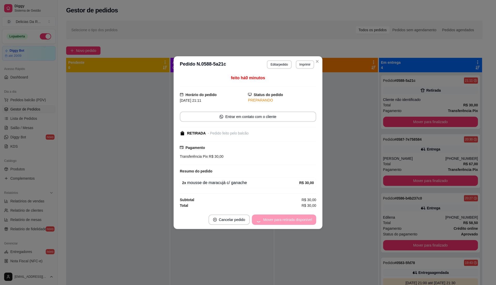
click at [294, 221] on div "Mover para retirada disponível" at bounding box center [284, 220] width 64 height 10
click at [293, 221] on button "Mover para finalizado" at bounding box center [295, 220] width 43 height 10
click at [293, 221] on div "Mover para finalizado" at bounding box center [291, 220] width 50 height 10
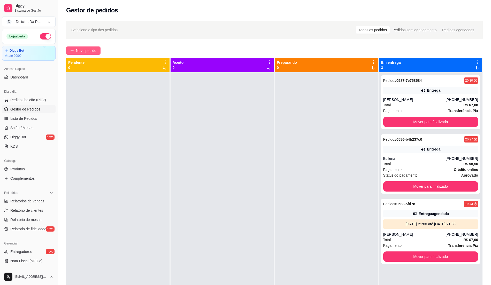
click at [89, 52] on span "Novo pedido" at bounding box center [86, 51] width 20 height 6
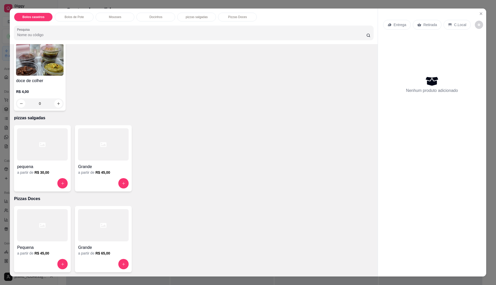
scroll to position [8, 0]
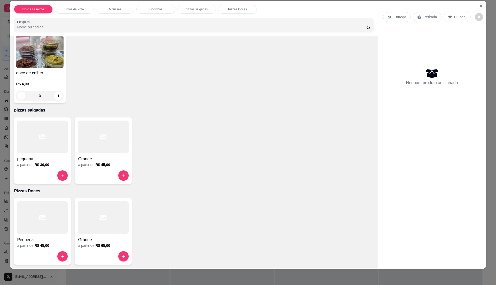
click at [100, 138] on icon at bounding box center [103, 137] width 6 height 6
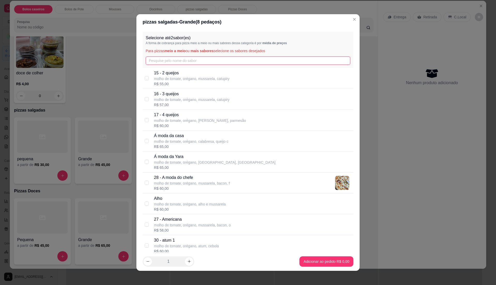
click at [191, 64] on input "text" at bounding box center [248, 61] width 205 height 8
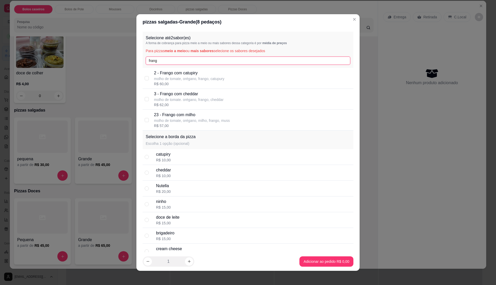
type input "frang"
click at [188, 84] on div "R$ 60,00" at bounding box center [189, 83] width 70 height 5
checkbox input "true"
click at [194, 57] on input "frang" at bounding box center [248, 61] width 205 height 8
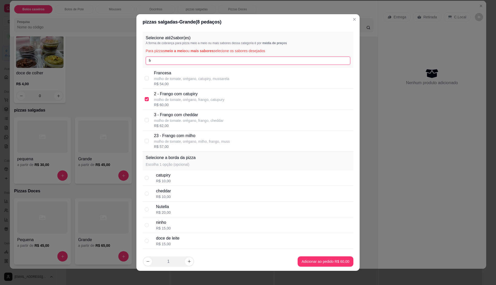
type input "f"
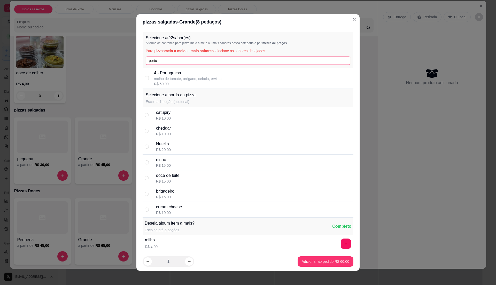
type input "portu"
click at [209, 75] on p "4 - Portuguesa" at bounding box center [191, 73] width 75 height 6
checkbox input "true"
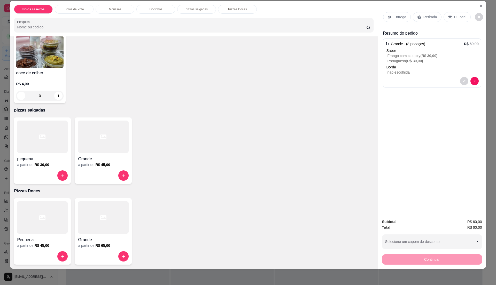
click at [400, 15] on p "Entrega" at bounding box center [400, 16] width 13 height 5
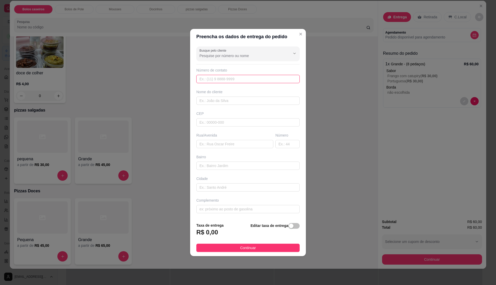
click at [238, 78] on input "text" at bounding box center [248, 79] width 103 height 8
click at [241, 77] on input "text" at bounding box center [248, 79] width 103 height 8
paste input "[PHONE_NUMBER]"
type input "[PHONE_NUMBER]"
click at [250, 61] on div "Busque pelo cliente Número de contato [PHONE_NUMBER] Nome do cliente CEP Rua/[G…" at bounding box center [248, 131] width 116 height 174
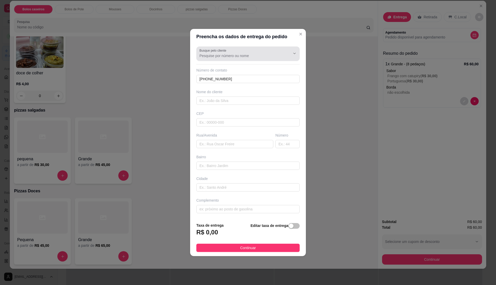
click at [253, 56] on input "Busque pelo cliente" at bounding box center [241, 55] width 83 height 5
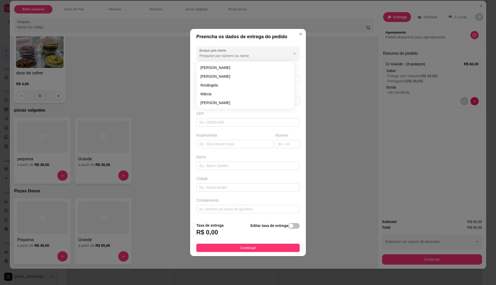
paste input "11 97395-0832"
type input "11 97395-0832"
click at [240, 99] on input "text" at bounding box center [248, 101] width 103 height 8
click at [254, 97] on input "text" at bounding box center [248, 101] width 103 height 8
type input "Jaqueline"
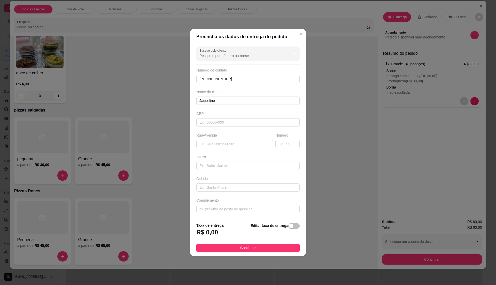
click at [270, 249] on button "Continuar" at bounding box center [248, 248] width 103 height 8
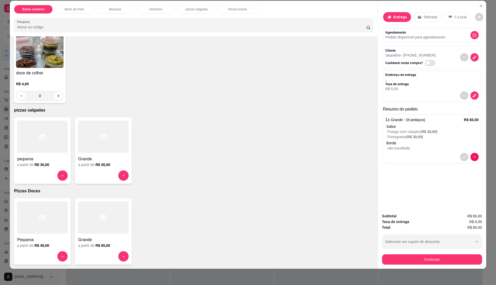
click at [63, 163] on div "a partir de R$ 30,00" at bounding box center [42, 164] width 51 height 5
click at [56, 215] on div at bounding box center [42, 218] width 51 height 32
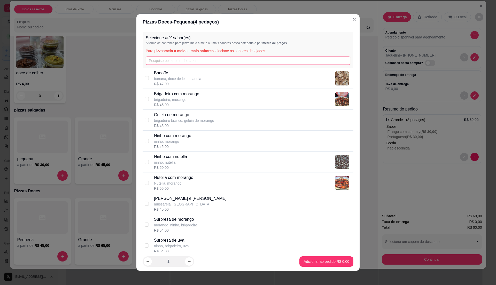
click at [223, 59] on input "text" at bounding box center [248, 61] width 205 height 8
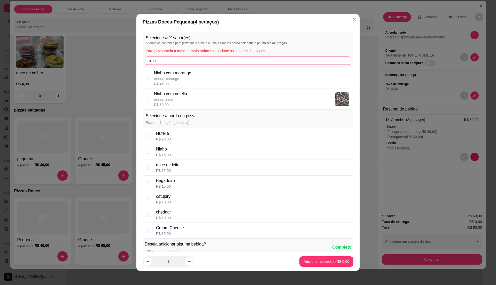
type input "ninh"
drag, startPoint x: 222, startPoint y: 94, endPoint x: 237, endPoint y: 123, distance: 33.0
click at [222, 94] on div "Ninho com nutella ninho, nutella R$ 50,00" at bounding box center [253, 99] width 198 height 17
checkbox input "true"
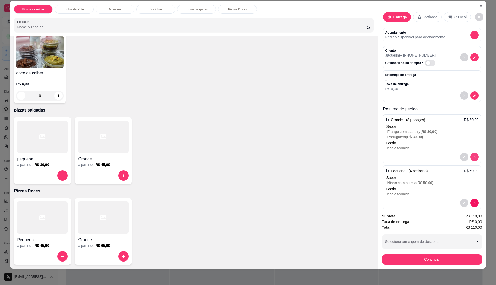
scroll to position [14, 0]
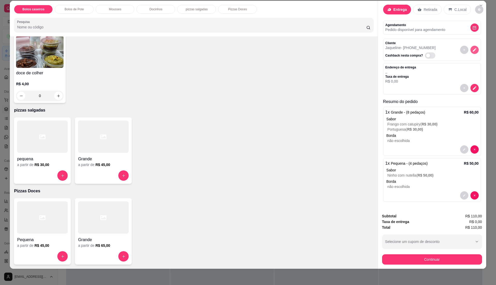
click at [473, 48] on icon "decrease-product-quantity" at bounding box center [475, 50] width 5 height 5
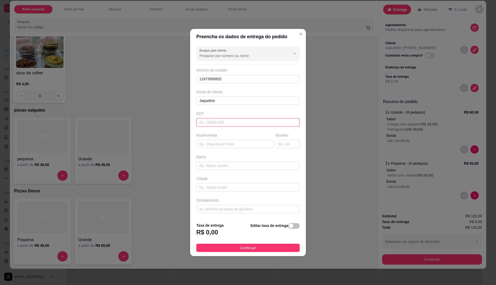
click at [237, 123] on input "text" at bounding box center [248, 122] width 103 height 8
paste input "08572650"
type input "08572650"
type input "Rua Guaporé"
type input "Vila Miranda"
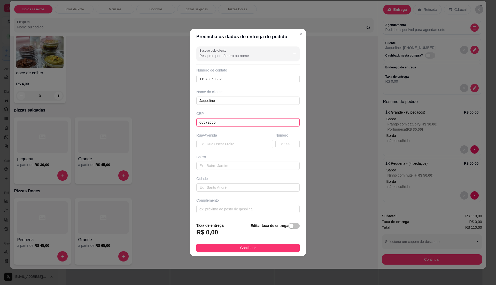
type input "Itaquaquecetuba"
type input "08572650"
click at [285, 143] on input "text" at bounding box center [288, 144] width 24 height 8
type input "126"
click at [276, 246] on button "Continuar" at bounding box center [248, 248] width 103 height 8
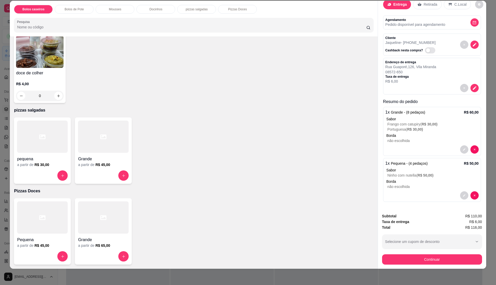
scroll to position [19, 0]
click at [422, 174] on span "R$ 50,00 )" at bounding box center [426, 176] width 16 height 4
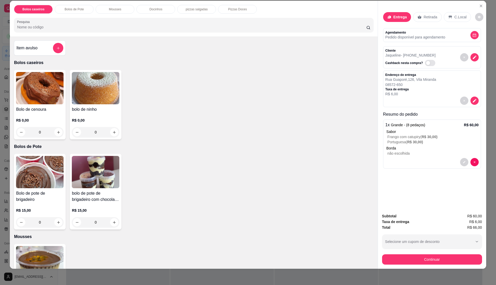
scroll to position [0, 0]
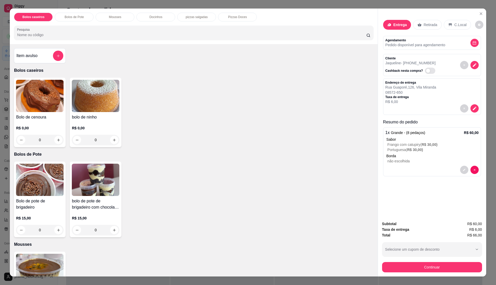
click at [47, 58] on div "Item avulso" at bounding box center [39, 56] width 47 height 10
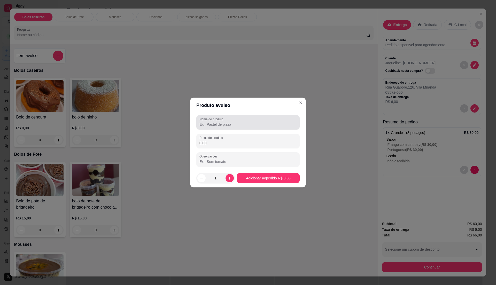
click at [269, 116] on div "Nome do produto" at bounding box center [248, 122] width 103 height 14
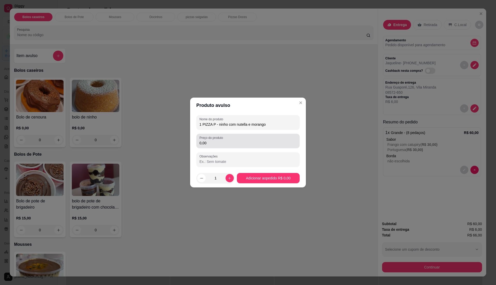
type input "1 PIZZA P - ninho com nutella e morango"
click at [263, 146] on div "0,00" at bounding box center [248, 141] width 97 height 10
type input "60,00"
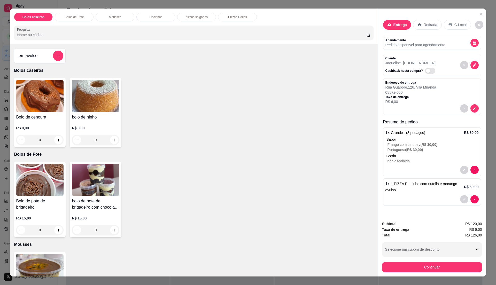
click at [388, 197] on div "1 x 1 PIZZA P - ninho com nutella e morango - avulso R$ 60,00" at bounding box center [432, 192] width 98 height 27
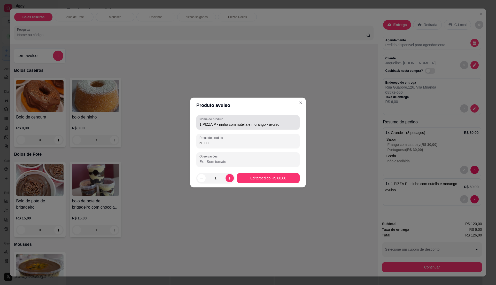
click at [289, 127] on div "1 PIZZA P - ninho com nutella e morango - avulso" at bounding box center [248, 122] width 97 height 10
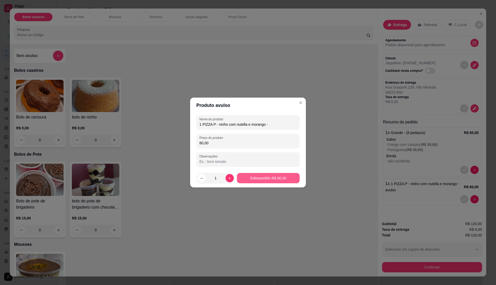
type input "1 PIZZA P - ninho com nutella e morango"
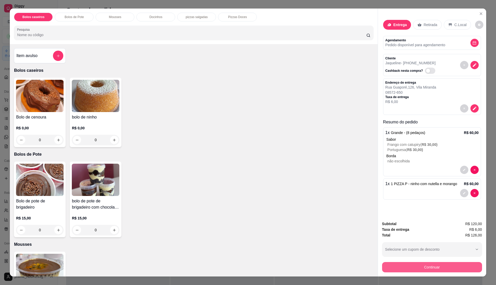
click at [423, 265] on button "Continuar" at bounding box center [432, 267] width 100 height 10
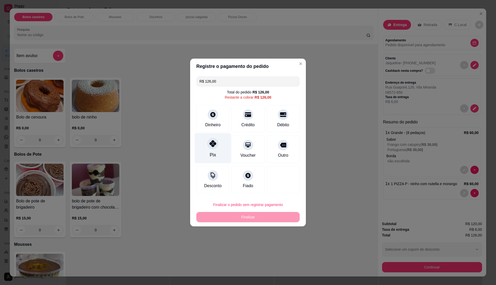
click at [213, 152] on div "Pix" at bounding box center [213, 155] width 6 height 7
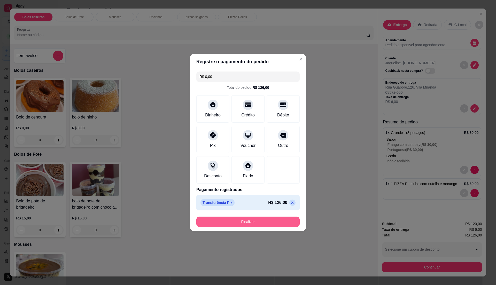
click at [272, 223] on button "Finalizar" at bounding box center [248, 222] width 103 height 10
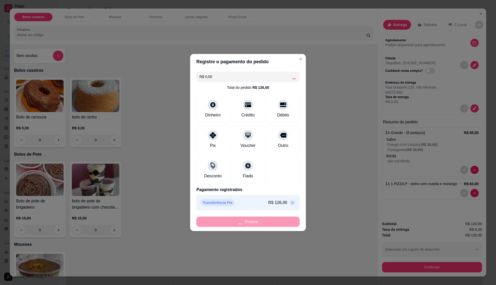
type input "-R$ 126,00"
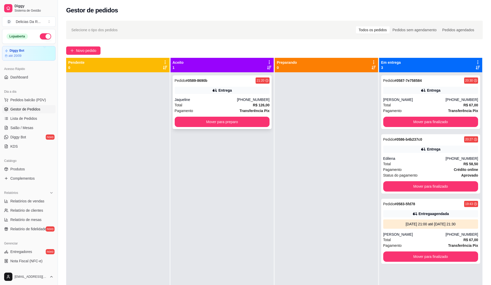
click at [263, 100] on div "[PHONE_NUMBER]" at bounding box center [253, 99] width 33 height 5
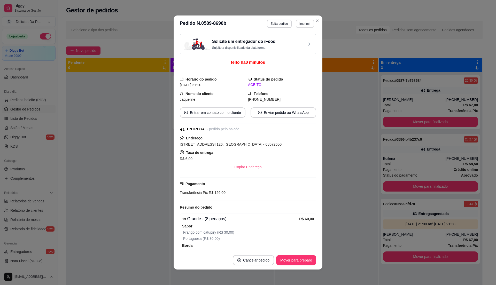
click at [306, 23] on button "Imprimir" at bounding box center [305, 24] width 18 height 8
click at [301, 42] on button "IMPRESSORA" at bounding box center [293, 42] width 37 height 8
click at [284, 263] on button "Mover para preparo" at bounding box center [296, 260] width 40 height 10
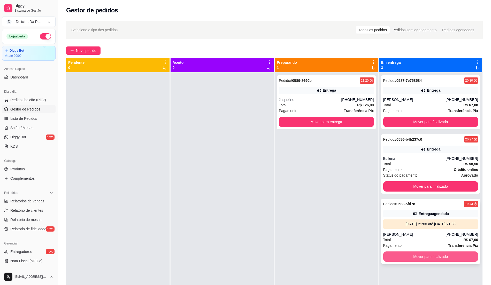
click at [434, 257] on button "Mover para finalizado" at bounding box center [430, 257] width 95 height 10
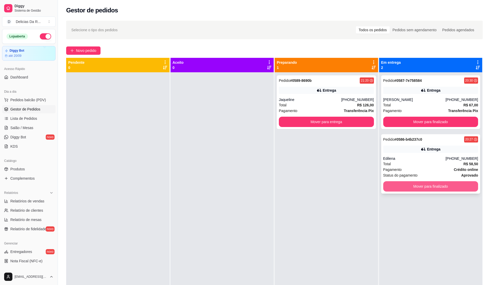
click at [422, 187] on button "Mover para finalizado" at bounding box center [430, 187] width 95 height 10
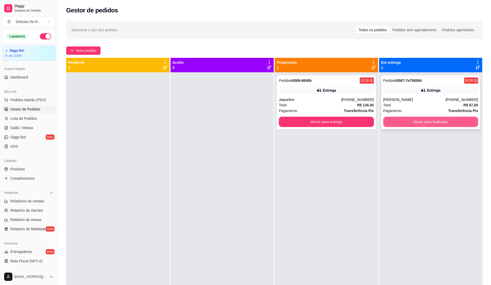
click at [419, 121] on button "Mover para finalizado" at bounding box center [430, 122] width 95 height 10
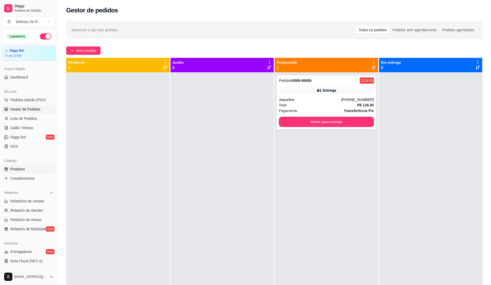
click at [21, 172] on span "Produtos" at bounding box center [17, 169] width 14 height 5
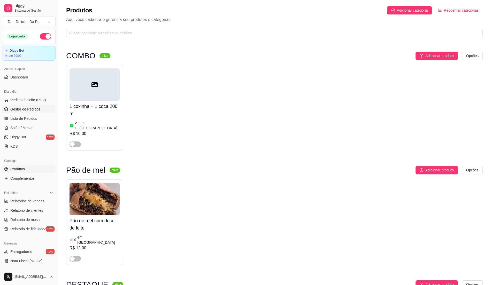
click at [41, 110] on link "Gestor de Pedidos" at bounding box center [29, 109] width 54 height 8
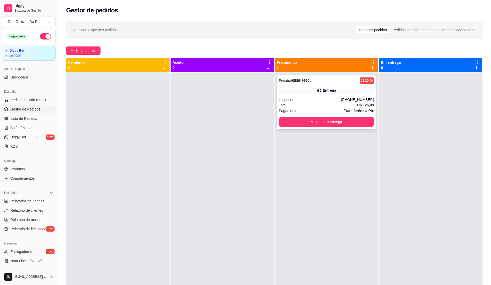
click at [315, 110] on div "Pagamento Transferência Pix" at bounding box center [326, 111] width 95 height 6
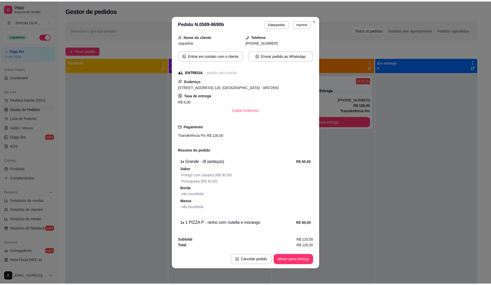
scroll to position [1, 0]
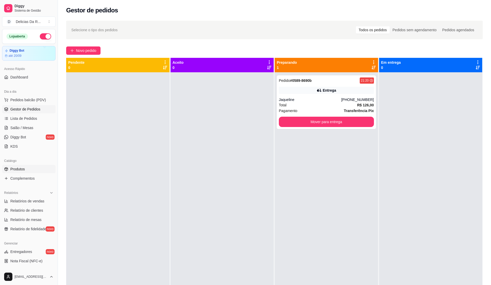
click at [23, 168] on span "Produtos" at bounding box center [17, 169] width 14 height 5
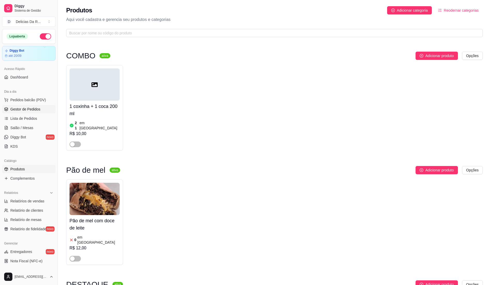
click at [32, 109] on span "Gestor de Pedidos" at bounding box center [25, 109] width 30 height 5
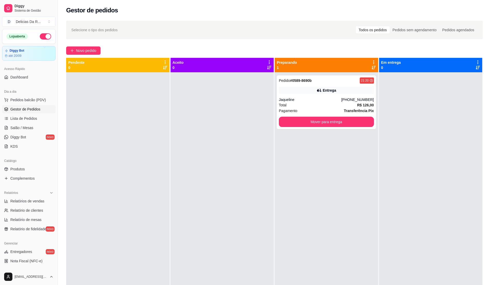
click at [32, 108] on span "Gestor de Pedidos" at bounding box center [25, 109] width 30 height 5
click at [21, 172] on span "Produtos" at bounding box center [17, 169] width 14 height 5
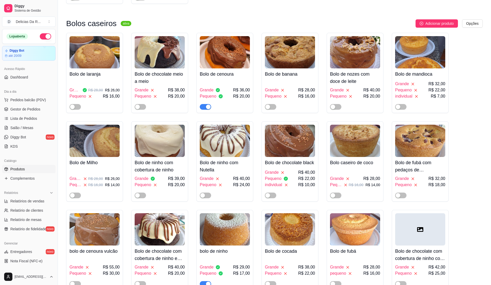
scroll to position [1069, 0]
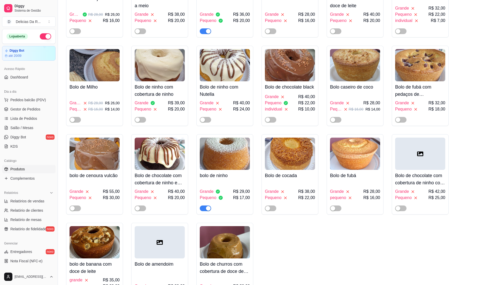
click at [229, 172] on h4 "bolo de ninho" at bounding box center [225, 175] width 50 height 7
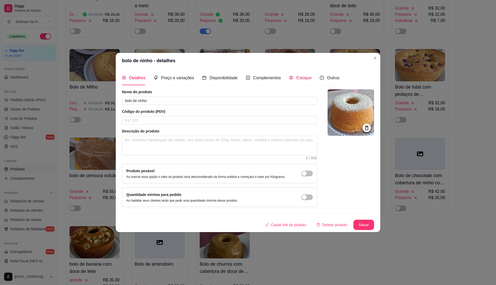
click at [289, 79] on icon "code-sandbox" at bounding box center [291, 78] width 4 height 4
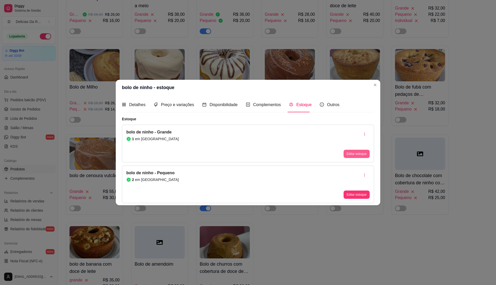
click at [357, 153] on button "Editar estoque" at bounding box center [357, 154] width 26 height 8
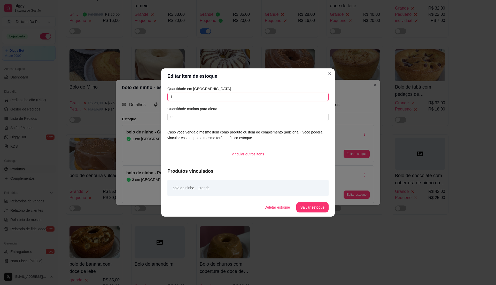
click at [292, 98] on input "1" at bounding box center [248, 97] width 161 height 8
type input "0"
click at [313, 204] on button "Salvar estoque" at bounding box center [313, 207] width 32 height 10
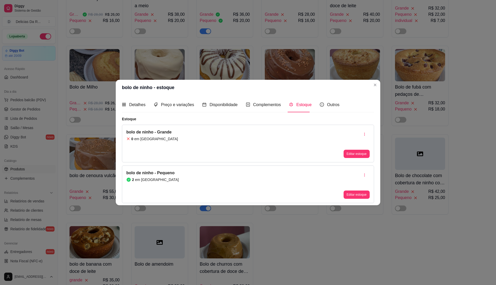
click at [373, 223] on div "Bolo de laranja Grande R$ 28,00 R$ 26,00 Pequeno R$ 16,00 Bolo de chocolate mei…" at bounding box center [274, 133] width 417 height 353
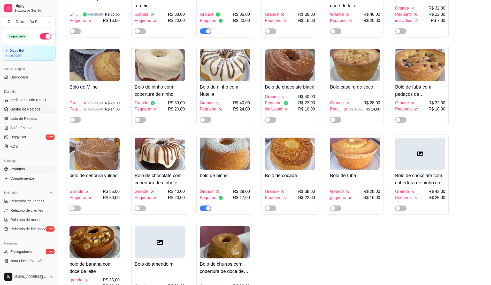
click at [37, 112] on span "Gestor de Pedidos" at bounding box center [25, 109] width 30 height 5
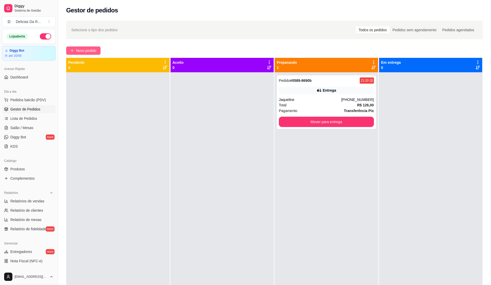
click at [87, 51] on span "Novo pedido" at bounding box center [86, 51] width 20 height 6
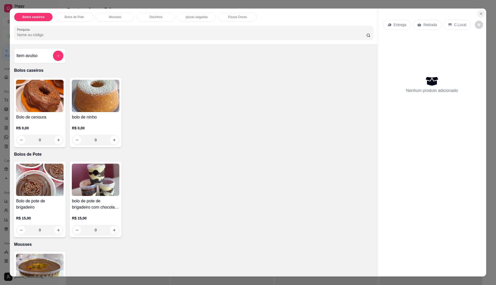
click at [479, 12] on icon "Close" at bounding box center [481, 14] width 4 height 4
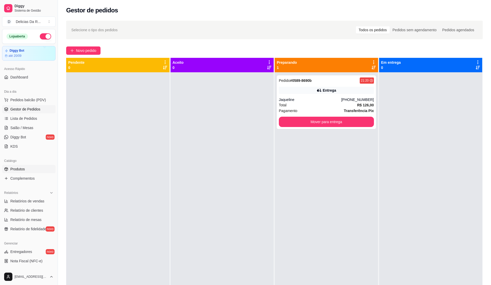
click at [21, 170] on span "Produtos" at bounding box center [17, 169] width 14 height 5
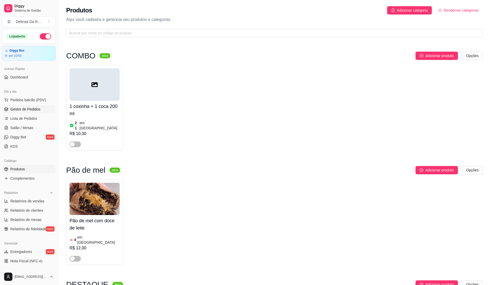
click at [21, 110] on span "Gestor de Pedidos" at bounding box center [25, 109] width 30 height 5
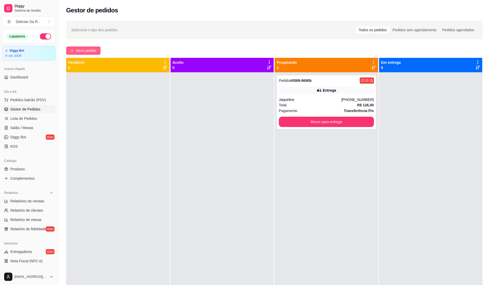
click at [88, 48] on span "Novo pedido" at bounding box center [86, 51] width 20 height 6
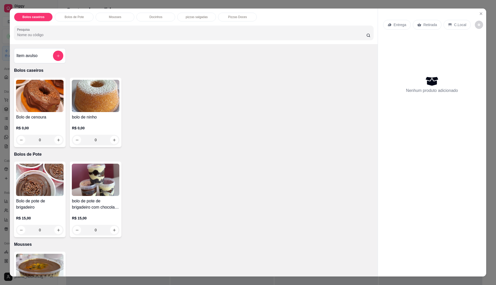
click at [483, 14] on div "Entrega Retirada C.Local Nenhum produto adicionado" at bounding box center [432, 139] width 108 height 260
click at [480, 13] on icon "Close" at bounding box center [481, 14] width 2 height 2
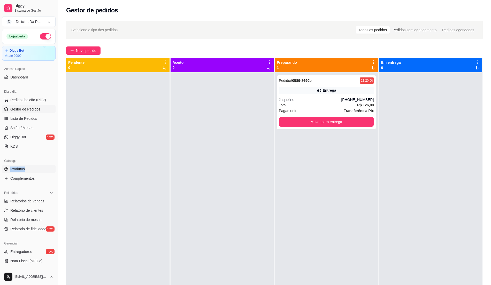
click at [25, 165] on div "Catálogo Produtos Complementos" at bounding box center [29, 170] width 58 height 30
click at [25, 169] on link "Produtos" at bounding box center [29, 169] width 54 height 8
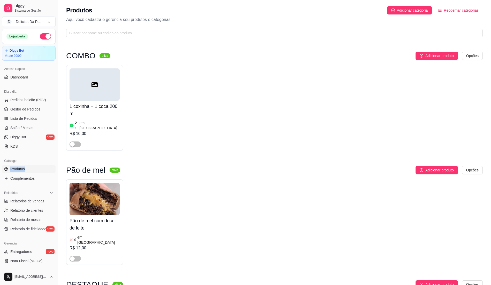
click at [25, 169] on span "Produtos" at bounding box center [17, 169] width 14 height 5
click at [22, 166] on link "Produtos" at bounding box center [29, 169] width 54 height 8
click at [13, 110] on span "Gestor de Pedidos" at bounding box center [25, 109] width 30 height 5
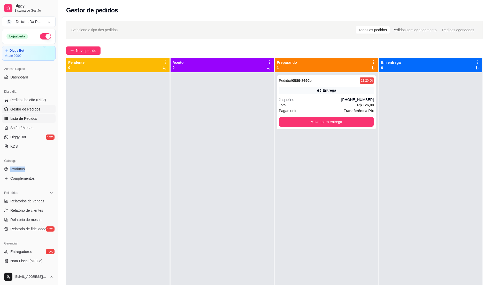
click at [23, 122] on link "Lista de Pedidos" at bounding box center [29, 119] width 54 height 8
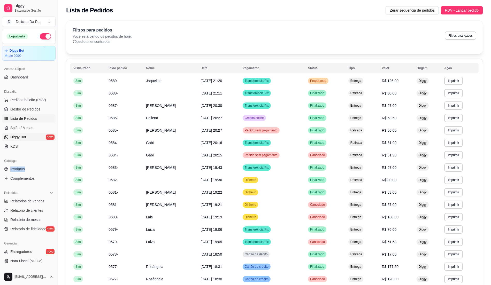
click at [22, 135] on link "Diggy Bot novo" at bounding box center [29, 137] width 54 height 8
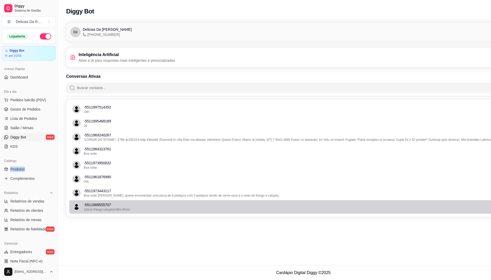
click at [466, 209] on div "1pizza frango carupirymilho Broto" at bounding box center [304, 210] width 441 height 4
click at [471, 209] on div "1pizza frango carupirymilho Broto" at bounding box center [304, 210] width 441 height 4
click at [470, 209] on div "1pizza frango carupirymilho Broto" at bounding box center [304, 210] width 441 height 4
click at [427, 203] on div "- 5511989555707 1pizza frango carupirymilho Broto" at bounding box center [304, 206] width 441 height 9
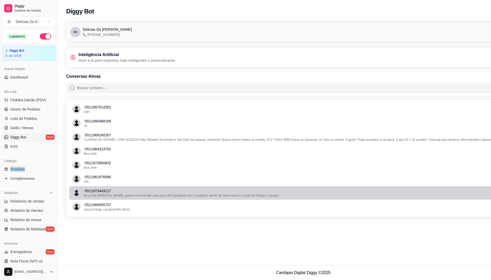
click at [475, 197] on div "- 5511973443117 Boa noite [PERSON_NAME] ,queria encomendar uma pizza de 8 pedaç…" at bounding box center [304, 193] width 441 height 9
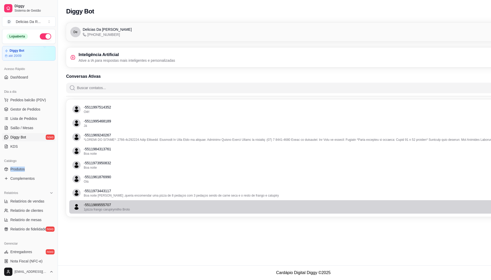
click at [472, 207] on div "- 5511989555707 1pizza frango carupirymilho Broto" at bounding box center [304, 206] width 441 height 9
click at [471, 208] on div "1pizza frango carupirymilho Broto" at bounding box center [304, 210] width 441 height 4
click at [482, 204] on p "- 5511989555707" at bounding box center [304, 204] width 441 height 5
click at [491, 206] on p "- 5511989555707" at bounding box center [304, 204] width 441 height 5
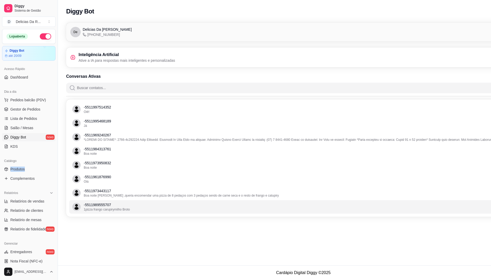
click at [461, 217] on div "De Delicias Da [PERSON_NAME] [PHONE_NUMBER] Conectado Inteligência Artificial A…" at bounding box center [303, 122] width 491 height 204
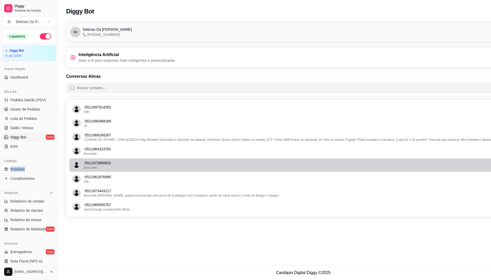
click at [225, 163] on li "- 5511973950832 Boa noite" at bounding box center [303, 165] width 469 height 13
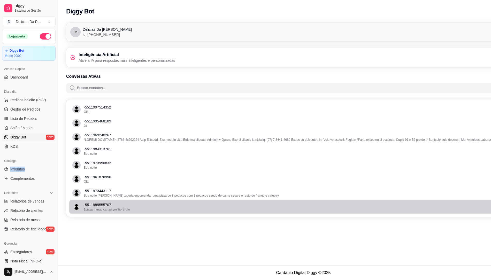
click at [195, 204] on p "- 5511989555707" at bounding box center [304, 204] width 441 height 5
click at [194, 204] on p "- 5511989555707" at bounding box center [304, 204] width 441 height 5
click at [192, 207] on p "- 5511989555707" at bounding box center [304, 204] width 441 height 5
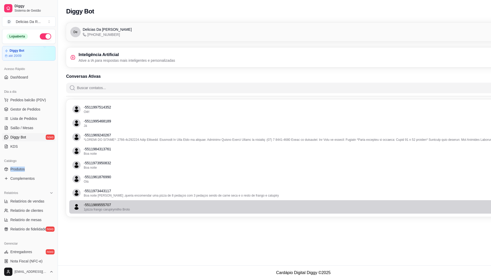
click at [193, 207] on p "- 5511989555707" at bounding box center [304, 204] width 441 height 5
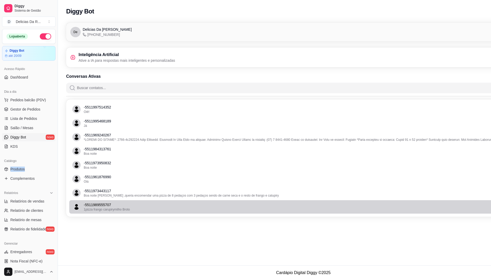
click at [88, 208] on span "1pizza frango carupirymilho Broto" at bounding box center [107, 210] width 46 height 4
click at [89, 207] on p "- 5511989555707" at bounding box center [304, 204] width 441 height 5
click at [79, 206] on icon "avatar" at bounding box center [76, 207] width 7 height 7
click at [115, 205] on div "- 5511989555707 1pizza frango carupirymilho Broto" at bounding box center [298, 206] width 452 height 9
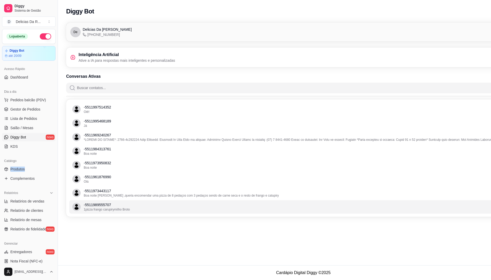
click at [127, 209] on li "- 5511989555707 1pizza frango carupirymilho Broto" at bounding box center [303, 206] width 469 height 13
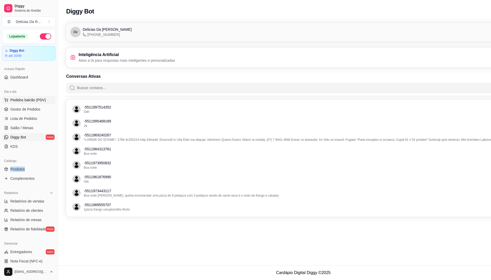
click at [24, 102] on span "Pedidos balcão (PDV)" at bounding box center [28, 99] width 36 height 5
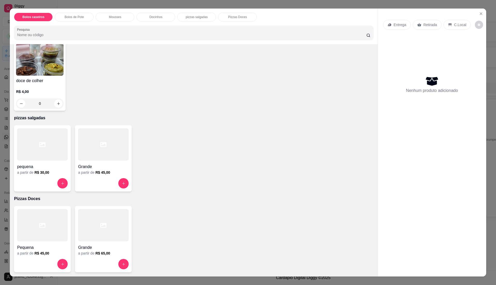
scroll to position [8, 0]
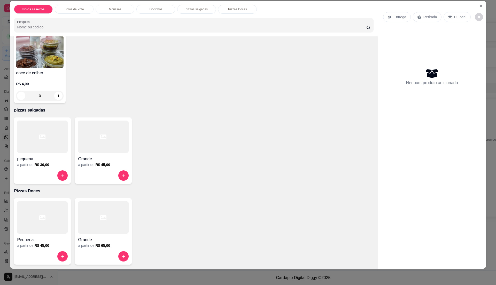
click at [25, 163] on div "a partir de R$ 30,00" at bounding box center [42, 164] width 51 height 5
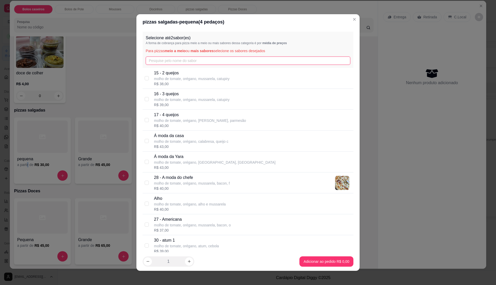
click at [196, 59] on input "text" at bounding box center [248, 61] width 205 height 8
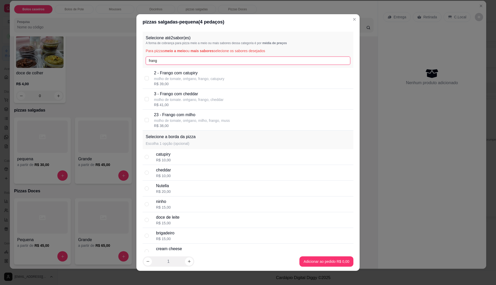
type input "frang"
click at [215, 74] on p "2 - Frango com catupiry" at bounding box center [189, 73] width 70 height 6
checkbox input "true"
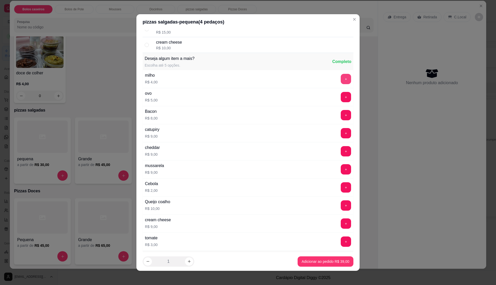
click at [341, 80] on button "+" at bounding box center [346, 79] width 10 height 10
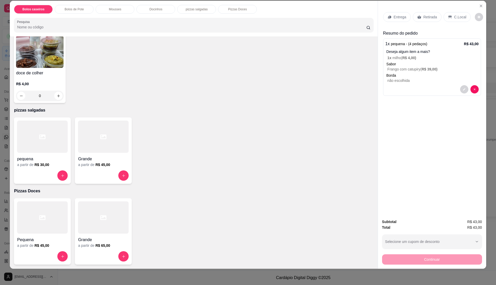
click at [388, 16] on icon at bounding box center [390, 17] width 4 height 4
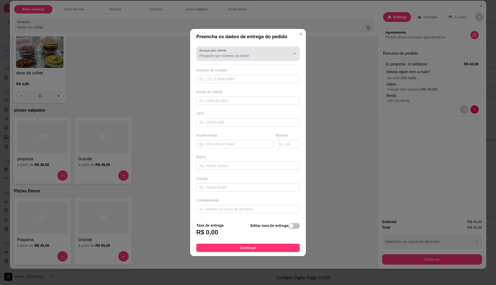
click at [275, 52] on div at bounding box center [248, 54] width 97 height 10
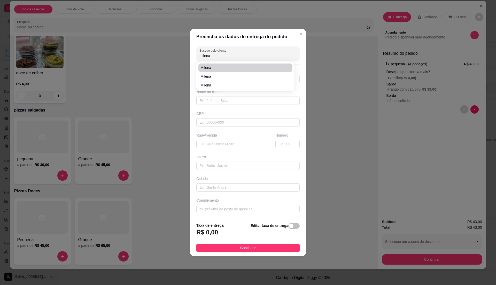
click at [224, 68] on span "Milena" at bounding box center [243, 67] width 85 height 5
type input "Milena"
type input "11973305960"
type input "Milena"
type input "Rua três corações"
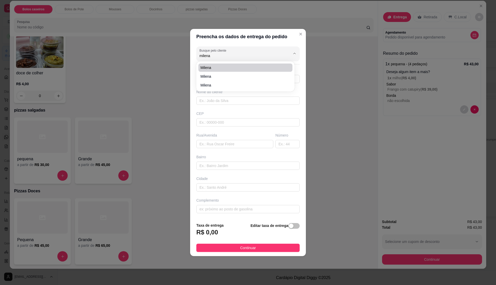
type input "301"
type input "[GEOGRAPHIC_DATA]"
click at [242, 55] on input "Milena" at bounding box center [241, 55] width 83 height 5
type input "Milena"
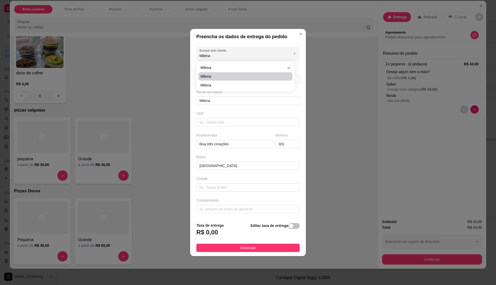
click at [221, 76] on span "Milena" at bounding box center [243, 76] width 85 height 5
type input "1198955577"
type input "08596070"
type input "[GEOGRAPHIC_DATA][US_STATE]"
type input "183A"
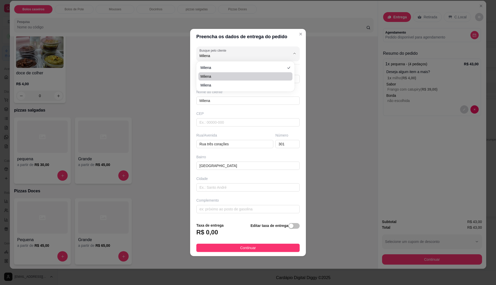
type input "[GEOGRAPHIC_DATA]"
type input "Itaquaquecetuba"
click at [228, 44] on header "Preencha os dados de entrega do pedido" at bounding box center [248, 37] width 116 height 16
click at [252, 249] on span "Continuar" at bounding box center [248, 248] width 16 height 6
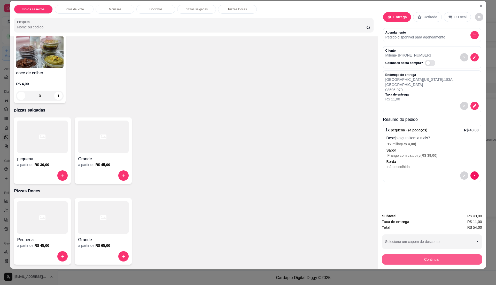
click at [441, 264] on button "Continuar" at bounding box center [432, 260] width 100 height 10
click at [432, 259] on button "Continuar" at bounding box center [432, 260] width 100 height 10
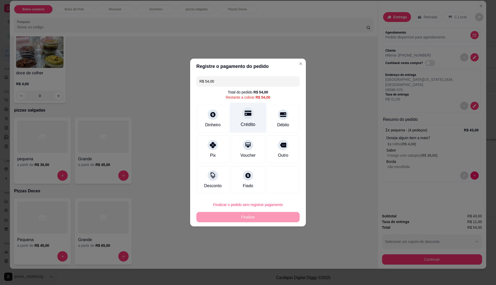
click at [242, 119] on div "Crédito" at bounding box center [248, 118] width 36 height 30
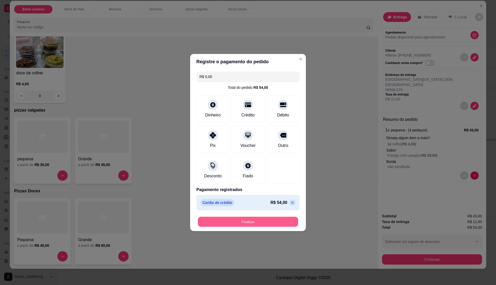
click at [263, 225] on button "Finalizar" at bounding box center [248, 222] width 100 height 10
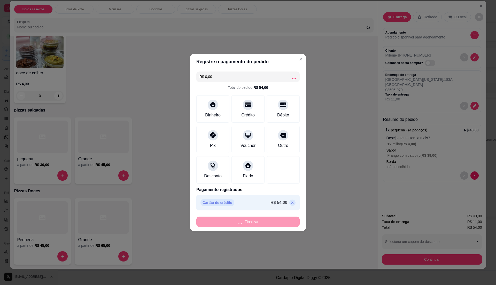
type input "-R$ 54,00"
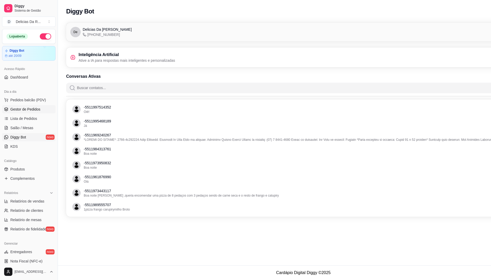
click at [38, 108] on span "Gestor de Pedidos" at bounding box center [25, 109] width 30 height 5
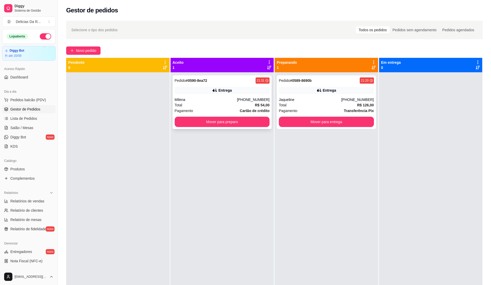
click at [237, 89] on div "Entrega" at bounding box center [222, 90] width 95 height 7
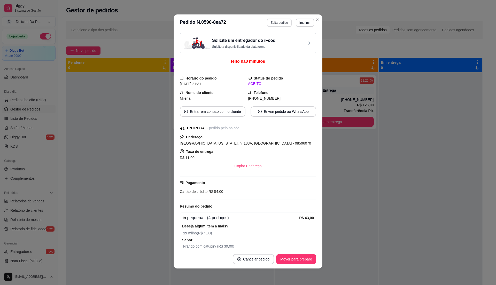
click at [285, 21] on button "Editar pedido" at bounding box center [279, 23] width 25 height 8
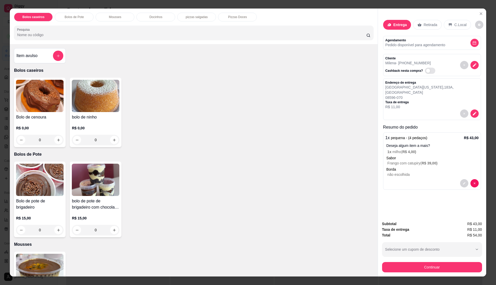
click at [403, 29] on div "Entrega" at bounding box center [397, 25] width 28 height 10
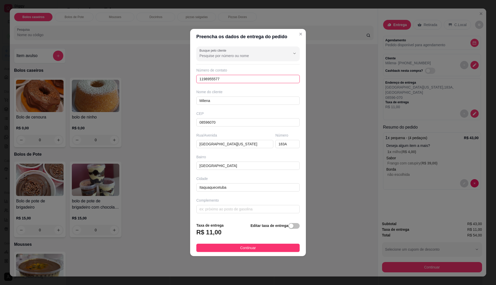
click at [256, 82] on input "1198955577" at bounding box center [248, 79] width 103 height 8
type input "1"
type input "[PHONE_NUMBER]"
click at [240, 246] on span "Continuar" at bounding box center [248, 248] width 16 height 6
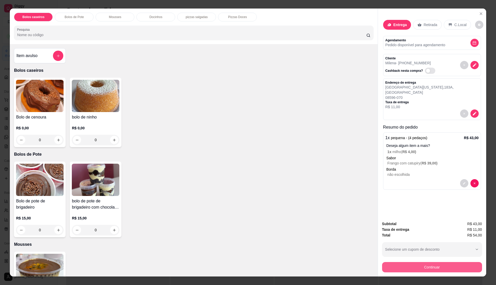
click at [432, 267] on button "Continuar" at bounding box center [432, 267] width 100 height 10
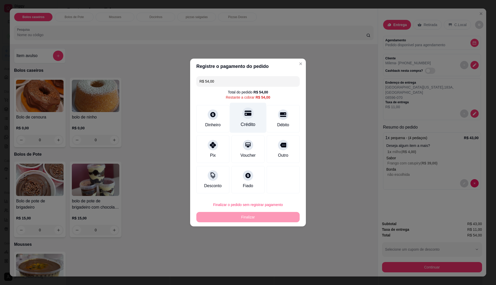
click at [246, 116] on icon at bounding box center [248, 113] width 7 height 5
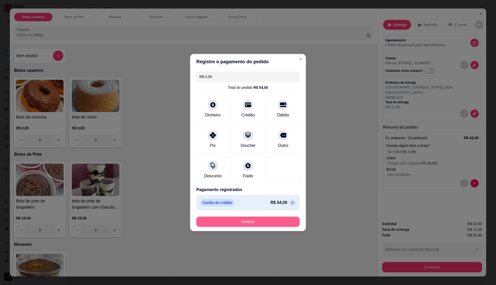
click at [282, 219] on button "Finalizar" at bounding box center [248, 222] width 103 height 10
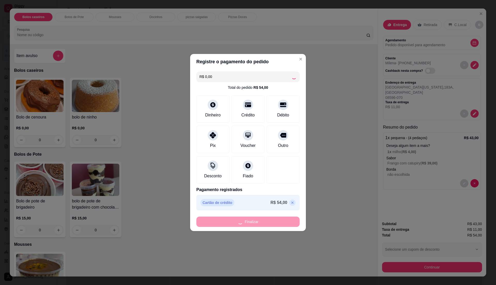
type input "-R$ 54,00"
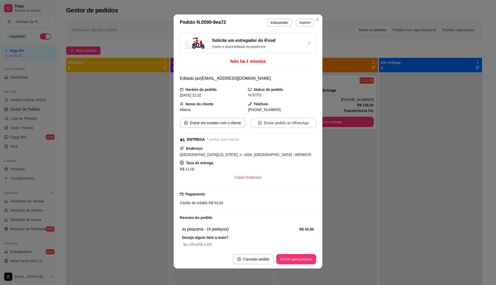
click at [292, 123] on button "Enviar pedido ao WhatsApp" at bounding box center [284, 123] width 66 height 10
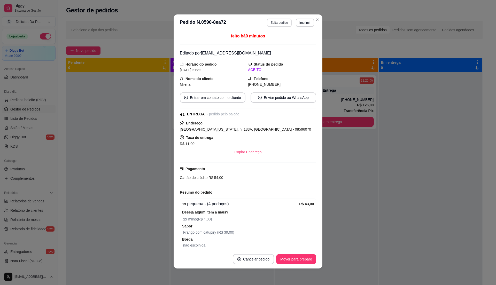
click at [274, 20] on button "Editar pedido" at bounding box center [279, 23] width 25 height 8
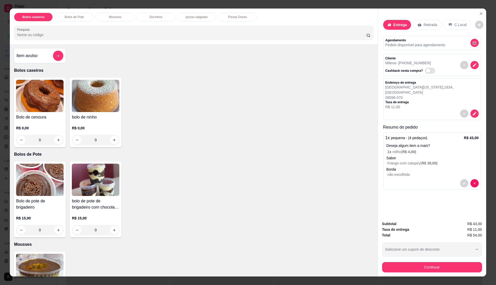
click at [414, 156] on div "Sabor" at bounding box center [433, 158] width 92 height 5
click at [476, 180] on div "1 x pequena - (4 pedaços) R$ 43,00 Deseja algum item a mais? 1 x milho ( R$ 4,0…" at bounding box center [432, 161] width 98 height 57
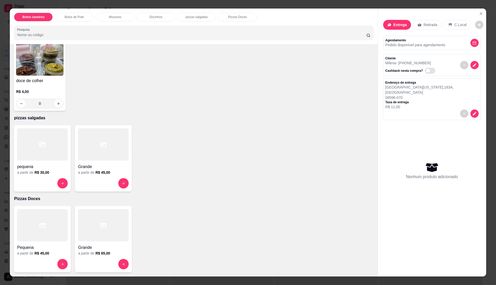
scroll to position [8, 0]
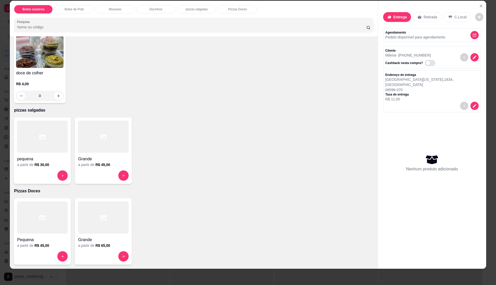
click at [109, 171] on div at bounding box center [103, 176] width 51 height 10
click at [40, 144] on div at bounding box center [42, 137] width 51 height 32
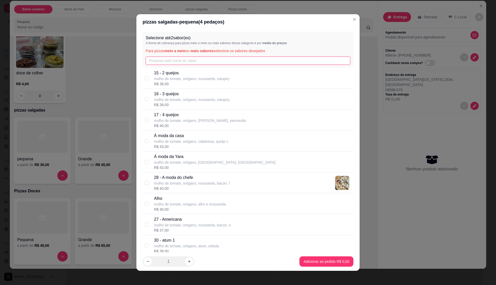
click at [192, 61] on input "text" at bounding box center [248, 61] width 205 height 8
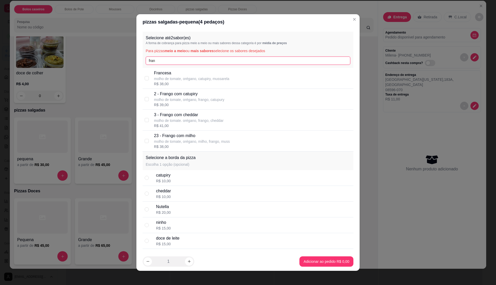
type input "fran"
click at [202, 100] on p "molho de tomate, orégano, frango, catupury" at bounding box center [189, 99] width 70 height 5
checkbox input "true"
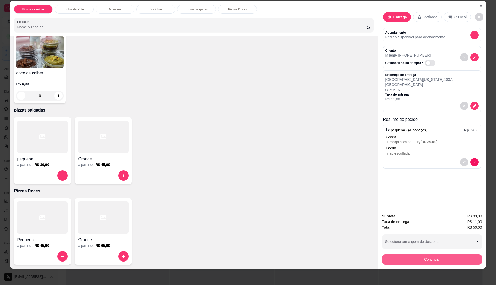
click at [397, 263] on button "Continuar" at bounding box center [432, 260] width 100 height 10
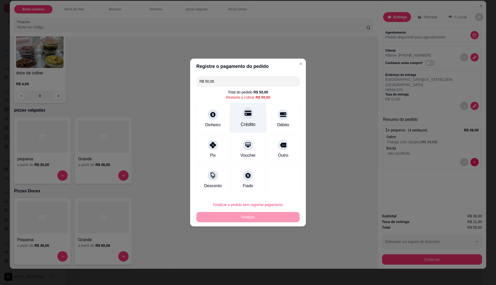
click at [247, 125] on div "Crédito" at bounding box center [248, 124] width 15 height 7
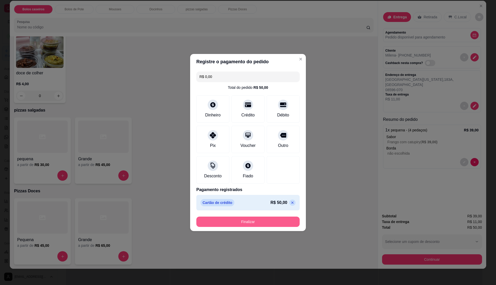
click at [283, 220] on button "Finalizar" at bounding box center [248, 222] width 103 height 10
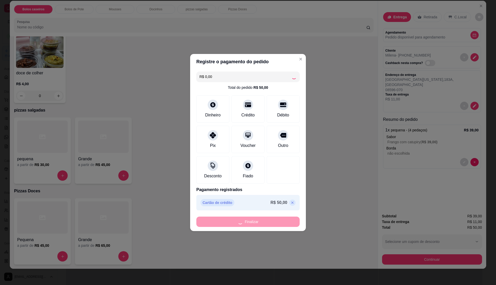
type input "-R$ 50,00"
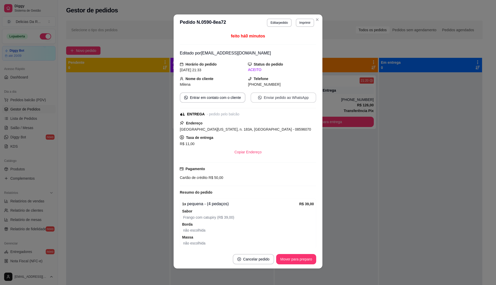
click at [273, 96] on button "Enviar pedido ao WhatsApp" at bounding box center [284, 98] width 66 height 10
click at [298, 21] on button "Imprimir" at bounding box center [305, 23] width 18 height 8
click at [300, 39] on button "IMPRESSORA" at bounding box center [298, 38] width 30 height 7
click at [302, 265] on footer "Cancelar pedido Mover para preparo" at bounding box center [248, 259] width 149 height 19
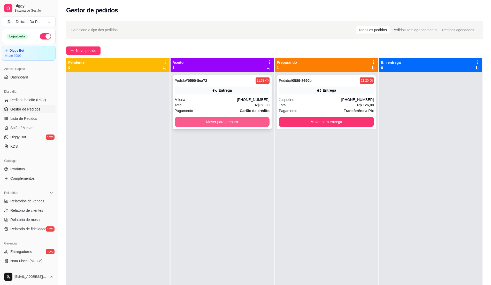
click at [255, 125] on button "Mover para preparo" at bounding box center [222, 122] width 95 height 10
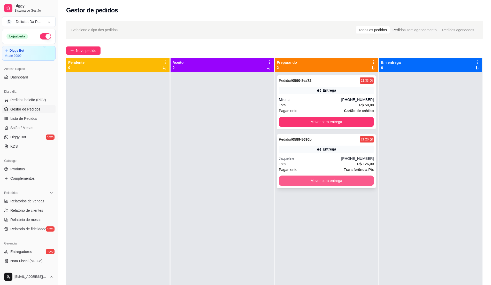
click at [356, 180] on button "Mover para entrega" at bounding box center [326, 181] width 95 height 10
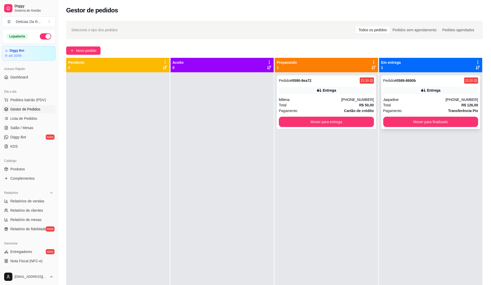
click at [424, 107] on div "Total R$ 126,00" at bounding box center [430, 105] width 95 height 6
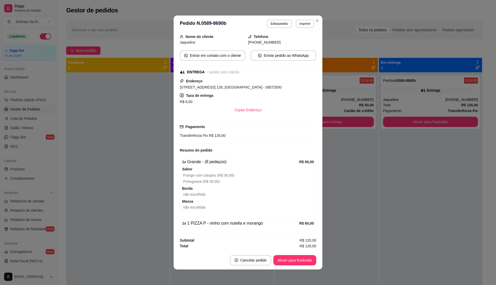
scroll to position [1, 0]
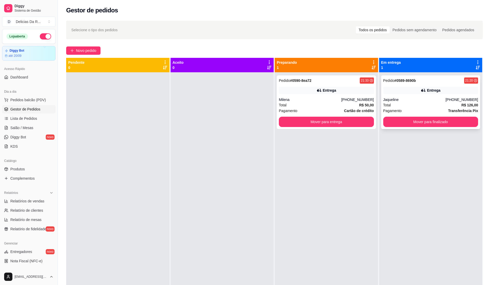
click at [408, 107] on div "Total R$ 126,00" at bounding box center [430, 105] width 95 height 6
click at [70, 52] on button "Novo pedido" at bounding box center [83, 51] width 34 height 8
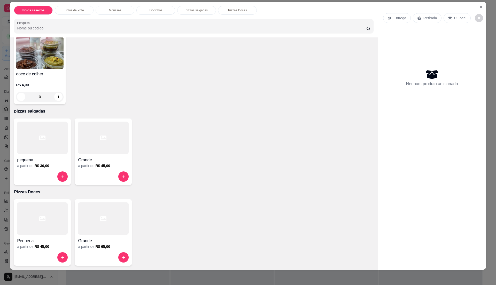
scroll to position [8, 0]
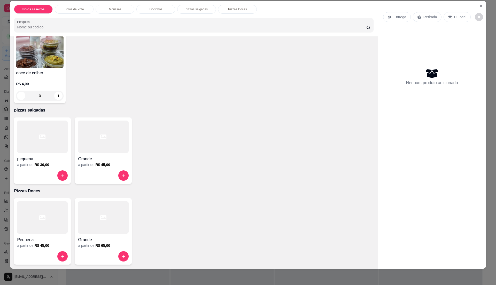
drag, startPoint x: 113, startPoint y: 169, endPoint x: 116, endPoint y: 168, distance: 3.0
click at [116, 168] on div "Grande a partir de R$ 45,00" at bounding box center [103, 151] width 57 height 66
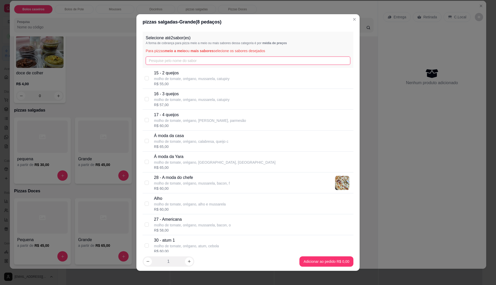
click at [218, 63] on input "text" at bounding box center [248, 61] width 205 height 8
click at [203, 160] on p "molho de tomate, orégano, [GEOGRAPHIC_DATA], [GEOGRAPHIC_DATA]" at bounding box center [215, 162] width 122 height 5
checkbox input "true"
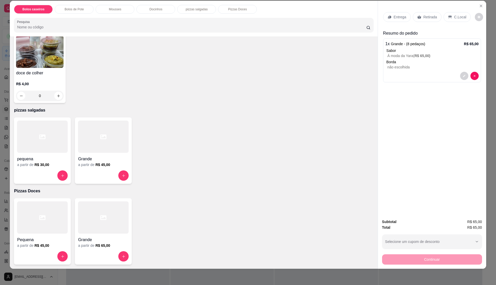
click at [43, 165] on h6 "R$ 30,00" at bounding box center [41, 164] width 15 height 5
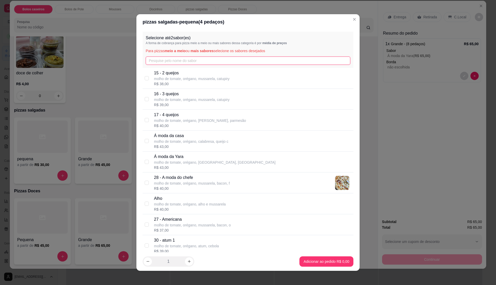
click at [164, 59] on input "text" at bounding box center [248, 61] width 205 height 8
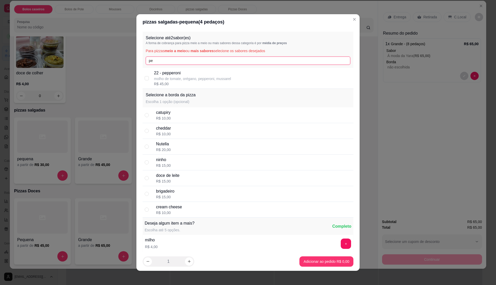
type input "p"
type input "napo"
drag, startPoint x: 187, startPoint y: 70, endPoint x: 186, endPoint y: 67, distance: 3.0
click at [187, 70] on div "25 - Napolitana molho de tomate, orégano, mussarela, tomate, R$ 37,00" at bounding box center [248, 78] width 211 height 21
click at [191, 72] on p "25 - Napolitana" at bounding box center [191, 73] width 75 height 6
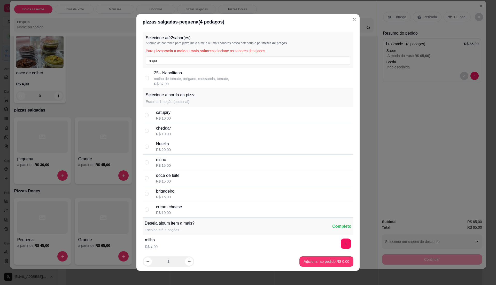
click at [203, 88] on div "25 - Napolitana molho de tomate, orégano, mussarela, tomate, R$ 37,00" at bounding box center [248, 78] width 211 height 21
click at [199, 89] on div "Selecione a borda da pizza Escolha 1 opção (opcional)" at bounding box center [248, 98] width 211 height 19
click at [198, 80] on p "molho de tomate, orégano, mussarela, tomate," at bounding box center [191, 78] width 75 height 5
checkbox input "true"
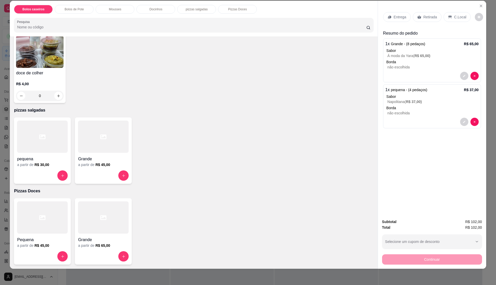
click at [424, 19] on p "Retirada" at bounding box center [431, 16] width 14 height 5
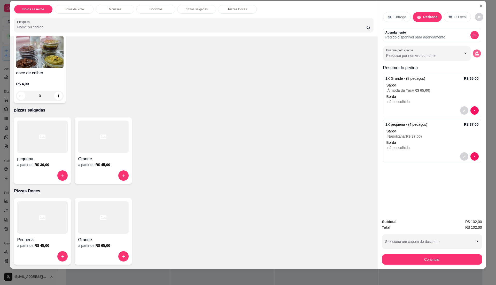
click at [477, 52] on icon "decrease-product-quantity" at bounding box center [477, 53] width 4 height 4
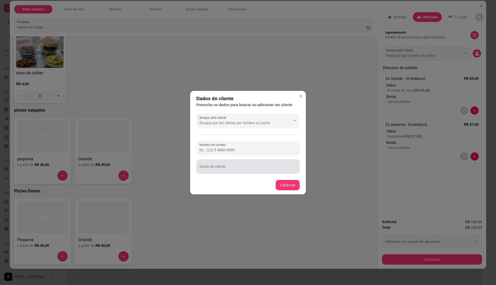
click at [233, 169] on input "Nome do cliente" at bounding box center [248, 168] width 97 height 5
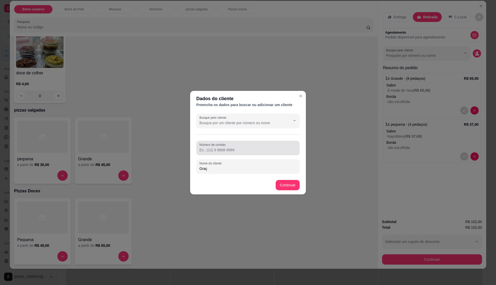
type input "Graça"
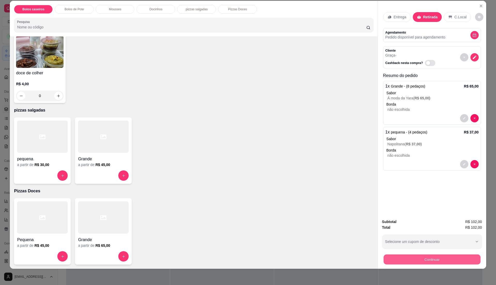
click at [401, 258] on button "Continuar" at bounding box center [432, 260] width 97 height 10
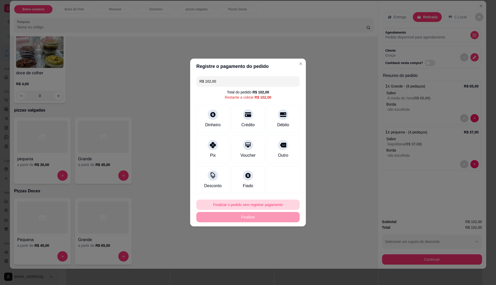
click at [247, 206] on button "Finalizar o pedido sem registrar pagamento" at bounding box center [248, 205] width 103 height 10
click at [288, 248] on button "Confirmar" at bounding box center [281, 248] width 19 height 8
type input "R$ 0,00"
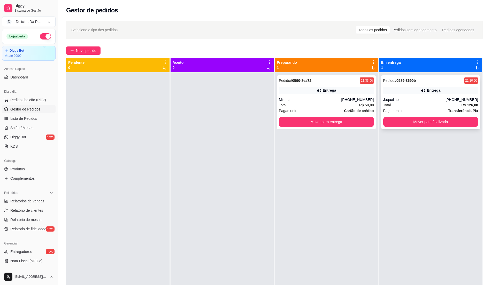
click at [407, 107] on div "Total R$ 126,00" at bounding box center [430, 105] width 95 height 6
click at [457, 126] on button "Mover para finalizado" at bounding box center [431, 122] width 92 height 10
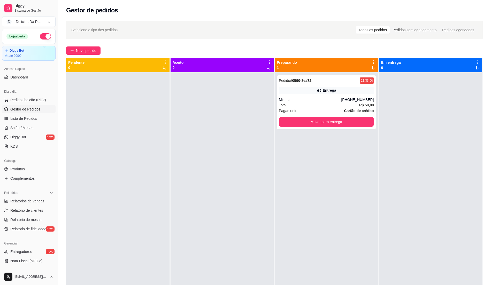
click at [18, 174] on ul "Produtos Complementos" at bounding box center [29, 174] width 54 height 18
click at [22, 168] on span "Produtos" at bounding box center [17, 169] width 14 height 5
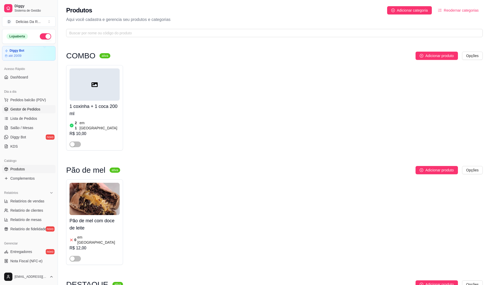
click at [34, 107] on span "Gestor de Pedidos" at bounding box center [25, 109] width 30 height 5
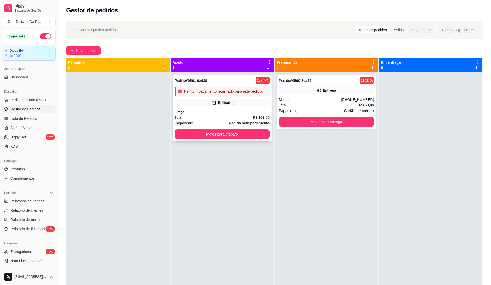
drag, startPoint x: 166, startPoint y: 96, endPoint x: 176, endPoint y: 94, distance: 10.4
click at [169, 95] on div "Pendente 0 Aceito 1 Pedido # 0591-6a638 21:44 Nenhum pagamento registrado para …" at bounding box center [274, 200] width 417 height 285
click at [197, 94] on div "Nenhum pagamento registrado para este pedido." at bounding box center [223, 91] width 79 height 5
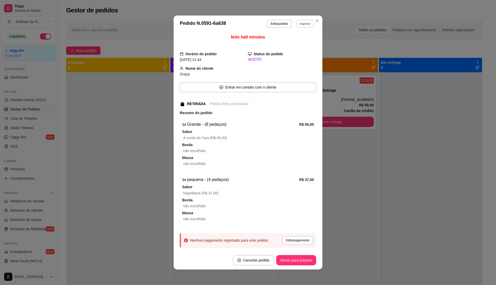
click at [302, 24] on button "Imprimir" at bounding box center [305, 24] width 18 height 8
click at [304, 42] on button "IMPRESSORA" at bounding box center [293, 42] width 37 height 8
click at [279, 261] on button "Mover para preparo" at bounding box center [296, 260] width 40 height 10
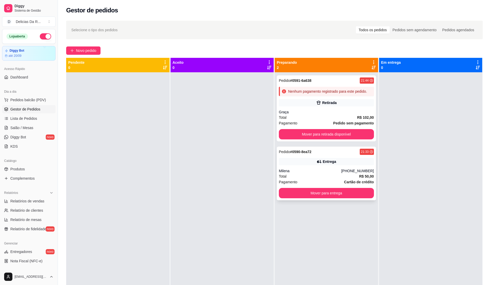
click at [325, 172] on div "Milena" at bounding box center [310, 171] width 62 height 5
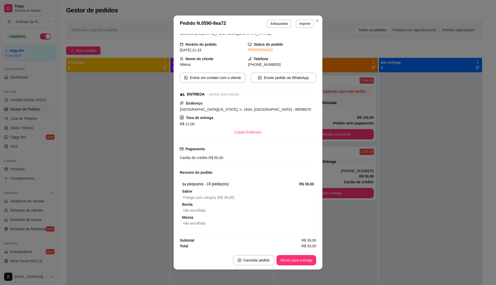
scroll to position [1, 0]
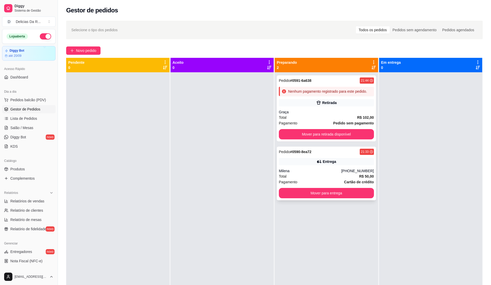
drag, startPoint x: 320, startPoint y: 170, endPoint x: 330, endPoint y: 167, distance: 10.6
click at [330, 167] on div "Pedido # 0590-8ea72 21:33 Entrega Milena [PHONE_NUMBER] Total R$ 50,00 Pagament…" at bounding box center [326, 174] width 99 height 54
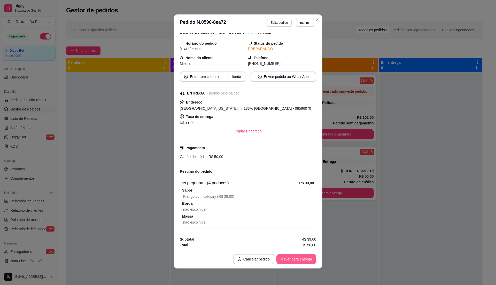
click at [294, 261] on button "Mover para entrega" at bounding box center [297, 259] width 40 height 10
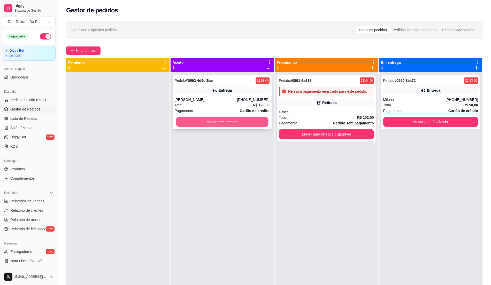
click at [250, 123] on button "Mover para preparo" at bounding box center [222, 122] width 92 height 10
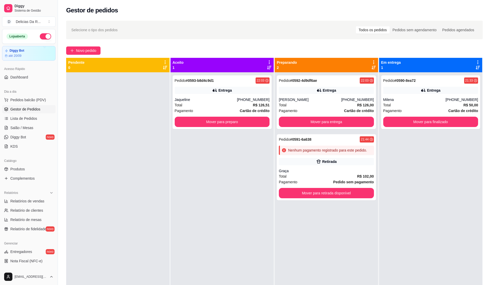
click at [250, 134] on div "Pedido # 0593-b8d4c9d1 22:03 Entrega Jaqueline [PHONE_NUMBER] Total R$ 126,51 P…" at bounding box center [222, 214] width 103 height 285
click at [244, 124] on button "Mover para preparo" at bounding box center [222, 122] width 92 height 10
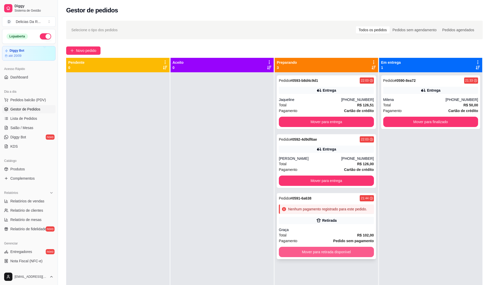
click at [304, 251] on button "Mover para retirada disponível" at bounding box center [326, 252] width 95 height 10
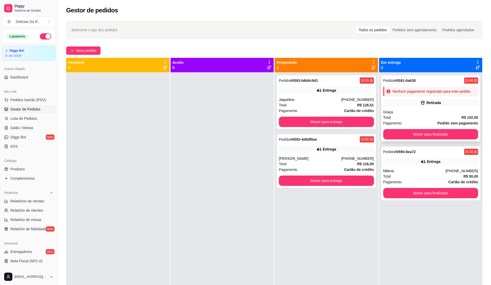
click at [405, 84] on div "Pedido # 0591-6a638" at bounding box center [399, 81] width 33 height 6
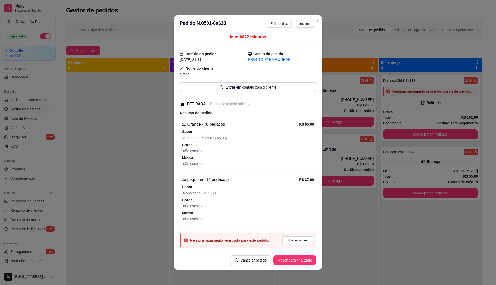
click at [276, 25] on button "Editar pedido" at bounding box center [279, 24] width 25 height 8
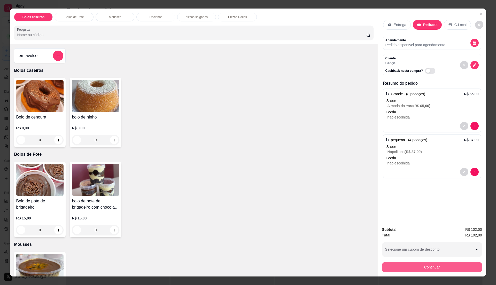
click at [446, 266] on button "Continuar" at bounding box center [432, 267] width 100 height 10
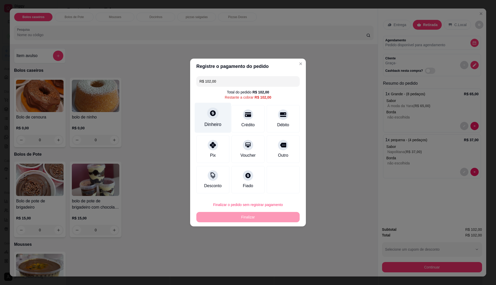
click at [212, 116] on icon at bounding box center [213, 113] width 6 height 6
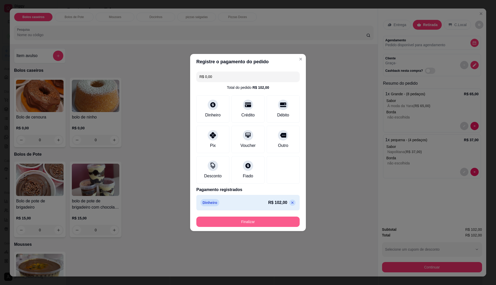
click at [283, 221] on button "Finalizar" at bounding box center [248, 222] width 103 height 10
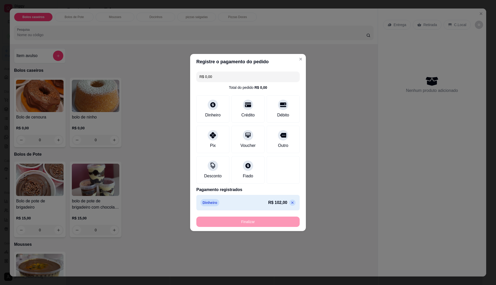
type input "-R$ 102,00"
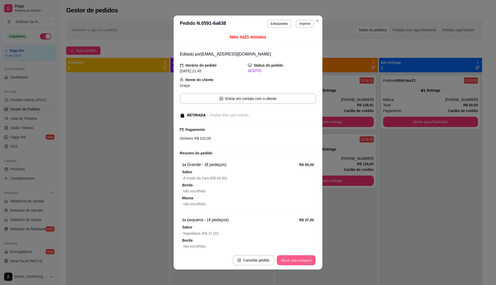
click at [302, 259] on button "Mover para preparo" at bounding box center [296, 261] width 39 height 10
click at [301, 259] on div "Mover para preparo" at bounding box center [296, 260] width 40 height 10
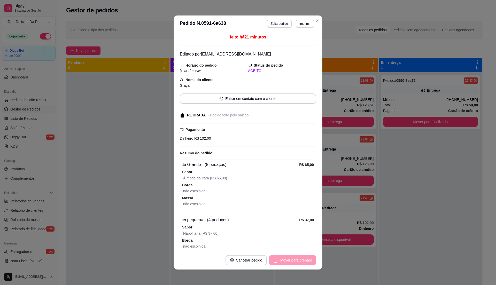
click at [301, 259] on div "Mover para preparo" at bounding box center [292, 260] width 47 height 10
click at [301, 259] on button "Mover para retirada disponível" at bounding box center [287, 260] width 57 height 10
click at [301, 259] on div "Mover para retirada disponível" at bounding box center [287, 260] width 57 height 10
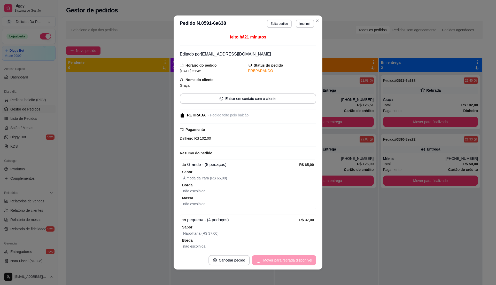
click at [302, 262] on div "Mover para retirada disponível" at bounding box center [284, 260] width 64 height 10
click at [302, 259] on button "Mover para finalizado" at bounding box center [295, 261] width 42 height 10
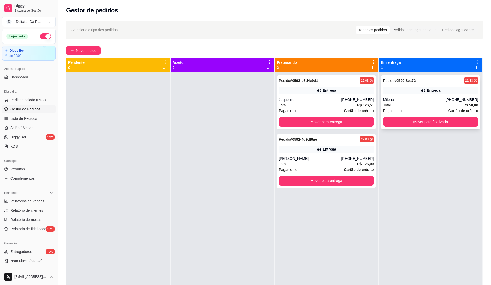
click at [413, 110] on div "Pagamento Cartão de crédito" at bounding box center [430, 111] width 95 height 6
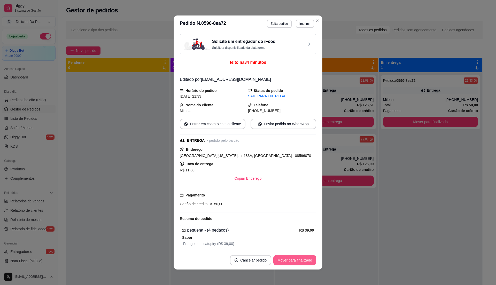
click at [303, 259] on button "Mover para finalizado" at bounding box center [295, 260] width 43 height 10
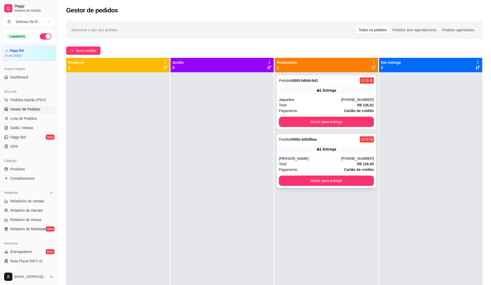
click at [364, 148] on div "Entrega" at bounding box center [326, 149] width 95 height 7
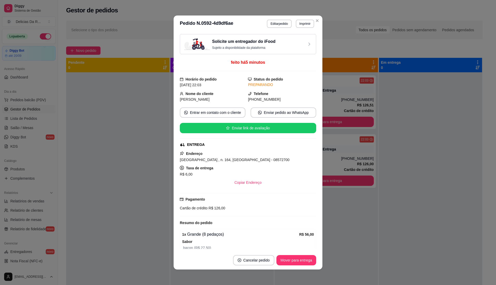
scroll to position [138, 0]
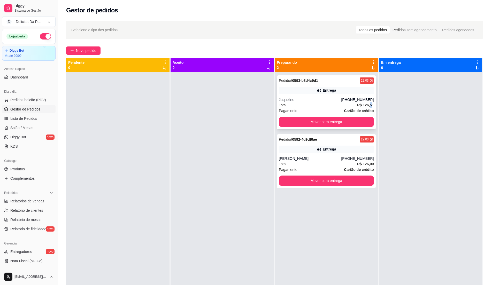
click at [368, 105] on strong "R$ 126,51" at bounding box center [365, 105] width 17 height 4
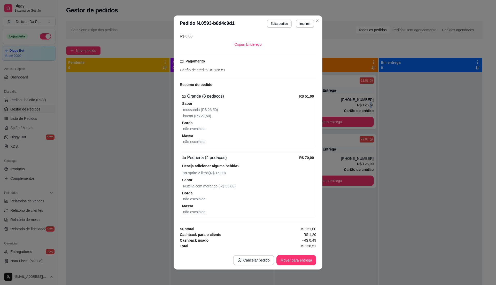
scroll to position [1, 0]
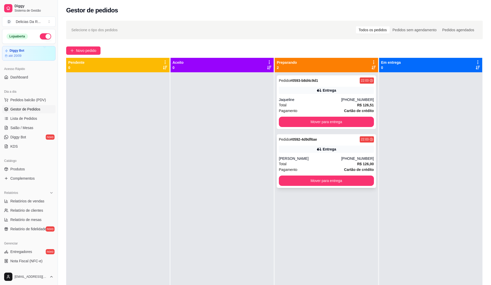
click at [344, 152] on div "Entrega" at bounding box center [326, 149] width 95 height 7
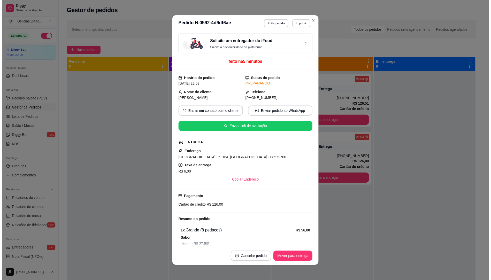
scroll to position [138, 0]
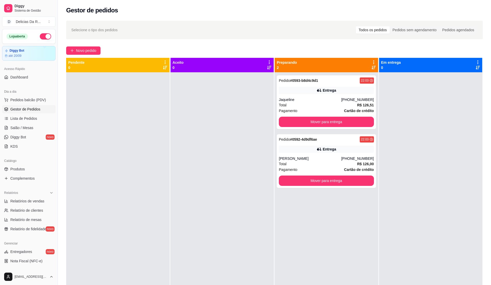
click at [367, 206] on div "Pedido # 0593-b8d4c9d1 22:03 Entrega Jaqueline [PHONE_NUMBER] Total R$ 126,51 P…" at bounding box center [326, 214] width 103 height 285
click at [34, 113] on link "Gestor de Pedidos" at bounding box center [29, 109] width 54 height 8
click at [19, 170] on span "Produtos" at bounding box center [17, 169] width 14 height 5
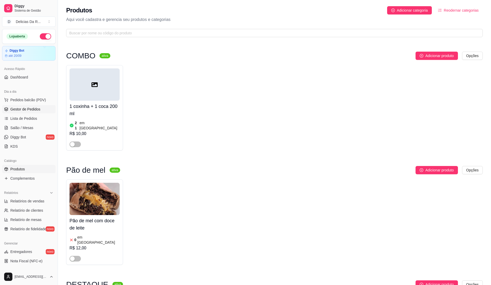
click at [39, 110] on span "Gestor de Pedidos" at bounding box center [25, 109] width 30 height 5
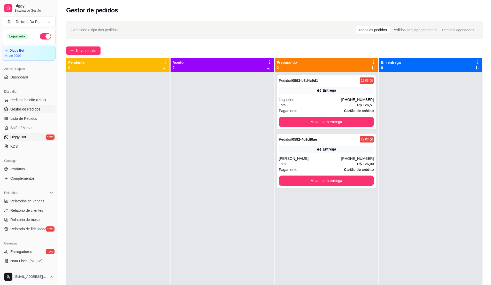
click at [35, 134] on link "Diggy Bot novo" at bounding box center [29, 137] width 54 height 8
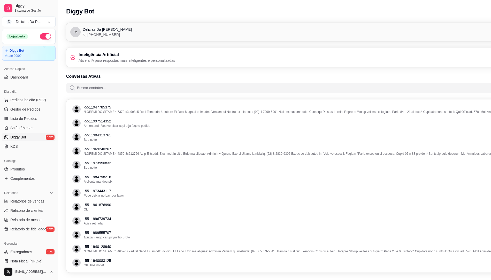
drag, startPoint x: 468, startPoint y: 48, endPoint x: 305, endPoint y: 1, distance: 168.9
click at [428, 50] on div "Inteligência Artificial Ative a IA para respostas mais inteligentes e personali…" at bounding box center [303, 58] width 475 height 20
drag, startPoint x: 279, startPoint y: 4, endPoint x: 297, endPoint y: -9, distance: 22.8
click at [297, 0] on html "Diggy Sistema de Gestão D Delicias Da R ... Loja aberta Diggy Bot até 20/09 Ace…" at bounding box center [245, 140] width 491 height 280
click at [268, 40] on div "De Delicias [PERSON_NAME] [PHONE_NUMBER] Conectado" at bounding box center [303, 32] width 475 height 19
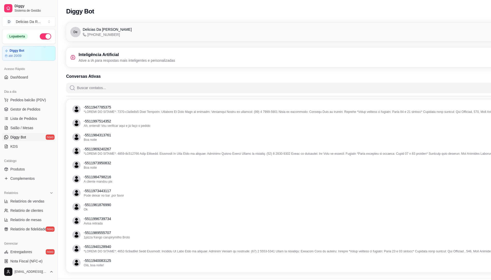
drag, startPoint x: 255, startPoint y: 69, endPoint x: 266, endPoint y: 66, distance: 11.3
click at [264, 68] on div "De Delicias Da [PERSON_NAME] [PHONE_NUMBER] Conectado Inteligência Artificial A…" at bounding box center [303, 149] width 491 height 259
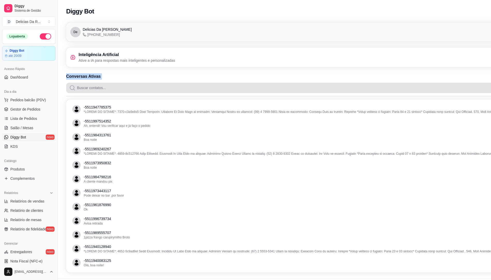
drag, startPoint x: 452, startPoint y: 74, endPoint x: 346, endPoint y: 90, distance: 107.5
click at [334, 94] on div "Conversas Ativas 12 contatos - 5511947785375 - 5511997514352 Ah, entendi! Vou v…" at bounding box center [303, 172] width 475 height 199
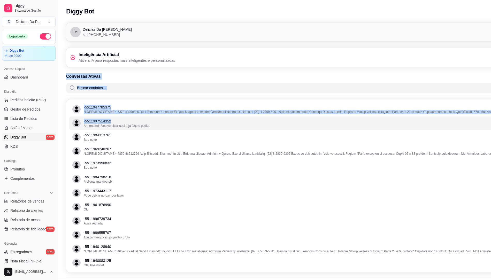
drag, startPoint x: 348, startPoint y: 95, endPoint x: 248, endPoint y: 117, distance: 102.4
click at [248, 117] on div "Conversas Ativas 12 contatos - 5511947785375 - 5511997514352 Ah, entendi! Vou v…" at bounding box center [303, 172] width 475 height 199
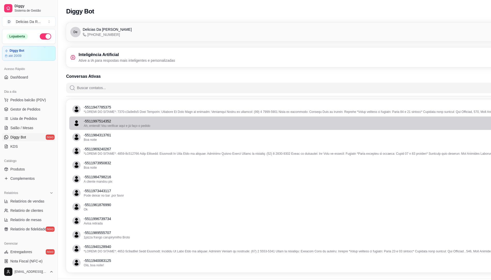
drag, startPoint x: 248, startPoint y: 117, endPoint x: 198, endPoint y: 81, distance: 62.0
click at [198, 81] on div "Conversas Ativas 12 contatos" at bounding box center [303, 83] width 475 height 20
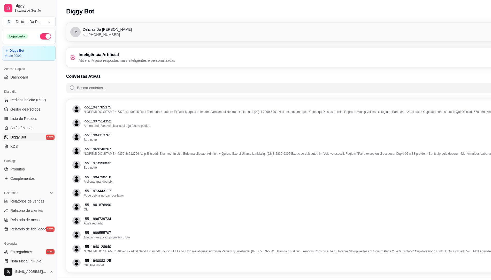
click at [203, 85] on input "Buscar contatos..." at bounding box center [307, 88] width 462 height 10
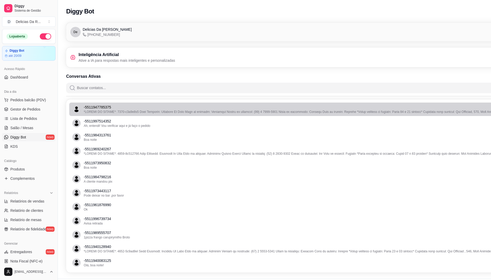
click at [224, 114] on li "- 5511947785375" at bounding box center [303, 109] width 469 height 13
click at [226, 114] on li "- 5511947785375" at bounding box center [303, 109] width 469 height 13
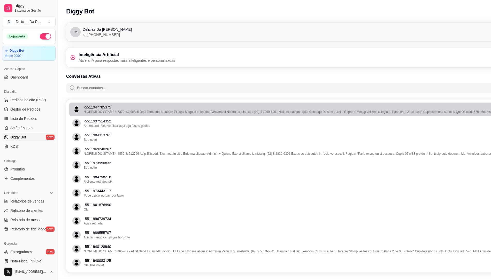
click at [215, 109] on p "- 5511947785375" at bounding box center [304, 107] width 441 height 5
click at [216, 108] on p "- 5511947785375" at bounding box center [304, 107] width 441 height 5
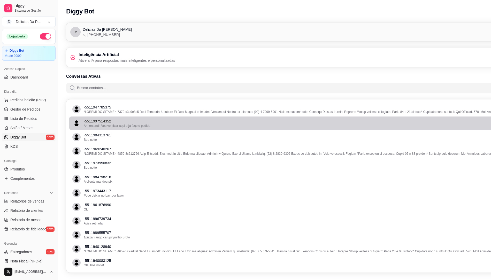
click at [78, 124] on icon "avatar" at bounding box center [76, 125] width 4 height 3
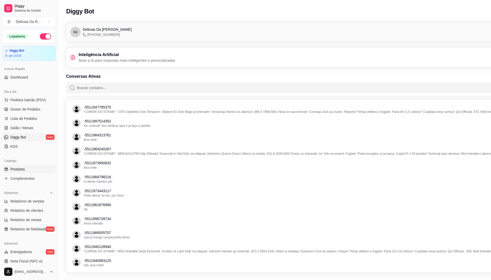
click at [26, 170] on link "Produtos" at bounding box center [29, 169] width 54 height 8
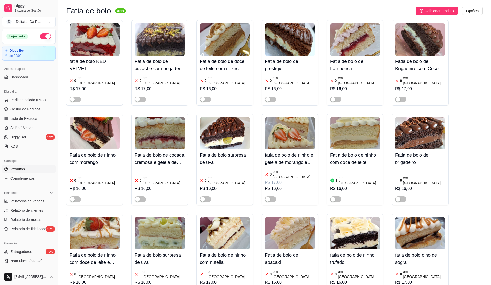
scroll to position [2310, 0]
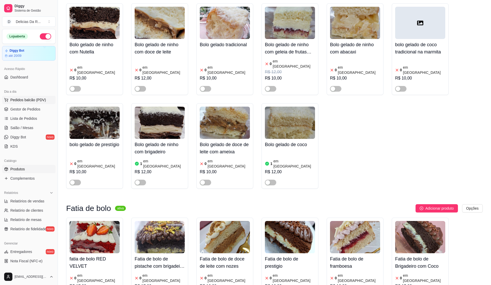
click at [39, 103] on button "Pedidos balcão (PDV)" at bounding box center [29, 100] width 54 height 8
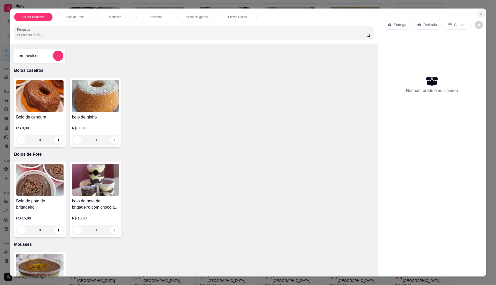
click at [479, 13] on icon "Close" at bounding box center [481, 14] width 4 height 4
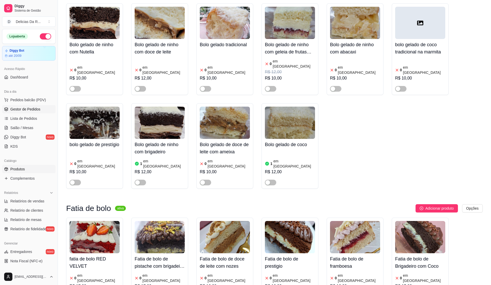
click at [11, 111] on span "Gestor de Pedidos" at bounding box center [25, 109] width 30 height 5
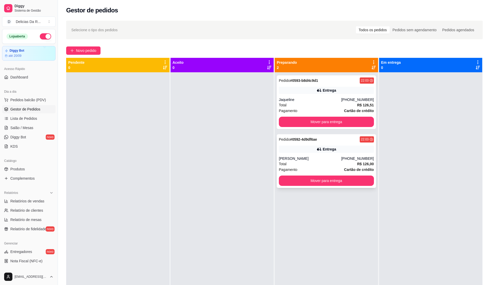
click at [360, 149] on div "Entrega" at bounding box center [326, 149] width 95 height 7
click at [401, 182] on div at bounding box center [430, 214] width 103 height 285
click at [71, 47] on button "Novo pedido" at bounding box center [83, 51] width 34 height 8
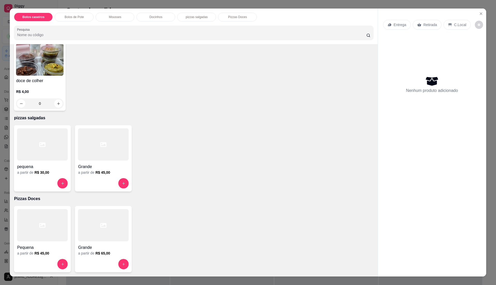
scroll to position [8, 0]
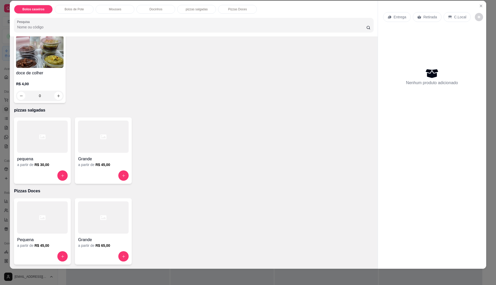
click at [107, 160] on h4 "Grande" at bounding box center [103, 159] width 51 height 6
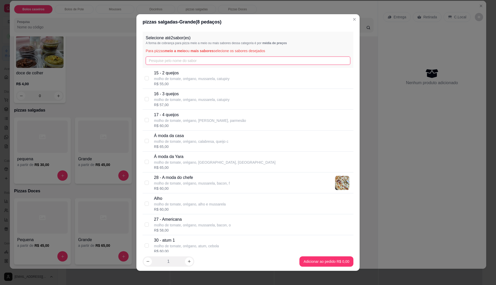
click at [201, 57] on input "text" at bounding box center [248, 61] width 205 height 8
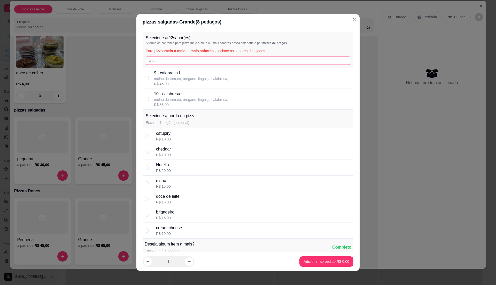
type input "cala"
click at [193, 77] on p "molho de tomate, orégano, linguiça calabresa," at bounding box center [191, 78] width 74 height 5
checkbox input "true"
click at [183, 97] on p "molho de tomate, orégano, linguiça calabresa," at bounding box center [191, 99] width 74 height 5
checkbox input "true"
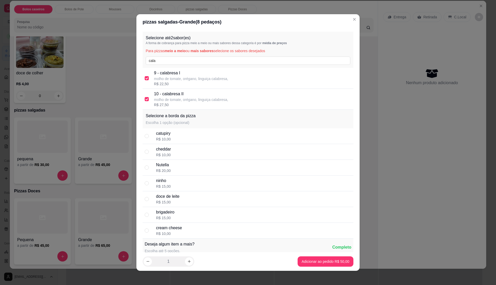
click at [183, 83] on div "R$ 22,50" at bounding box center [191, 83] width 74 height 5
checkbox input "false"
click at [180, 63] on input "cala" at bounding box center [248, 61] width 205 height 8
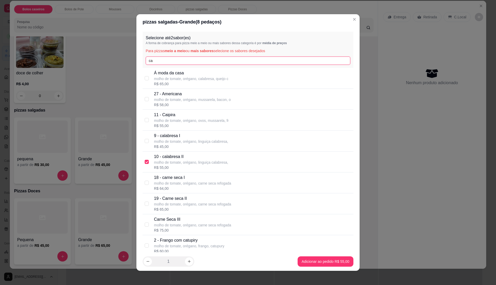
type input "c"
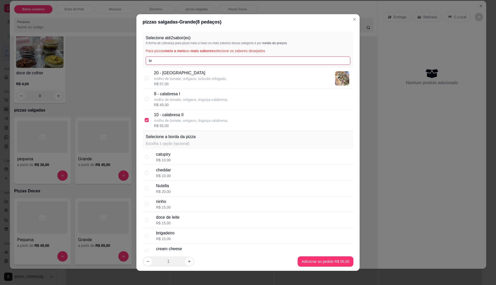
type input "br"
click at [178, 72] on p "20 - [GEOGRAPHIC_DATA]" at bounding box center [190, 73] width 73 height 6
checkbox input "true"
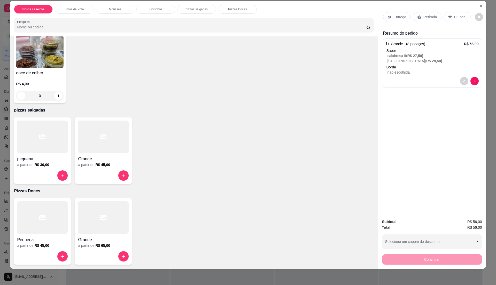
click at [55, 214] on div at bounding box center [42, 218] width 51 height 32
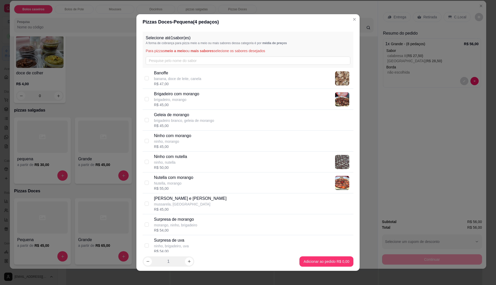
click at [195, 183] on div "Nutella com morango [PERSON_NAME], morango R$ 55,00" at bounding box center [253, 183] width 198 height 17
checkbox input "true"
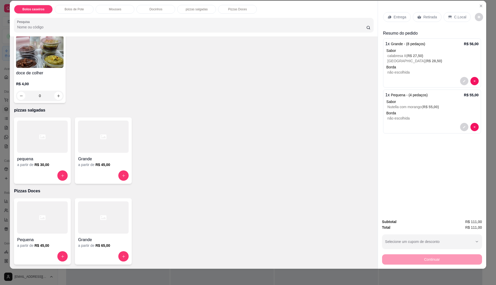
click at [421, 14] on div "Retirada" at bounding box center [427, 17] width 29 height 10
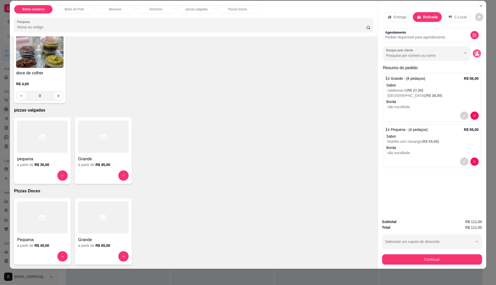
click at [477, 52] on circle "decrease-product-quantity" at bounding box center [478, 52] width 2 height 2
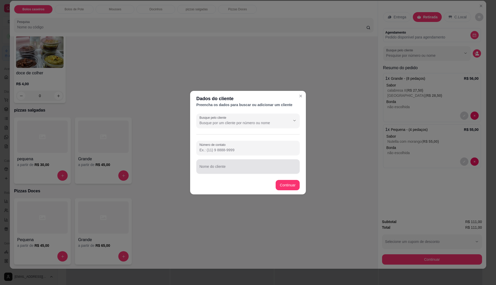
click at [230, 168] on input "Nome do cliente" at bounding box center [248, 168] width 97 height 5
type input "Aline"
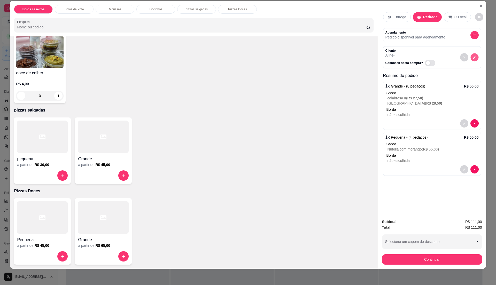
click at [475, 58] on button "decrease-product-quantity" at bounding box center [475, 58] width 8 height 8
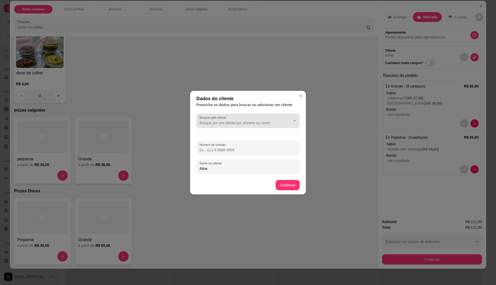
click at [254, 120] on div at bounding box center [248, 121] width 97 height 10
drag, startPoint x: 250, startPoint y: 120, endPoint x: 230, endPoint y: 122, distance: 19.8
click at [230, 122] on input "Busque pelo cliente" at bounding box center [241, 123] width 83 height 5
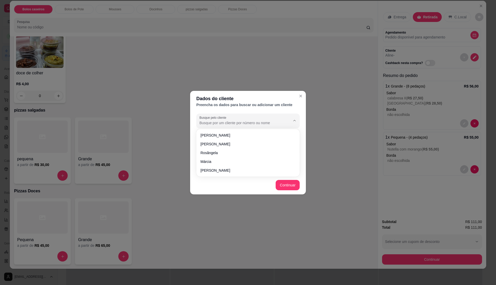
click at [230, 122] on input "Busque pelo cliente" at bounding box center [241, 123] width 83 height 5
paste input "11 96652-4067"
type input "11 96652-4067"
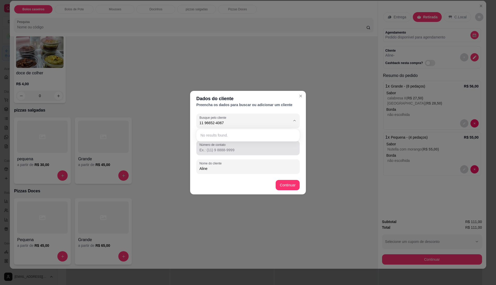
click at [228, 148] on input "Número de contato" at bounding box center [248, 150] width 97 height 5
click at [224, 149] on input "Número de contato" at bounding box center [248, 150] width 97 height 5
paste input "[PHONE_NUMBER]"
type input "[PHONE_NUMBER]"
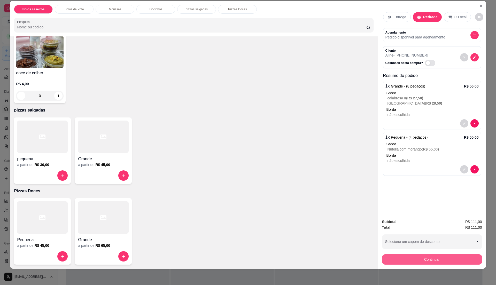
click at [406, 263] on button "Continuar" at bounding box center [432, 260] width 100 height 10
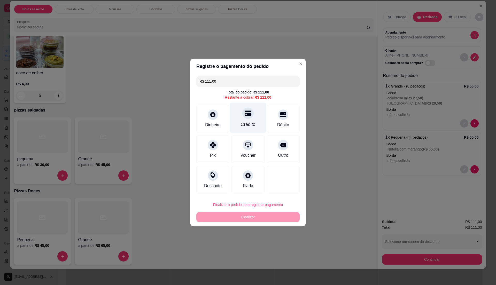
click at [250, 123] on div "Crédito" at bounding box center [248, 124] width 15 height 7
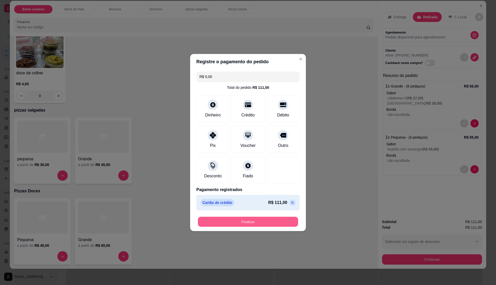
click at [279, 220] on button "Finalizar" at bounding box center [248, 222] width 100 height 10
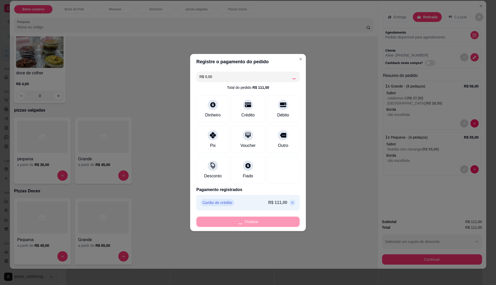
type input "-R$ 111,00"
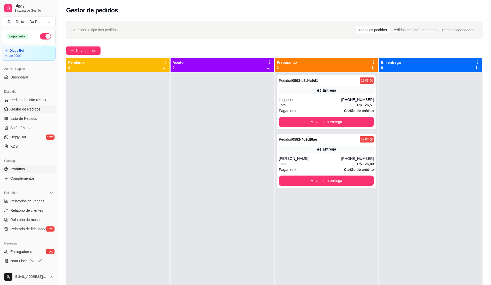
click at [28, 169] on link "Produtos" at bounding box center [29, 169] width 54 height 8
click at [35, 109] on span "Gestor de Pedidos" at bounding box center [25, 109] width 30 height 5
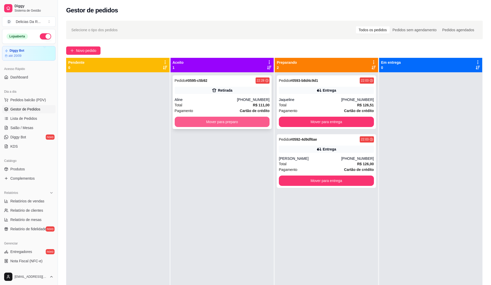
click at [253, 122] on button "Mover para preparo" at bounding box center [222, 122] width 95 height 10
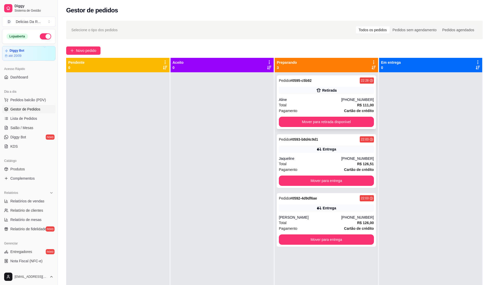
click at [324, 80] on div "Pedido # 0595-c5b92 22:28" at bounding box center [326, 81] width 95 height 6
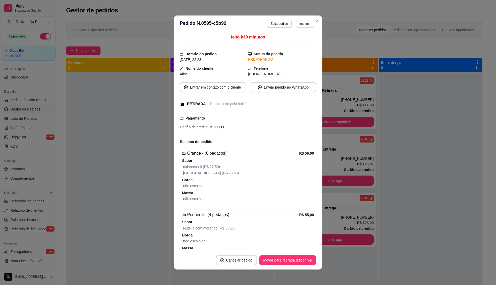
click at [304, 24] on button "Imprimir" at bounding box center [305, 24] width 18 height 8
click at [294, 41] on button "IMPRESSORA" at bounding box center [298, 39] width 30 height 7
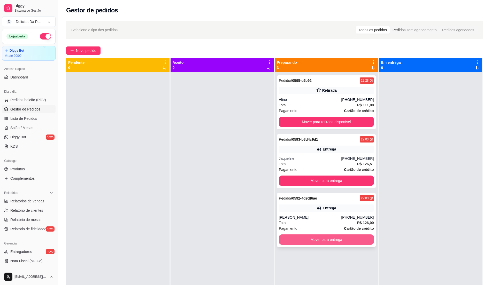
click at [355, 239] on button "Mover para entrega" at bounding box center [326, 240] width 95 height 10
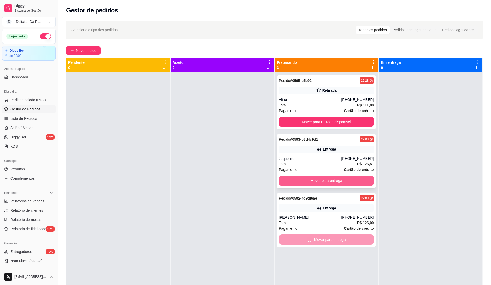
click at [367, 180] on button "Mover para entrega" at bounding box center [326, 181] width 95 height 10
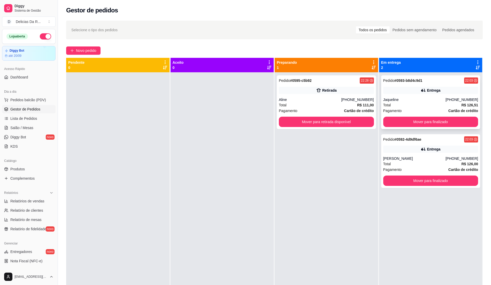
click at [420, 108] on div "Total R$ 126,51" at bounding box center [430, 105] width 95 height 6
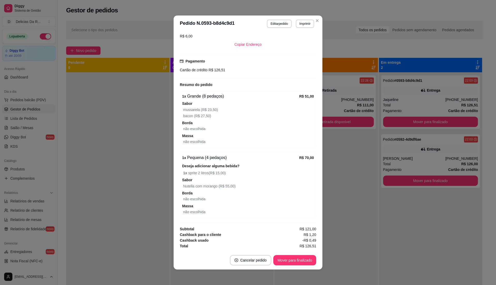
scroll to position [1, 0]
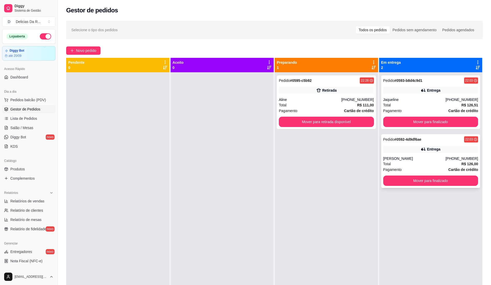
click at [394, 165] on div "Total R$ 126,00" at bounding box center [430, 164] width 95 height 6
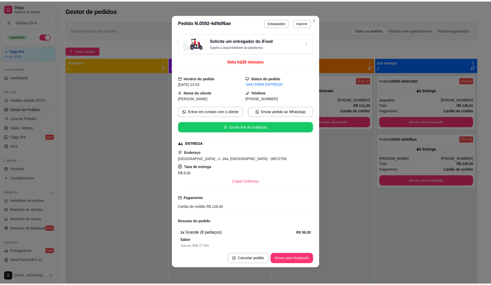
scroll to position [138, 0]
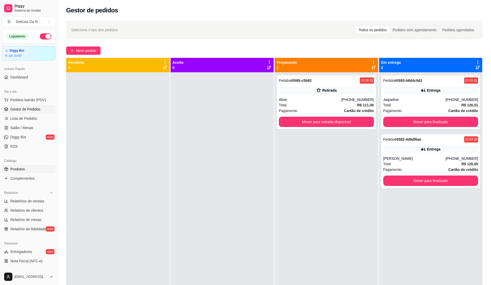
click at [35, 168] on link "Produtos" at bounding box center [29, 169] width 54 height 8
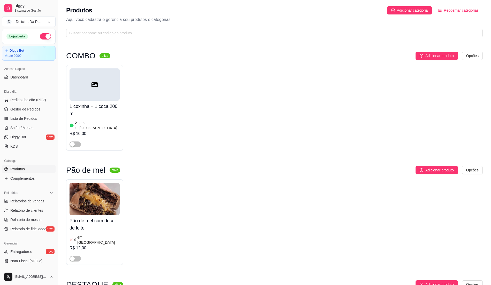
click at [40, 173] on link "Produtos" at bounding box center [29, 169] width 54 height 8
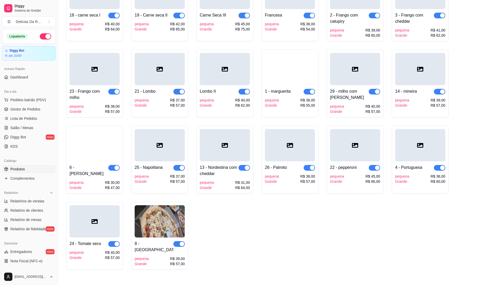
scroll to position [5138, 0]
